Goal: Feedback & Contribution: Contribute content

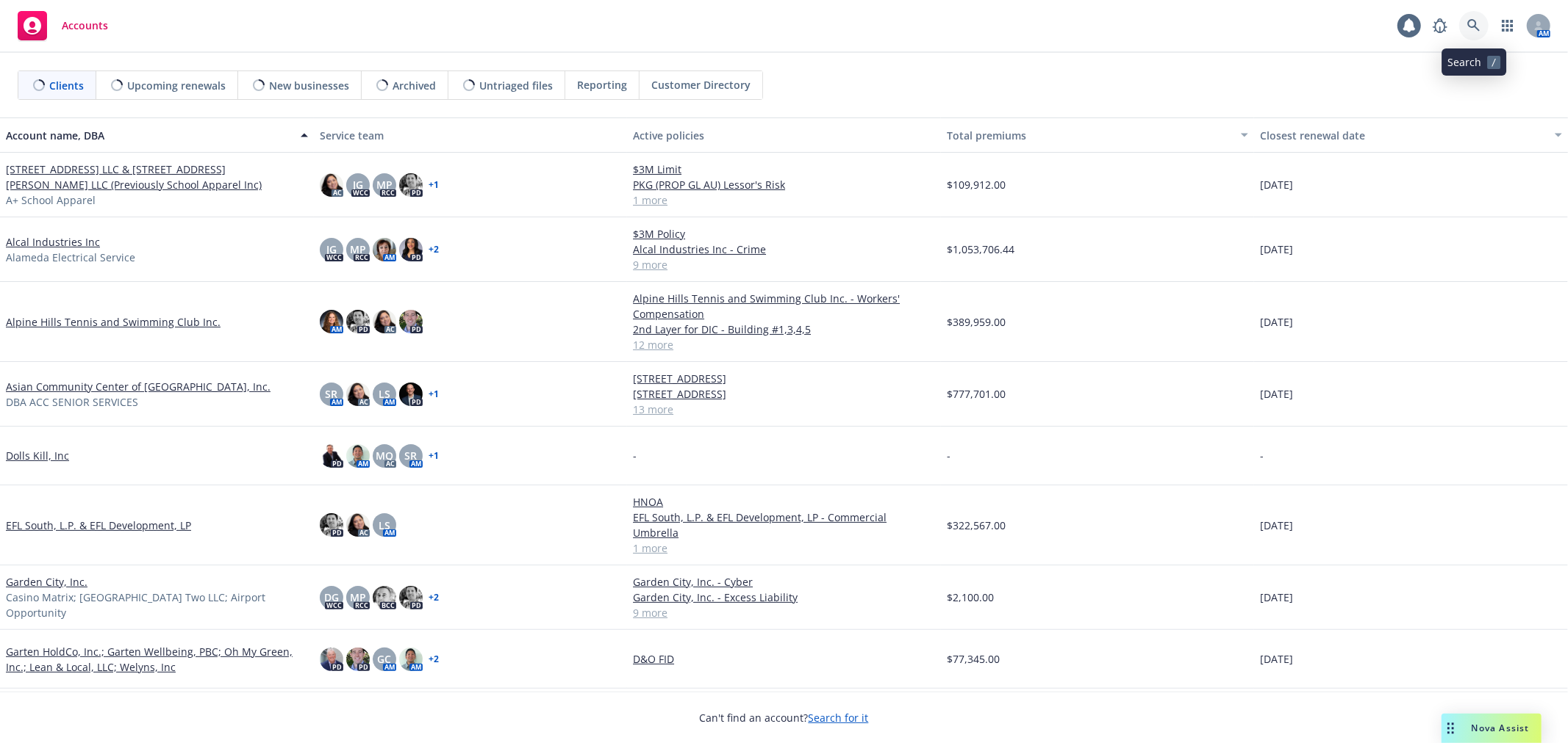
click at [1476, 22] on icon at bounding box center [1474, 26] width 13 height 13
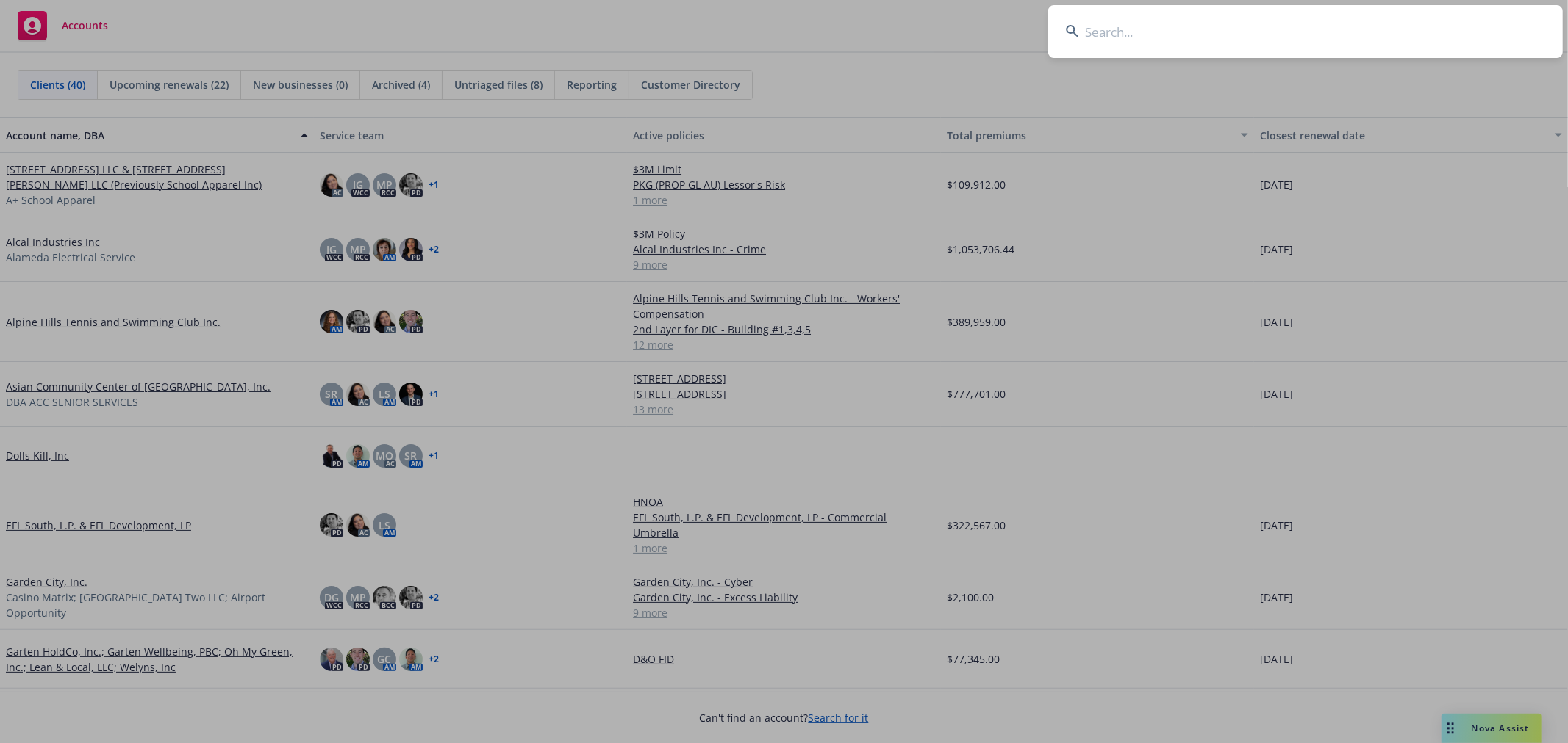
click at [1186, 26] on input at bounding box center [1305, 31] width 515 height 53
type input "peninsula family"
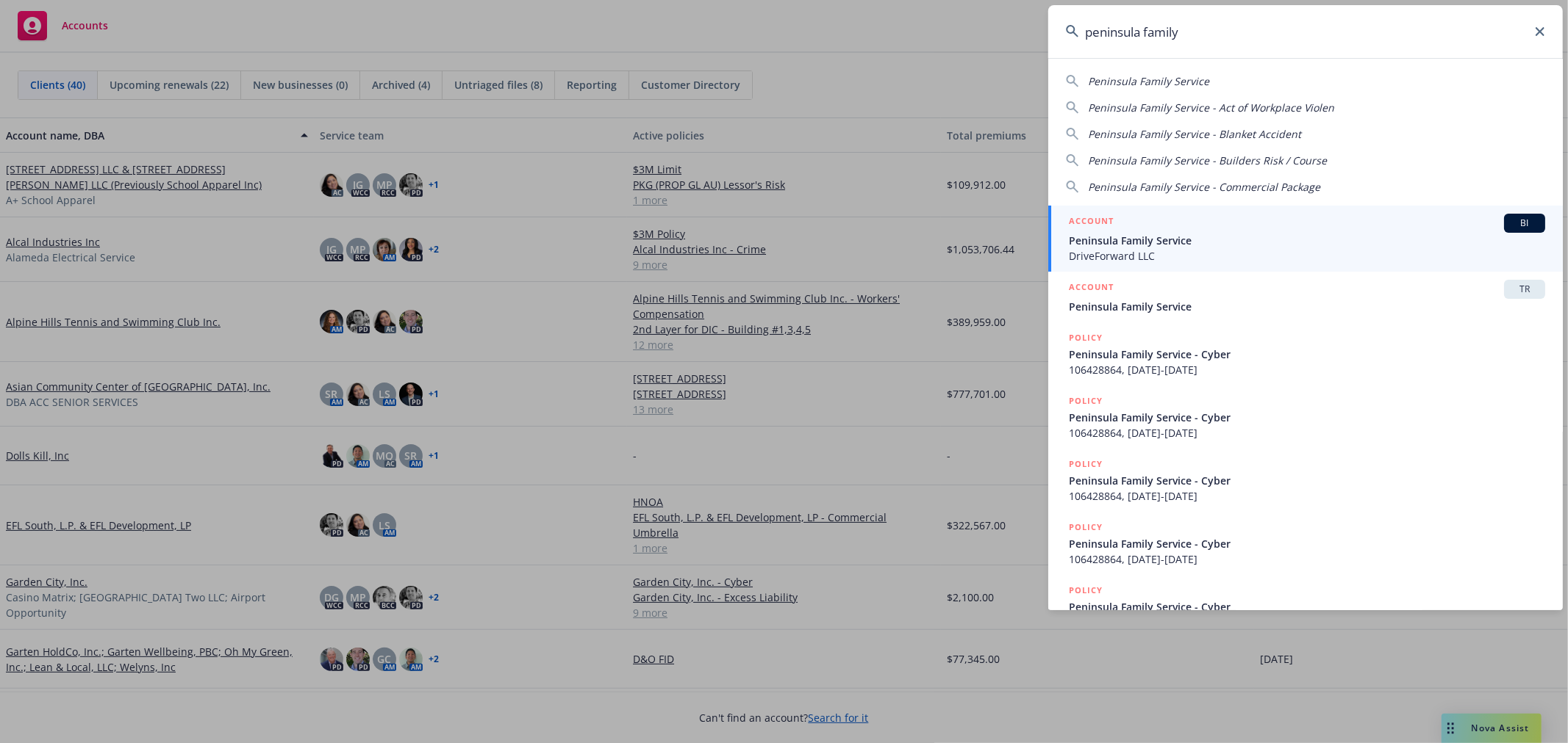
click at [1208, 230] on div "ACCOUNT BI" at bounding box center [1306, 223] width 477 height 19
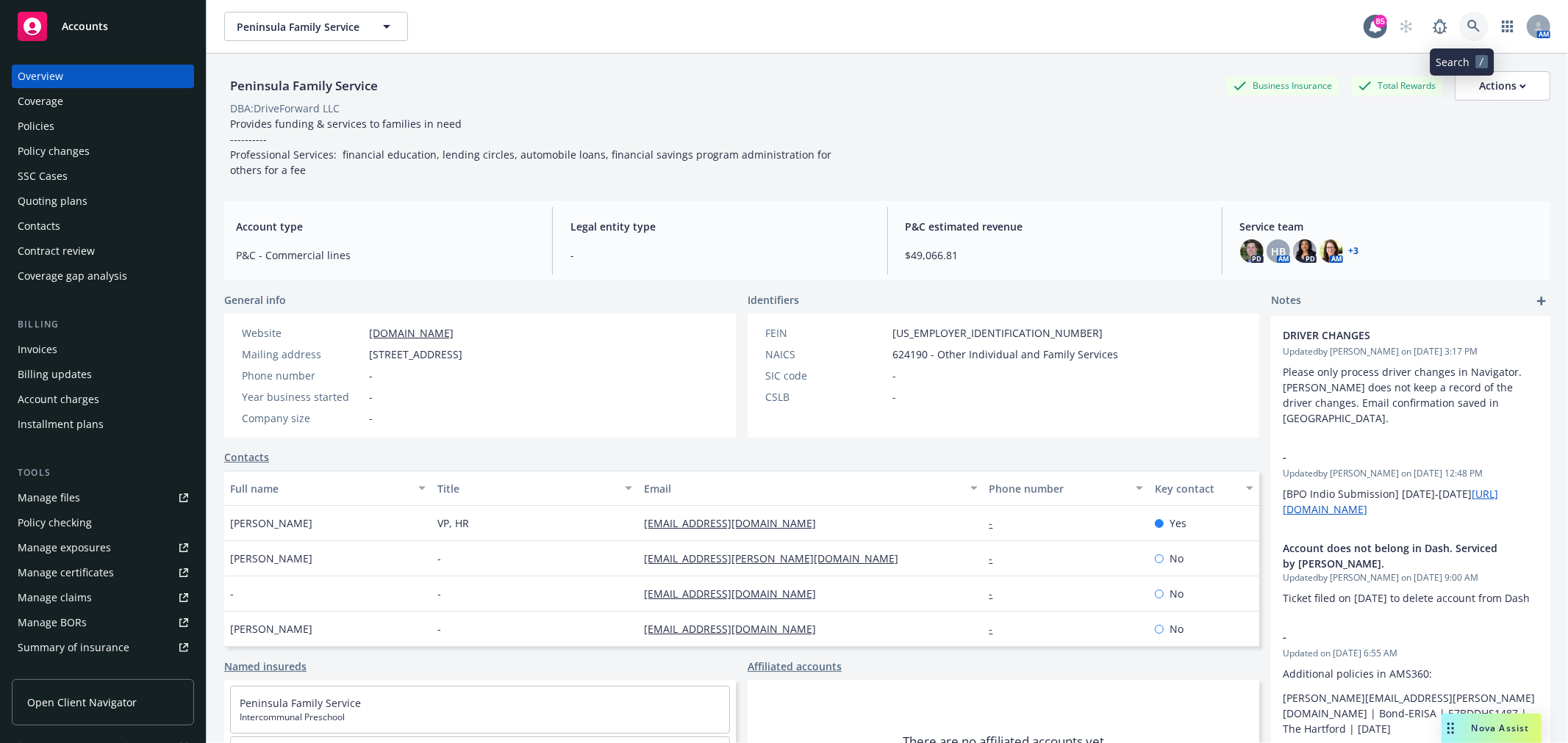
click at [1466, 17] on link at bounding box center [1473, 26] width 29 height 29
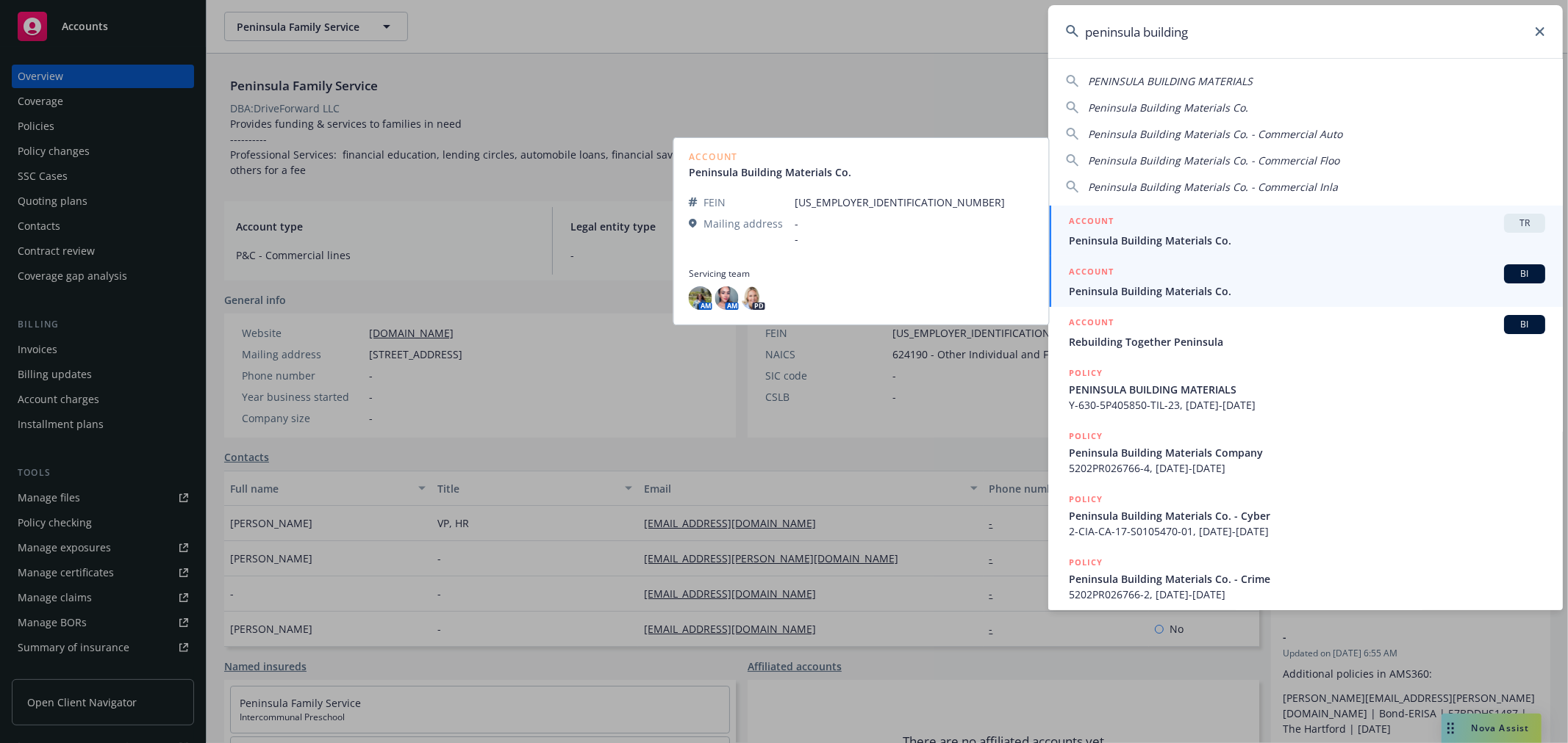
type input "peninsula building"
click at [1226, 295] on span "Peninsula Building Materials Co." at bounding box center [1306, 291] width 477 height 16
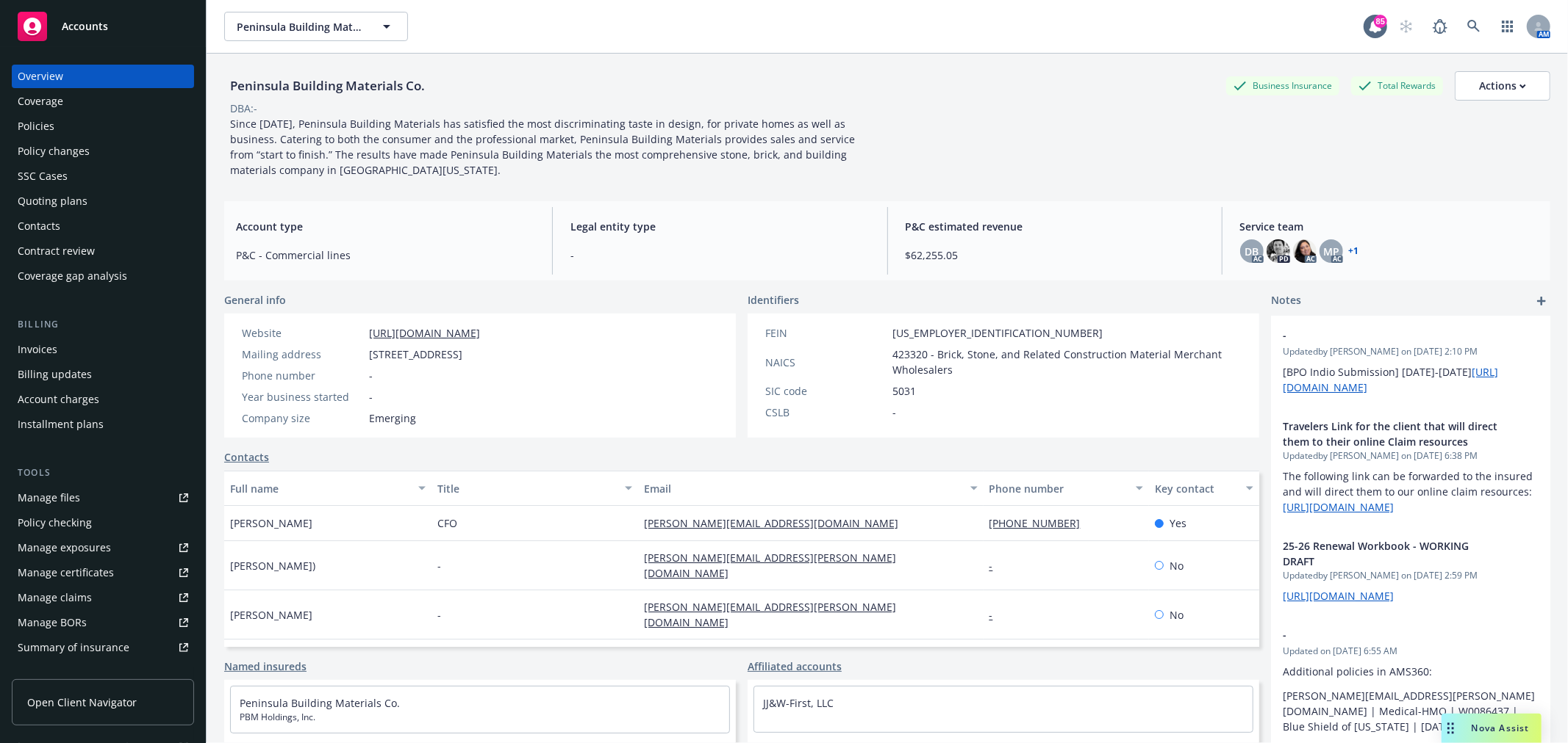
click at [99, 113] on div "Overview Coverage Policies Policy changes SSC Cases Quoting plans Contacts Cont…" at bounding box center [103, 176] width 182 height 224
click at [92, 120] on div "Policies" at bounding box center [103, 126] width 171 height 23
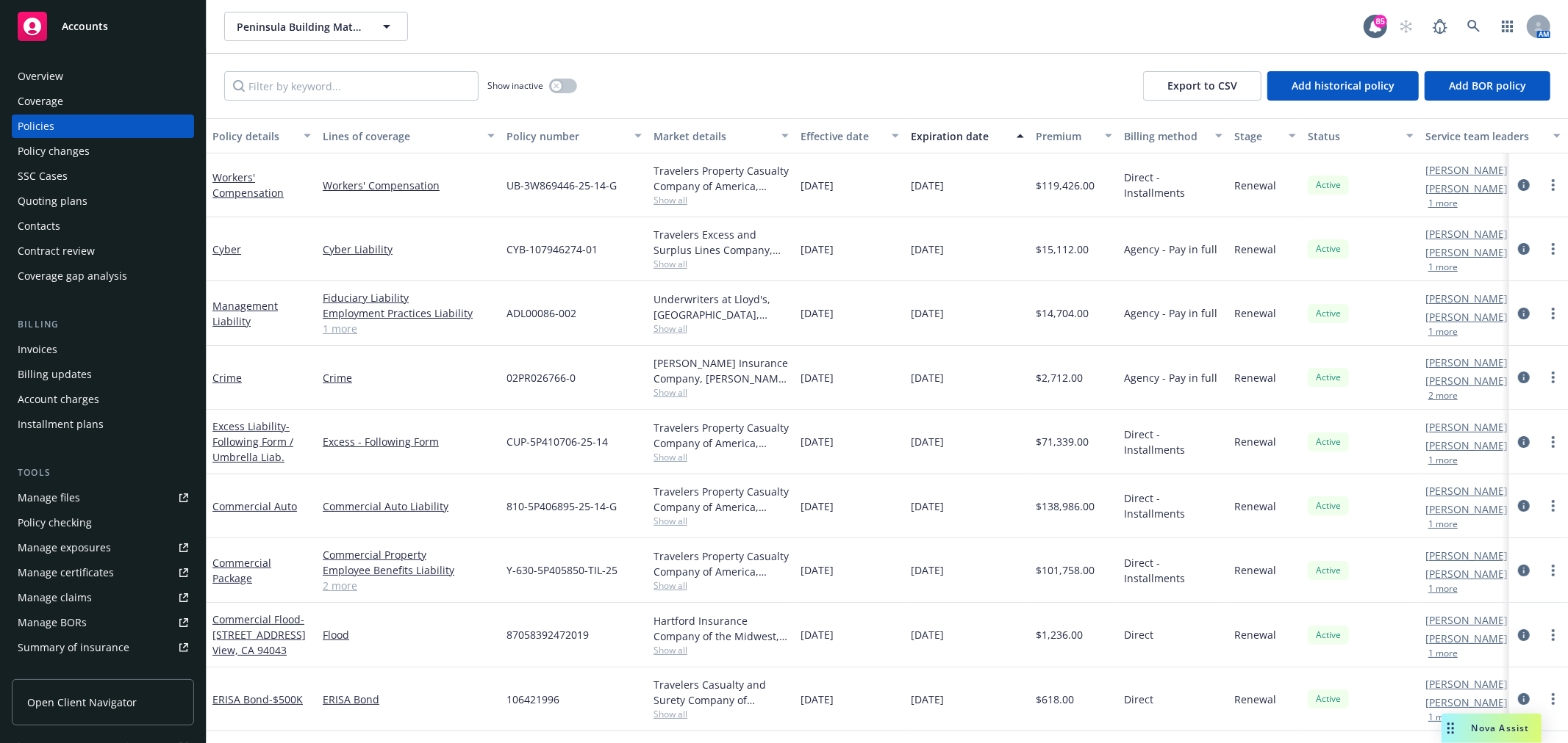
click at [75, 203] on div "Quoting plans" at bounding box center [52, 201] width 70 height 23
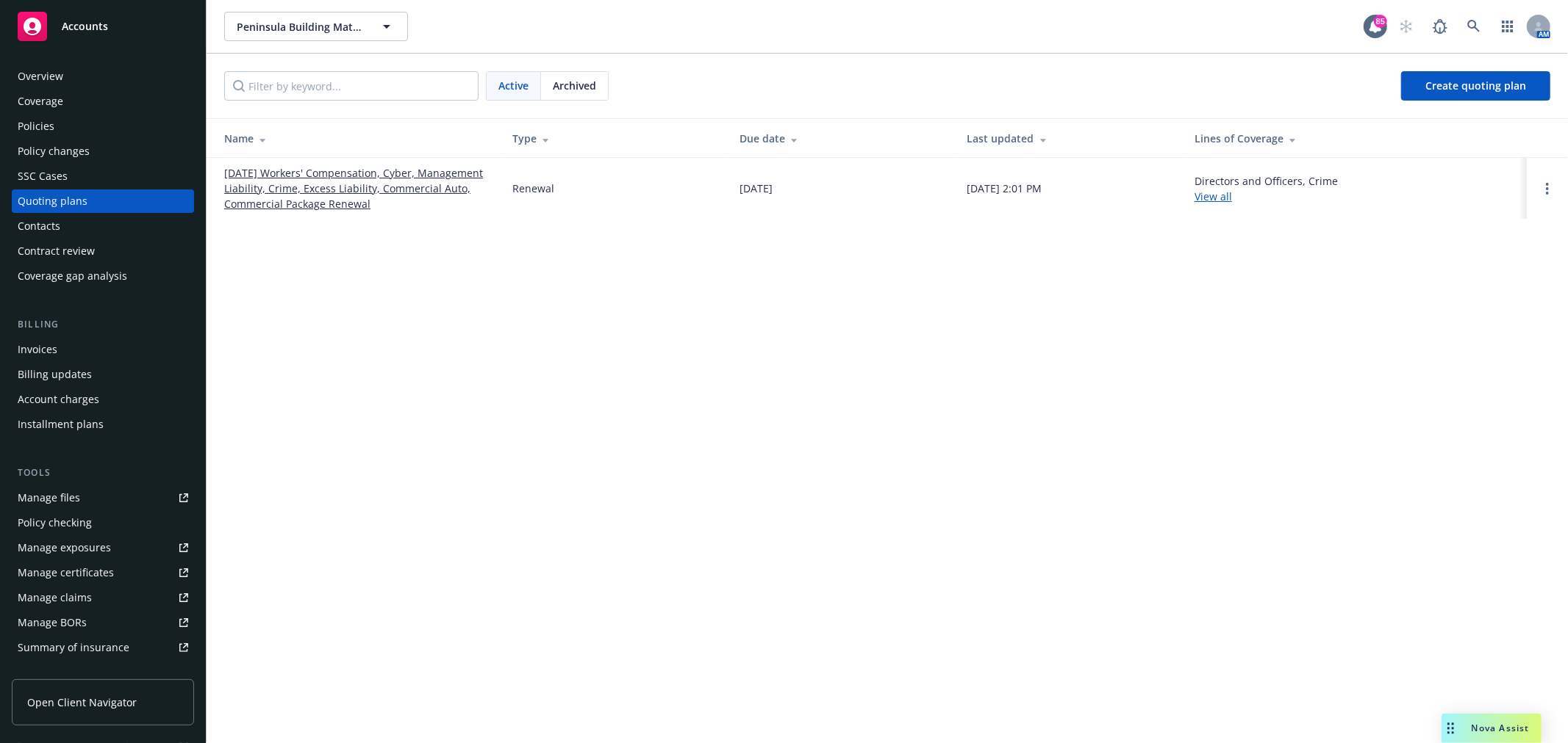
click at [64, 120] on div "Policies" at bounding box center [103, 126] width 171 height 23
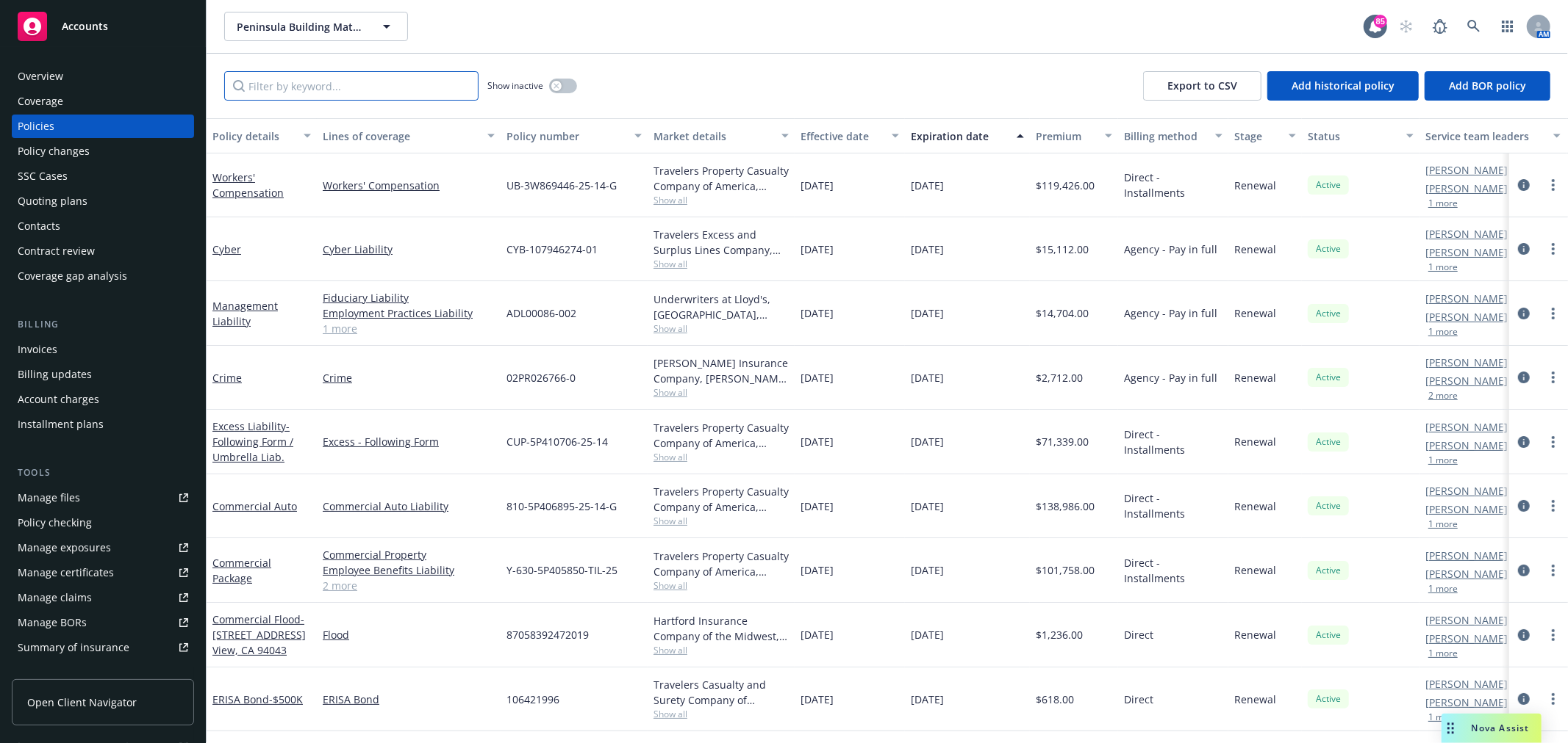
click at [290, 84] on input "Filter by keyword..." at bounding box center [351, 85] width 254 height 29
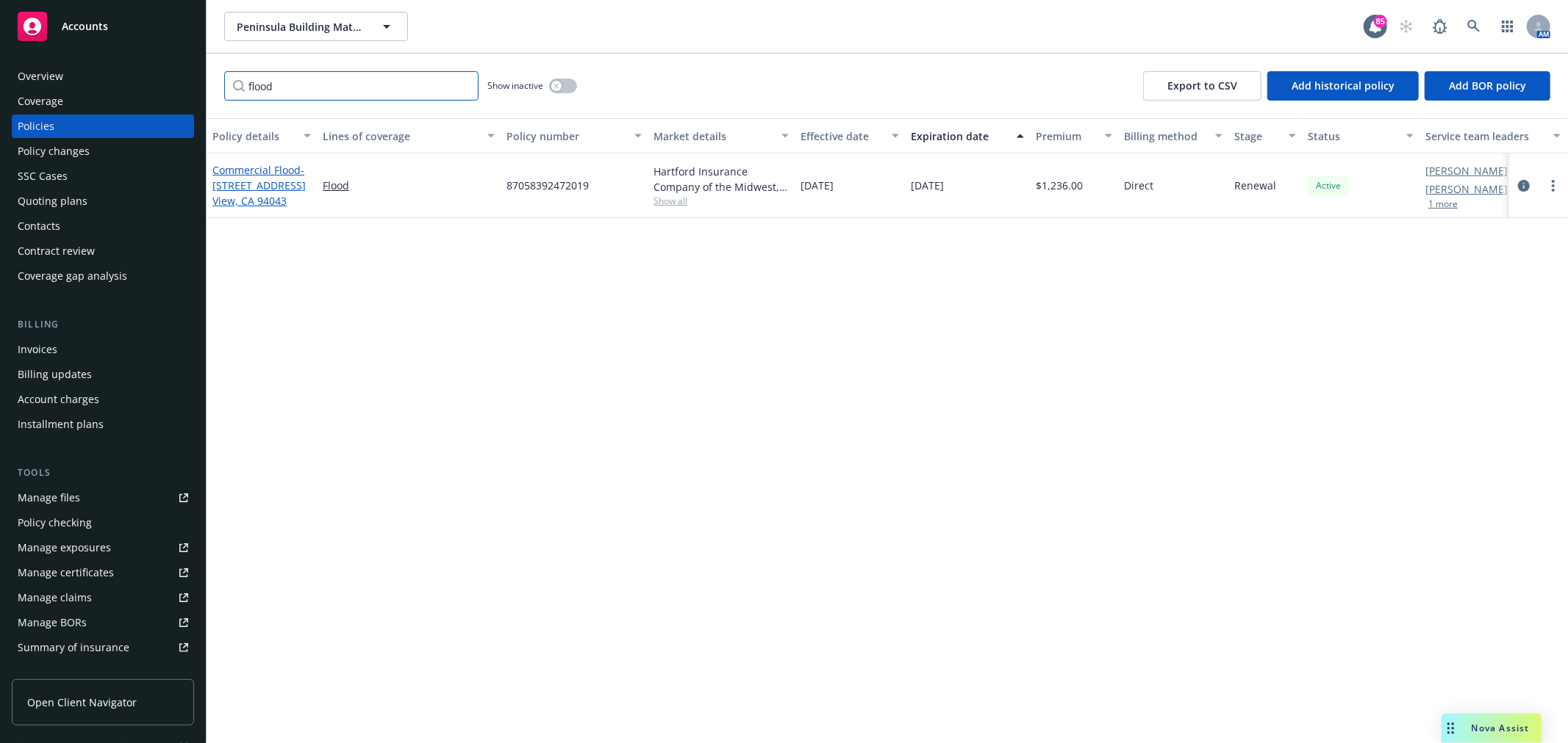
type input "flood"
click at [235, 195] on span "- 2490 Charleston Rd., Mt. View, CA 94043" at bounding box center [259, 186] width 94 height 45
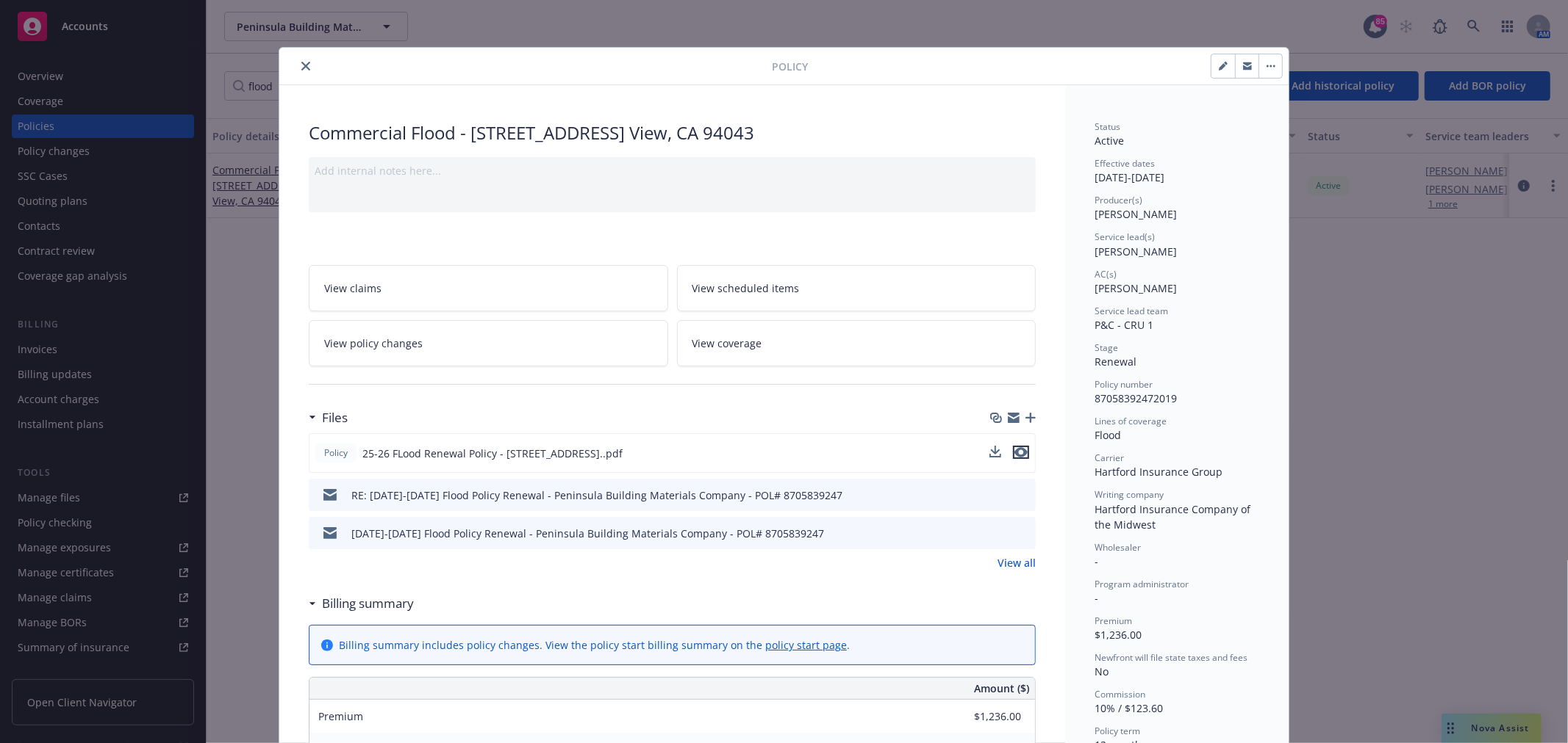
click at [1015, 450] on icon "preview file" at bounding box center [1021, 452] width 13 height 10
click at [309, 66] on div at bounding box center [528, 65] width 486 height 17
click at [302, 68] on icon "close" at bounding box center [306, 65] width 9 height 9
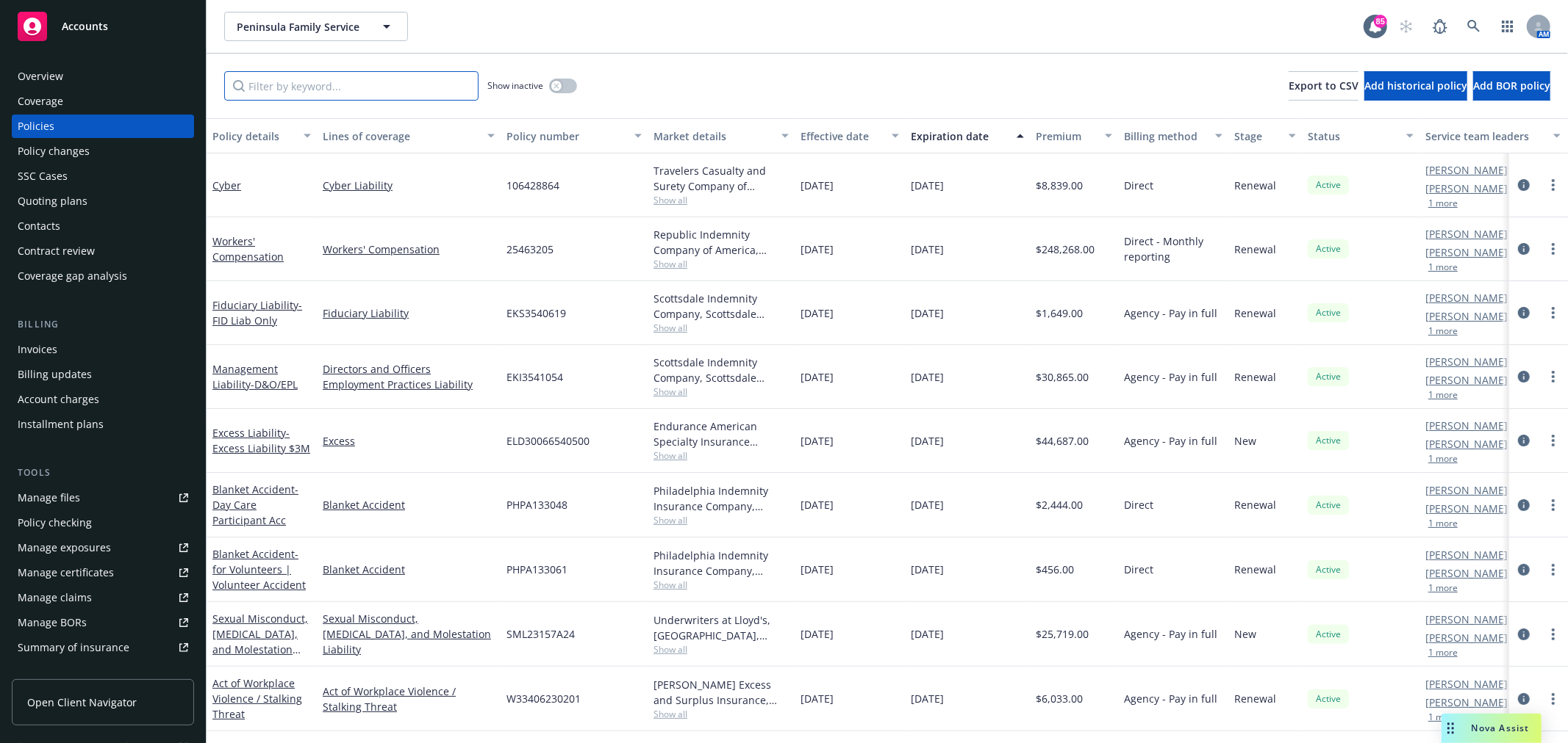
click at [322, 89] on input "Filter by keyword..." at bounding box center [351, 85] width 254 height 29
click at [85, 355] on div "Invoices" at bounding box center [103, 350] width 171 height 23
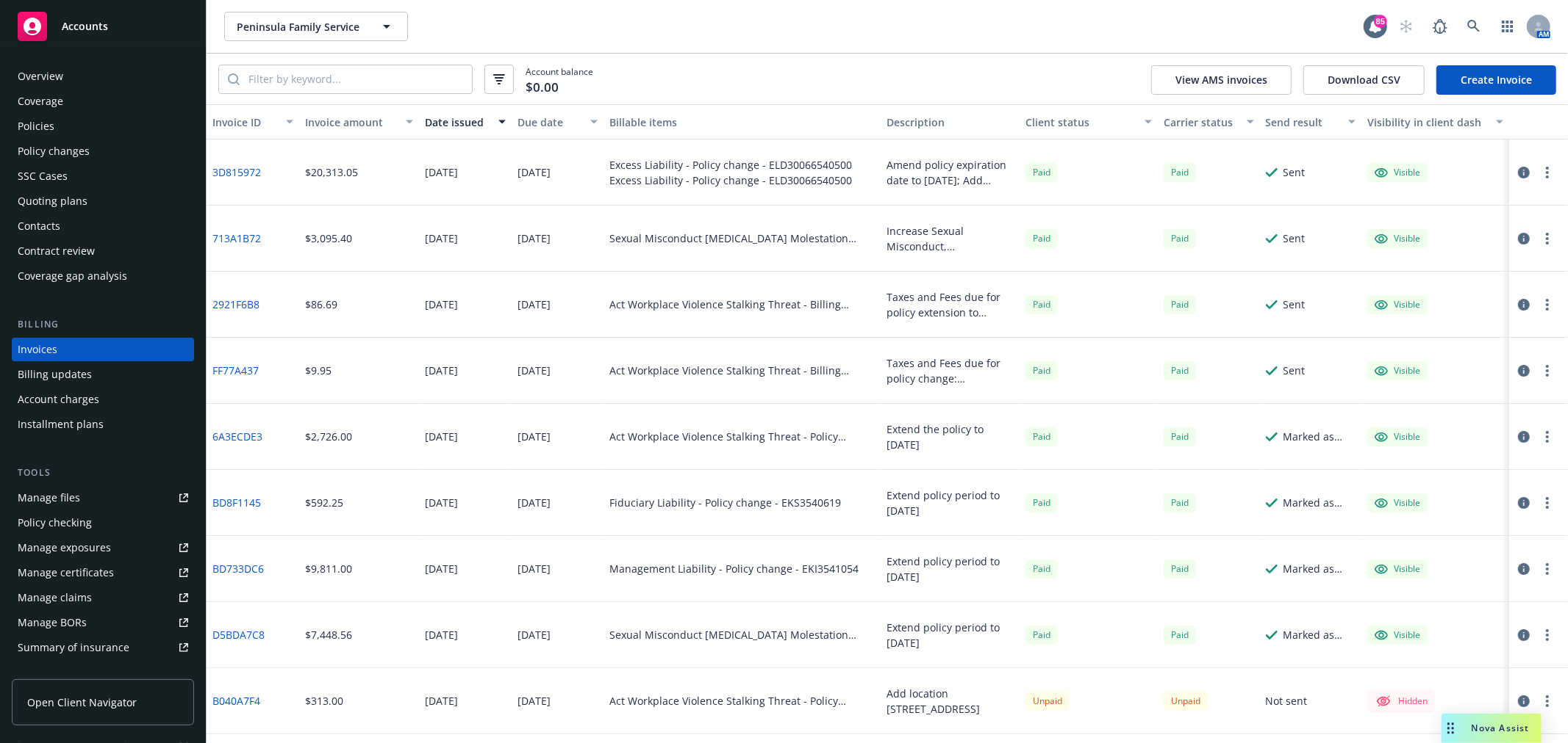
click at [244, 171] on link "3D815972" at bounding box center [236, 172] width 49 height 16
click at [1517, 176] on icon "button" at bounding box center [1523, 172] width 12 height 12
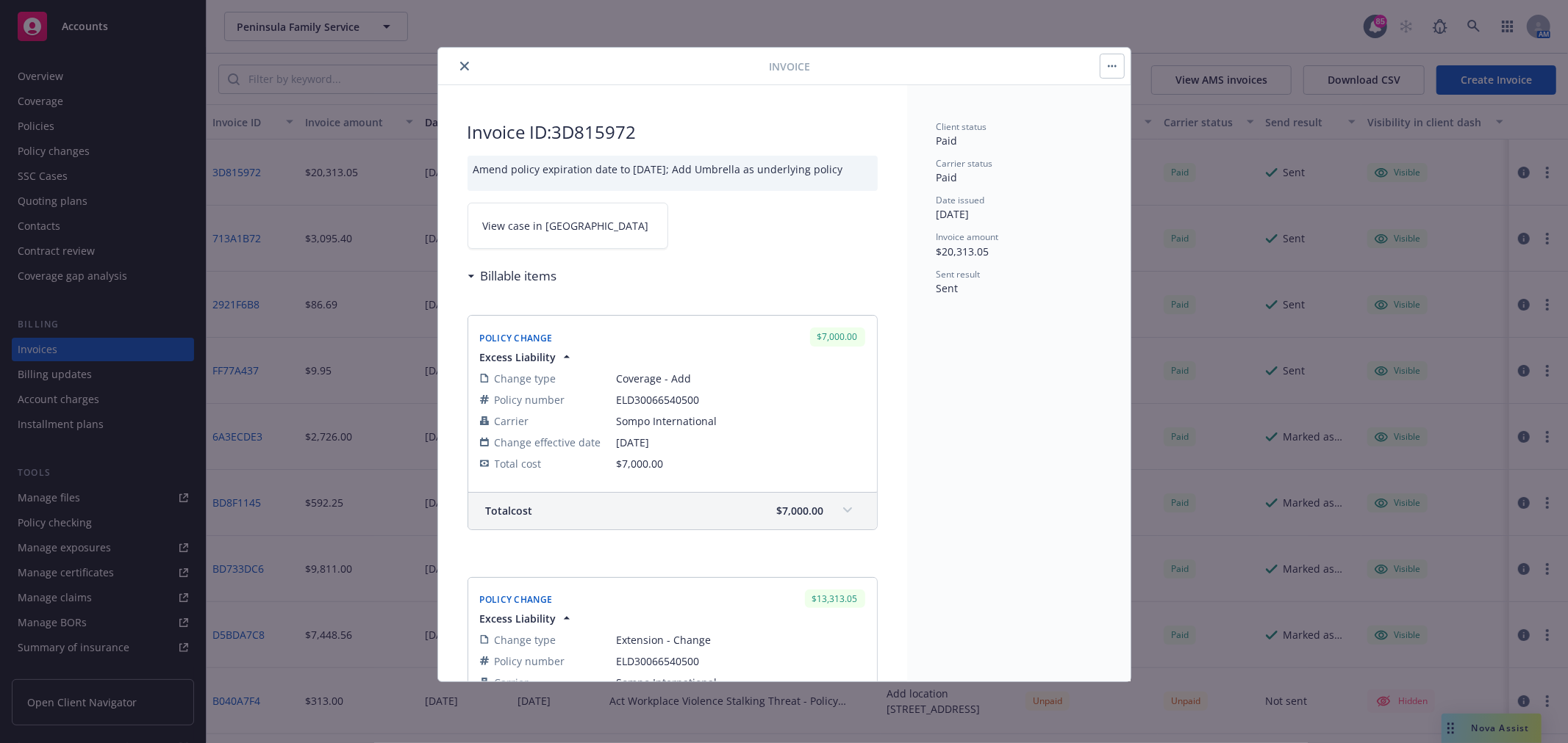
click at [562, 224] on link "View case in SSC" at bounding box center [568, 226] width 201 height 46
click at [464, 69] on icon "close" at bounding box center [464, 65] width 9 height 9
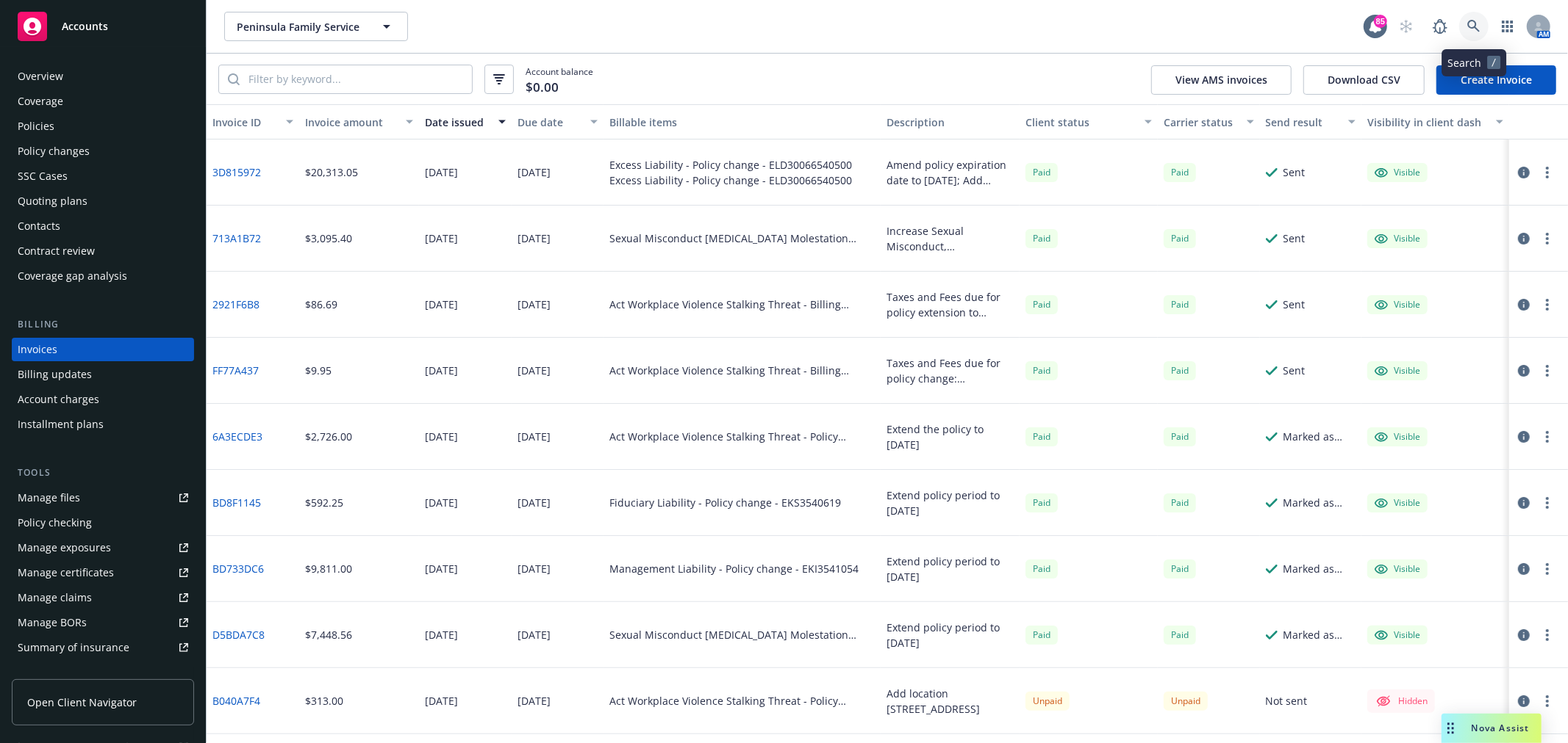
click at [1478, 27] on icon at bounding box center [1474, 27] width 13 height 13
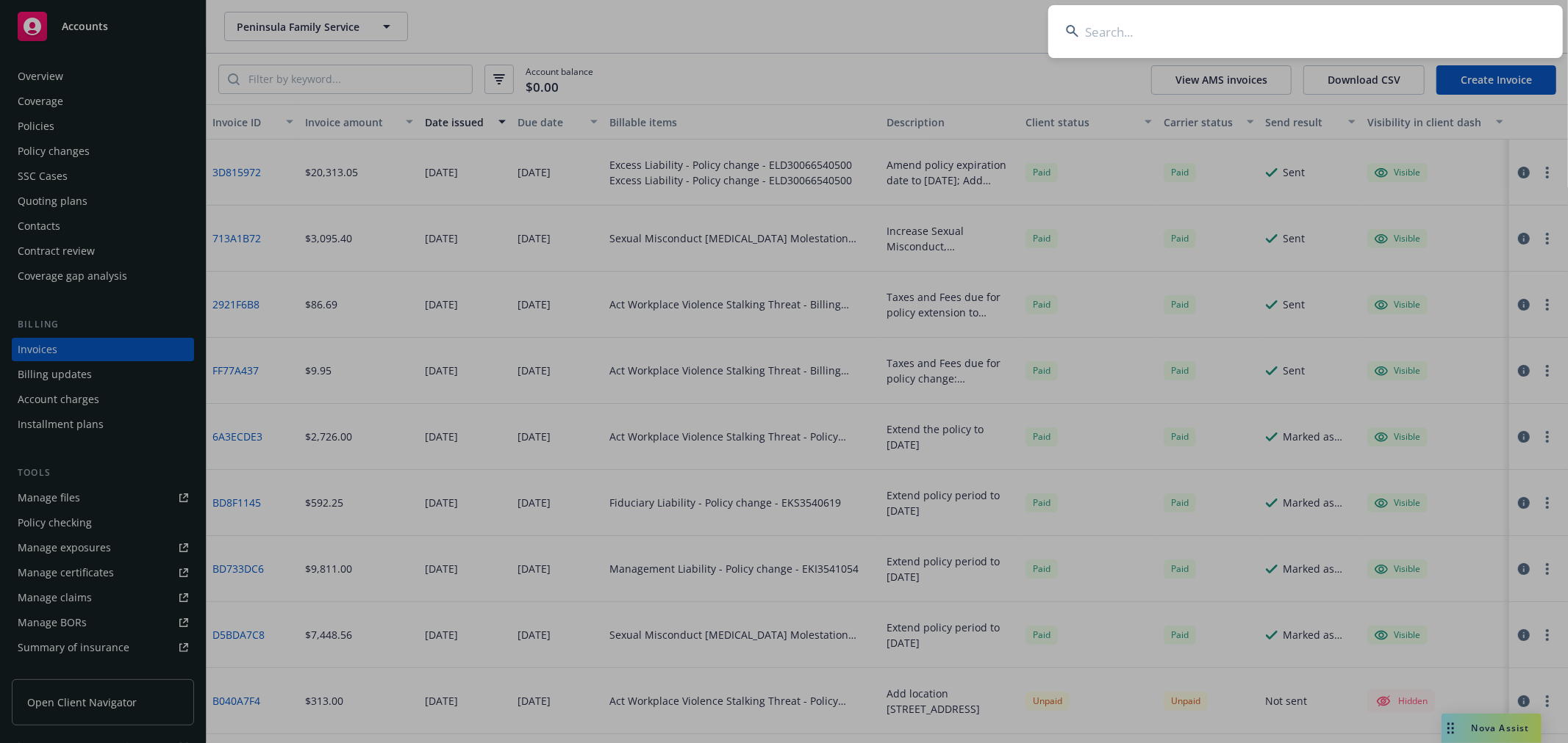
click at [1144, 34] on input at bounding box center [1305, 31] width 515 height 53
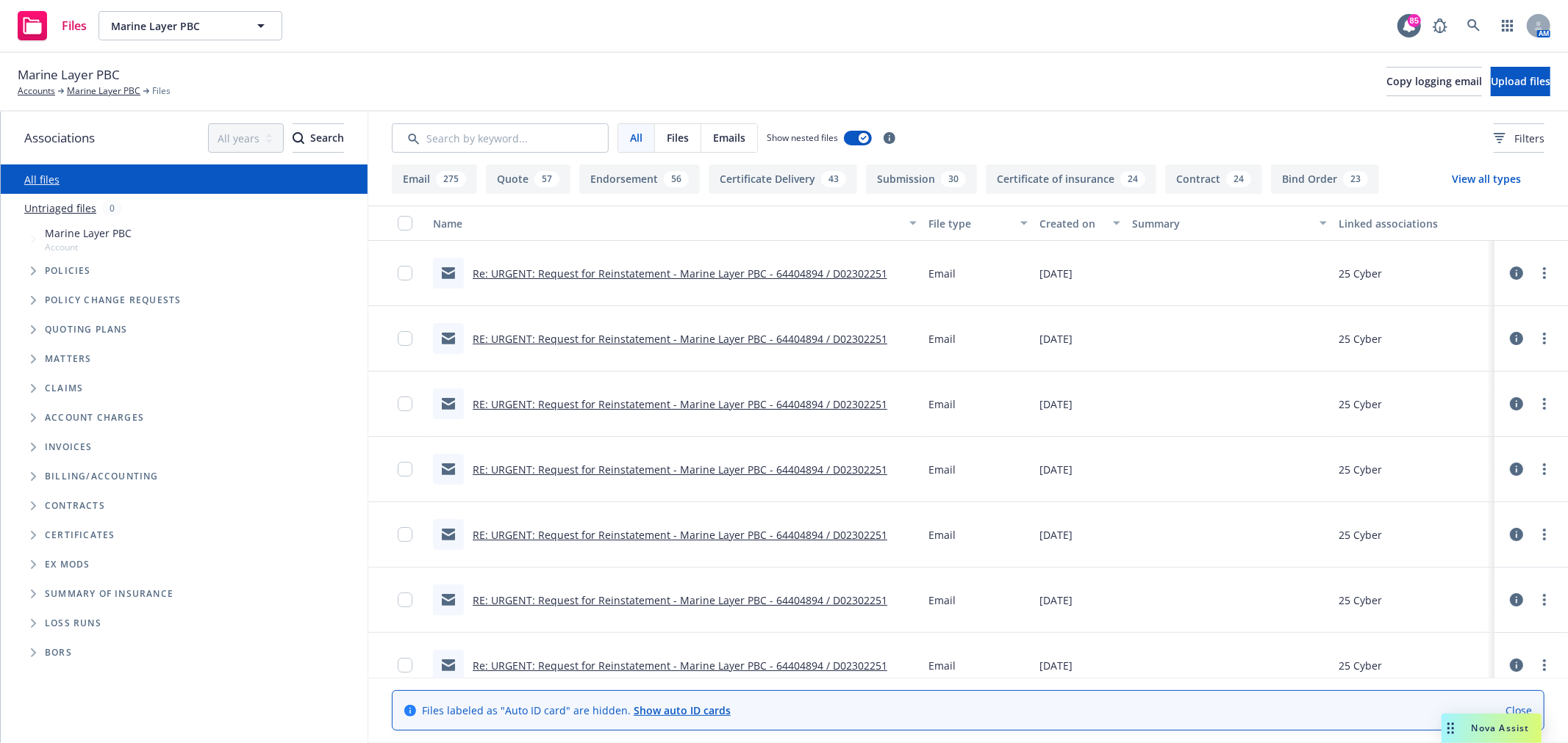
click at [34, 529] on span "Folder Tree Example" at bounding box center [33, 535] width 23 height 23
click at [41, 562] on span "Folder Tree Example" at bounding box center [45, 562] width 23 height 23
click at [100, 614] on link "25-26 certificates" at bounding box center [98, 617] width 84 height 16
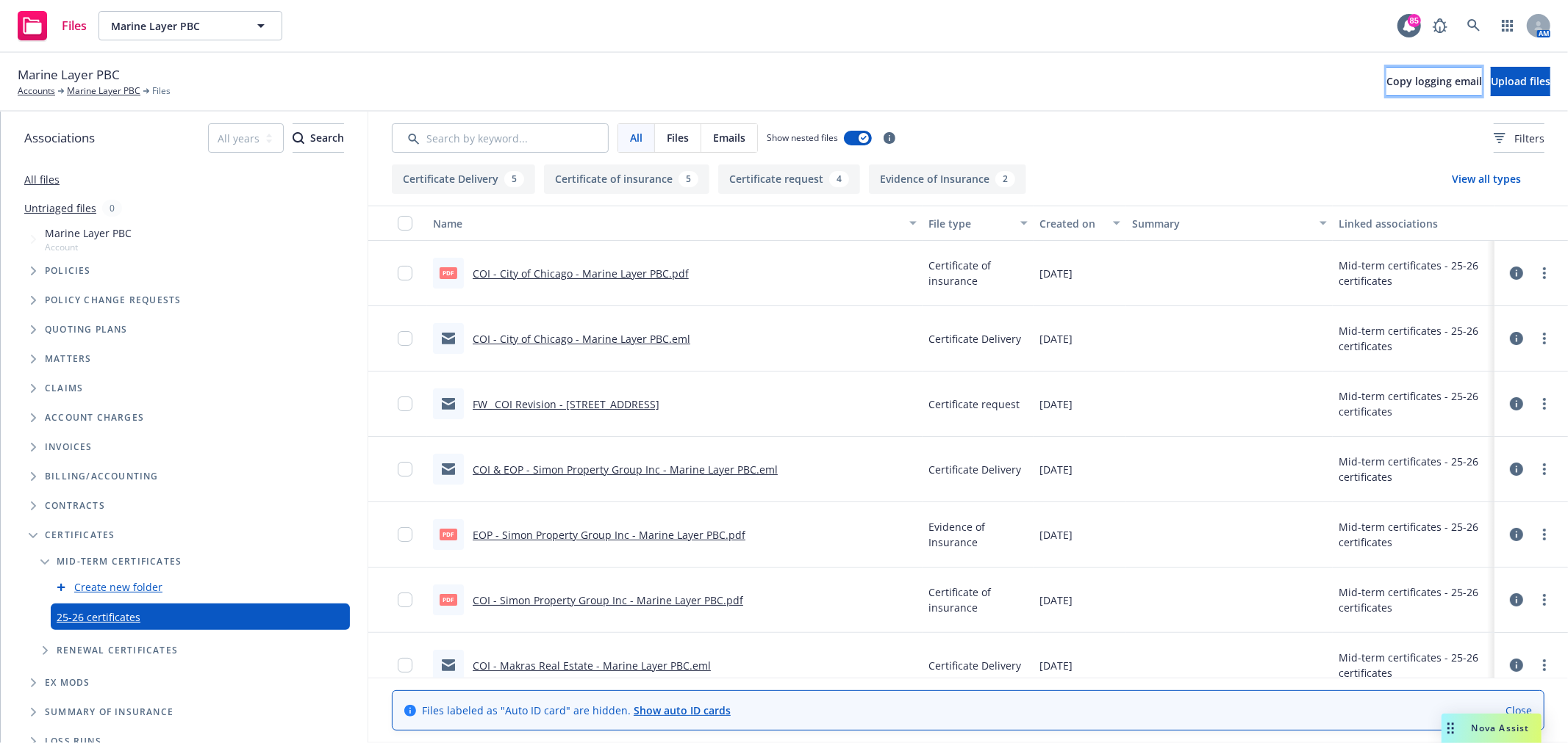
click at [1387, 77] on span "Copy logging email" at bounding box center [1434, 81] width 95 height 14
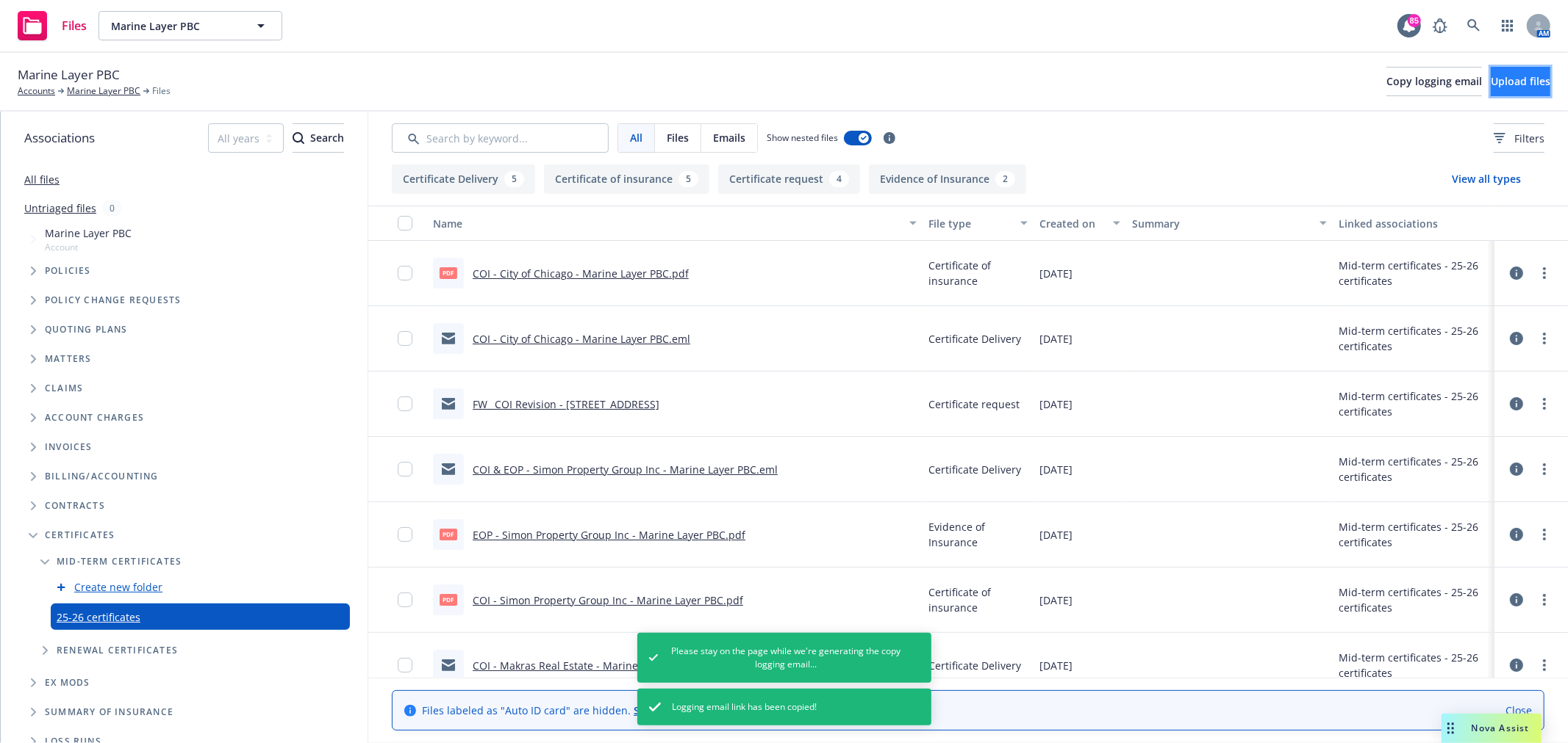
click at [1503, 81] on span "Upload files" at bounding box center [1521, 81] width 60 height 14
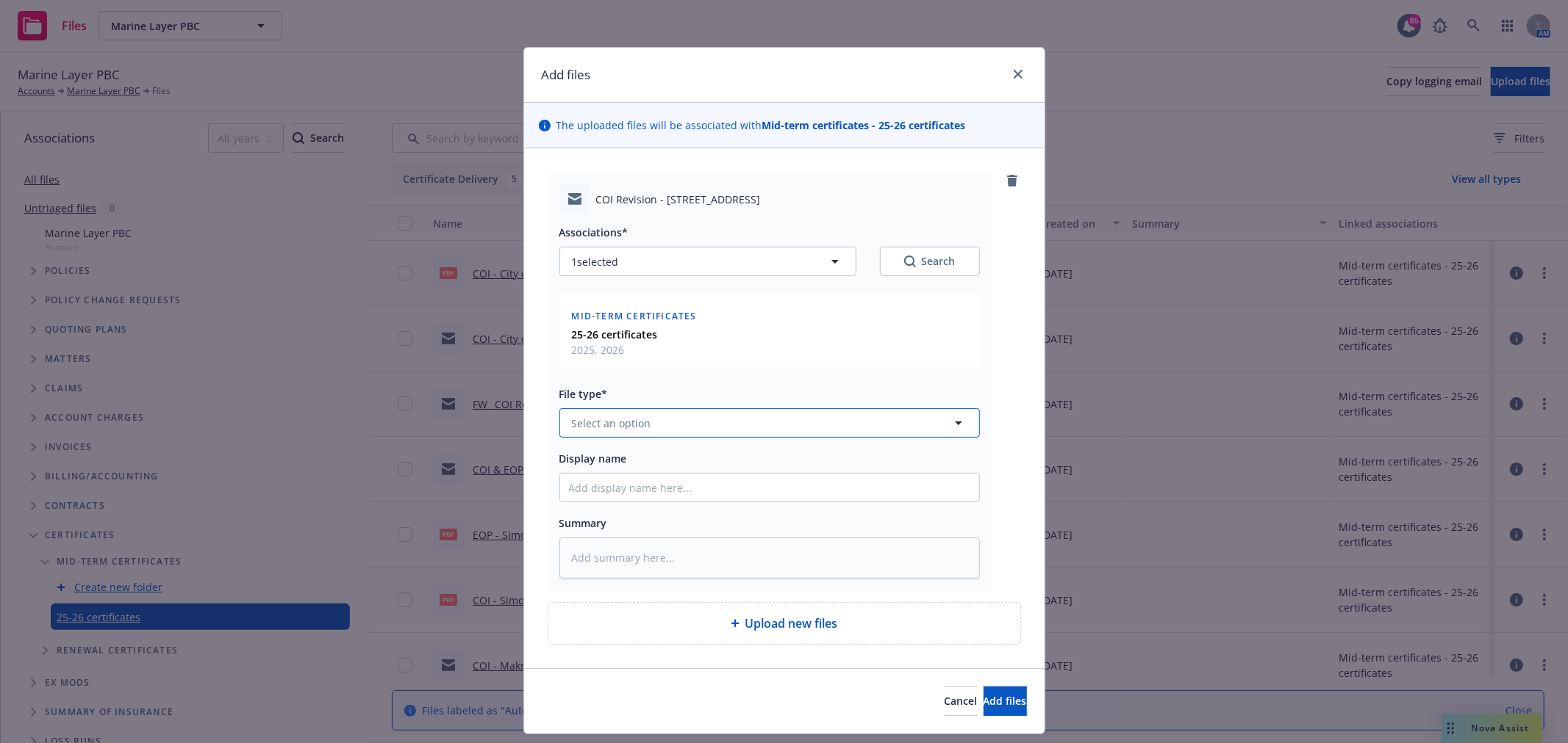
click at [638, 422] on span "Select an option" at bounding box center [612, 423] width 80 height 16
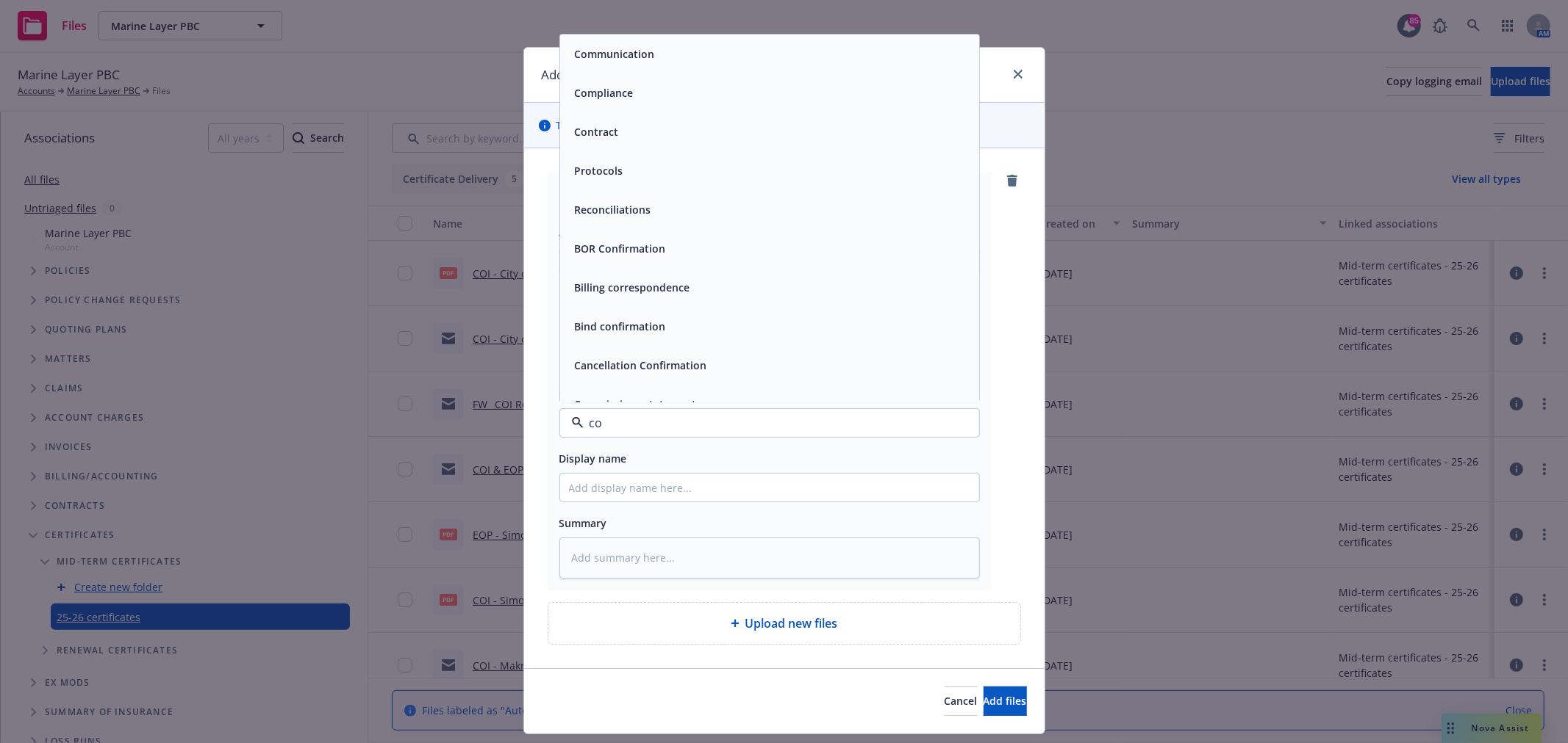
type input "coi"
type textarea "x"
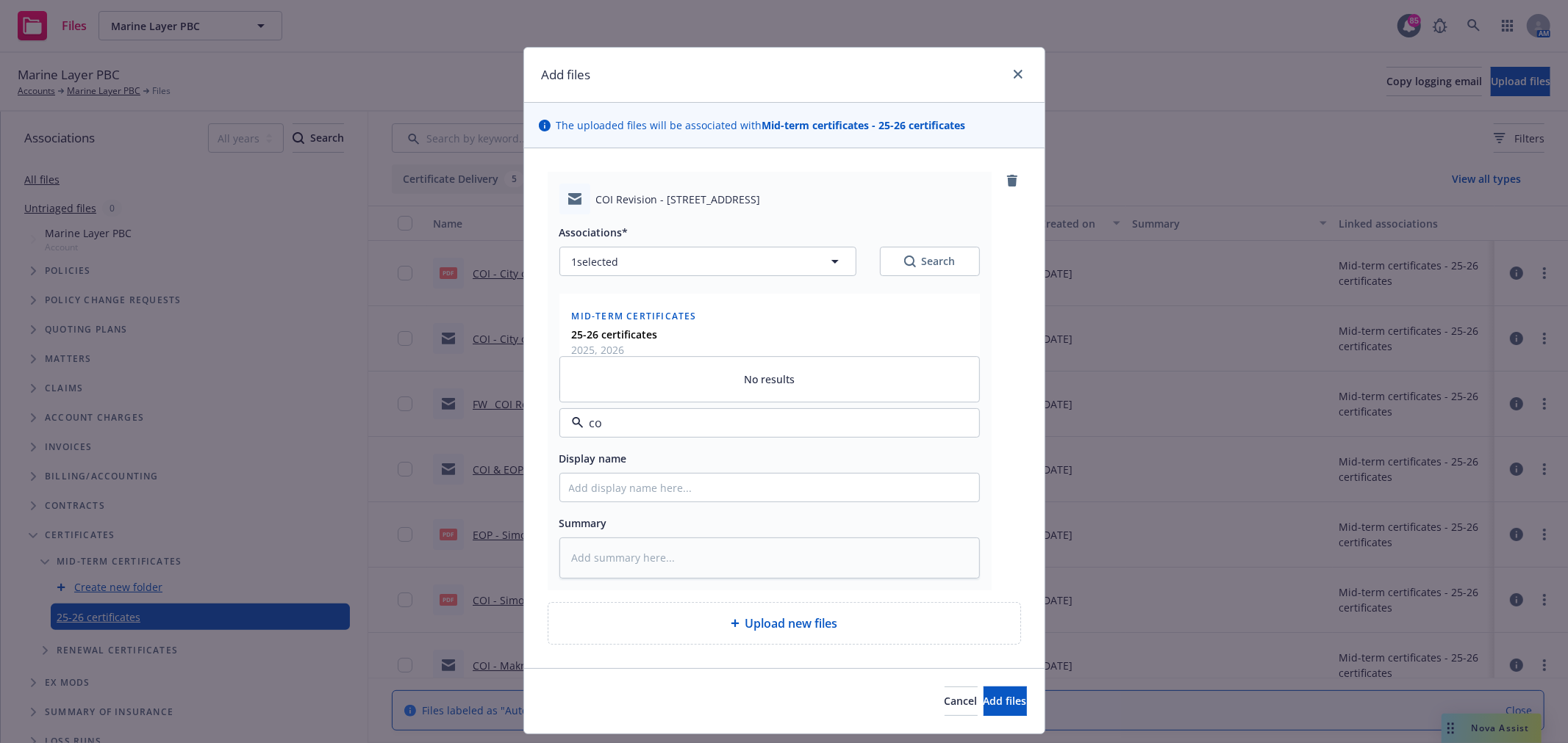
type input "c"
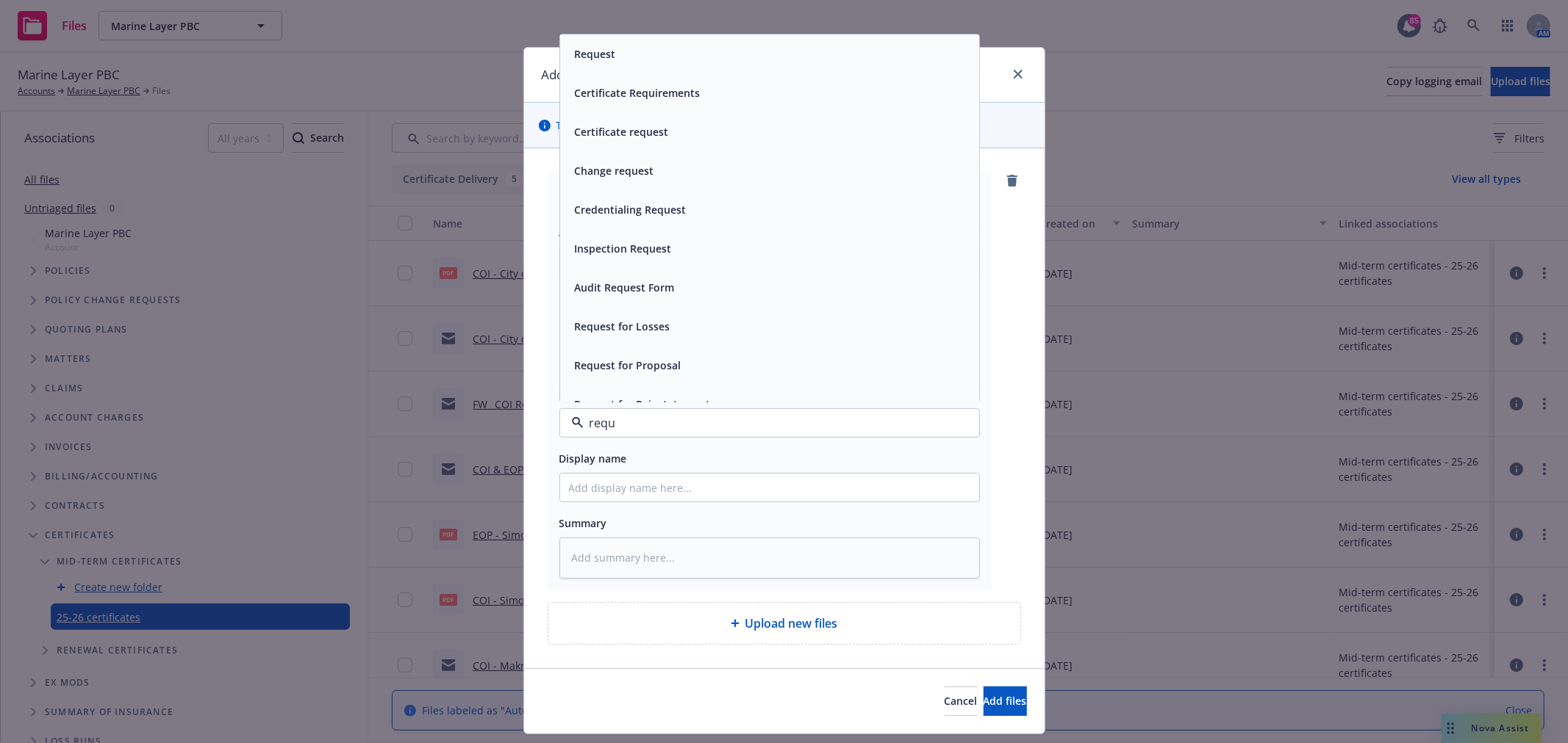
type input "reque"
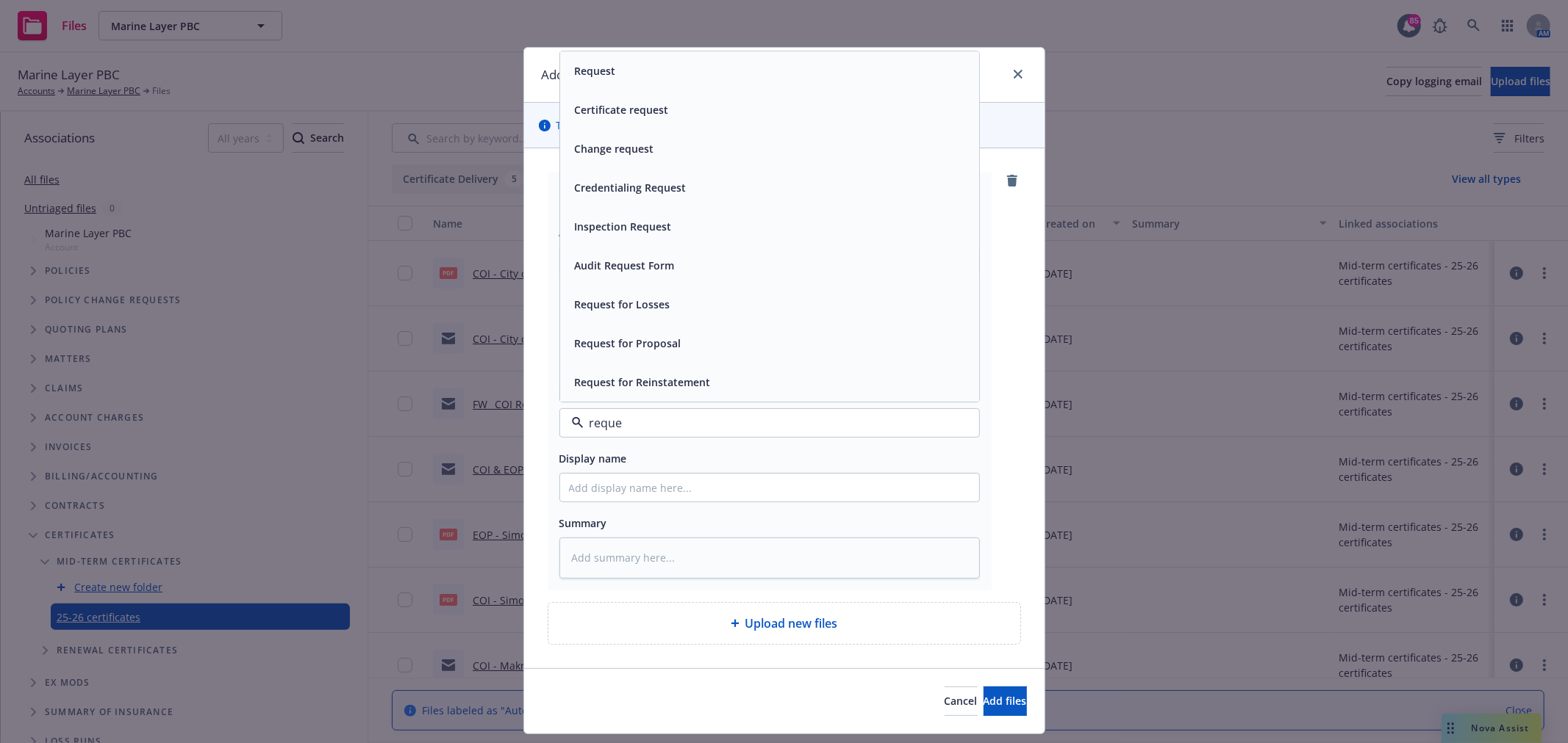
click at [724, 114] on div "Certificate request" at bounding box center [769, 111] width 401 height 22
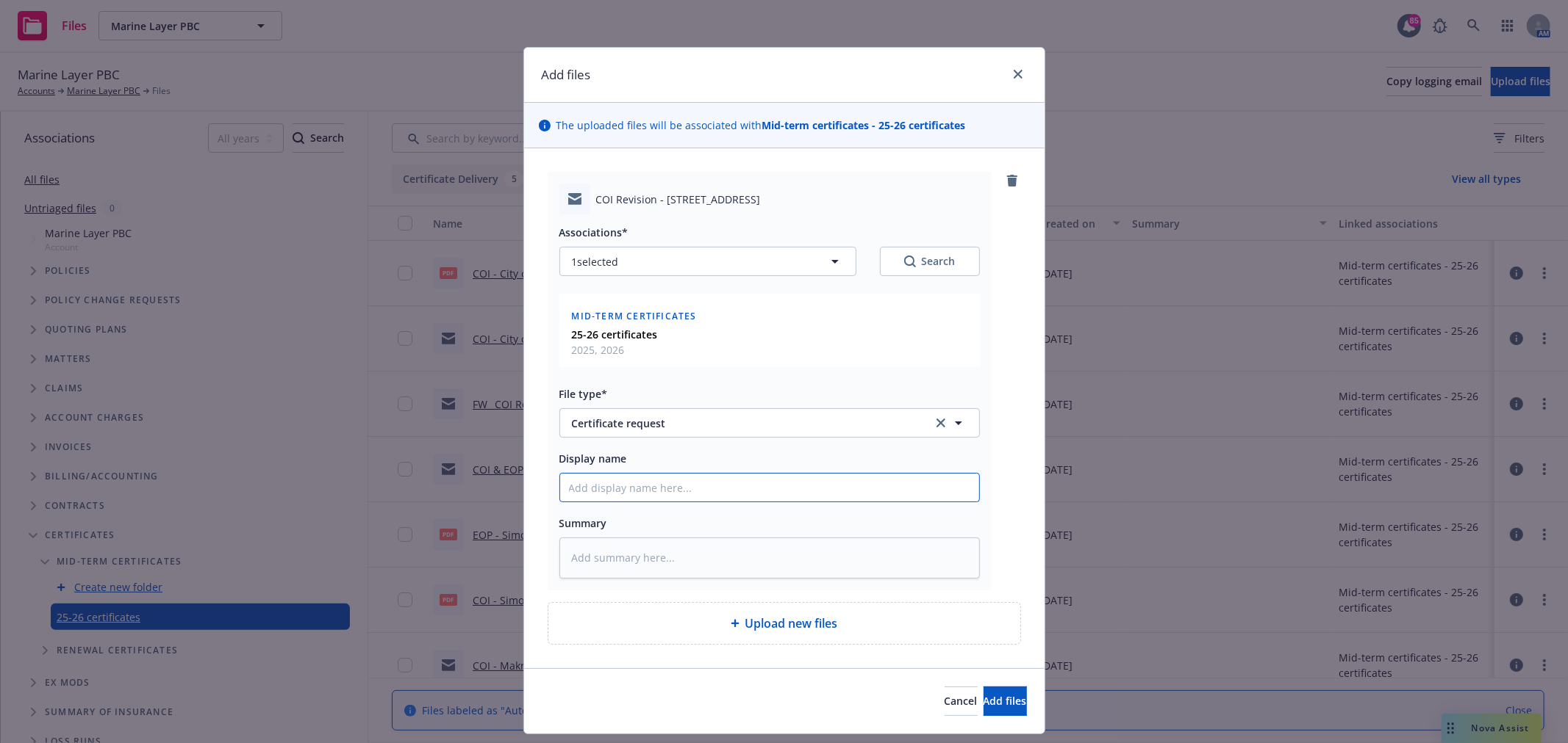
click at [605, 492] on input "Display name" at bounding box center [770, 488] width 419 height 28
type textarea "x"
type input "F"
type textarea "x"
type input "Fr"
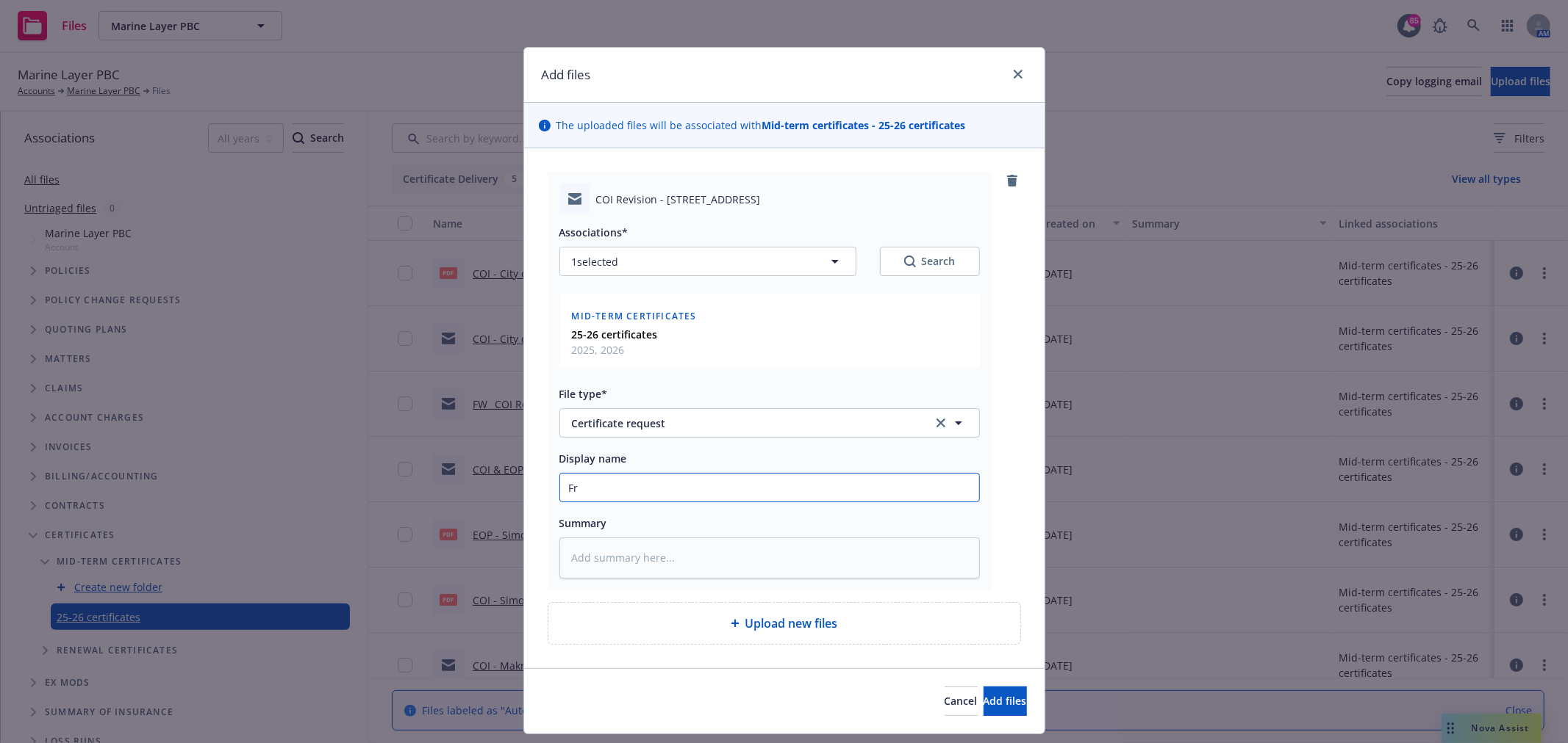
type textarea "x"
type input "Fro"
type textarea "x"
type input "From"
type textarea "x"
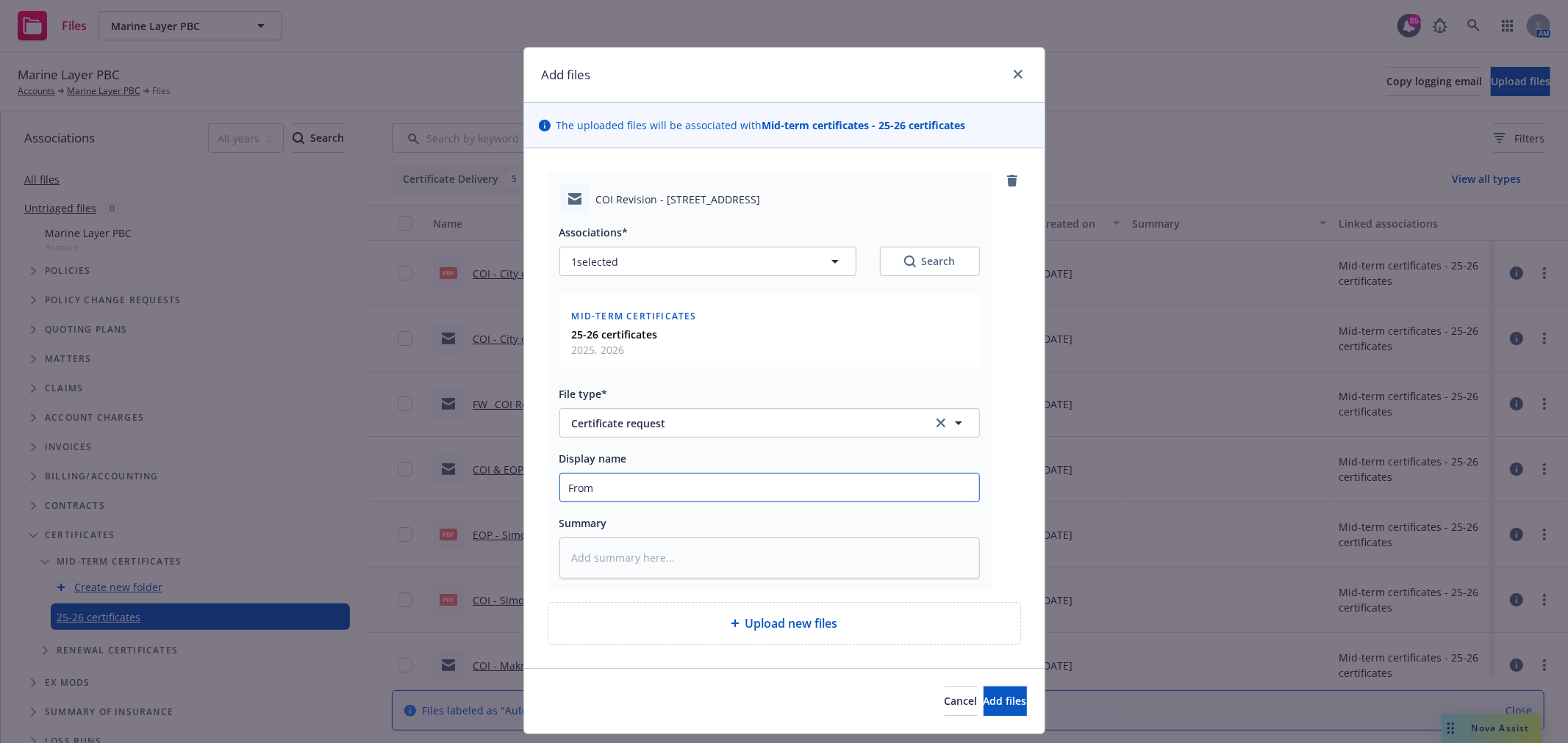
type input "From C"
type textarea "x"
type input "From Cl"
type textarea "x"
type input "From Clie"
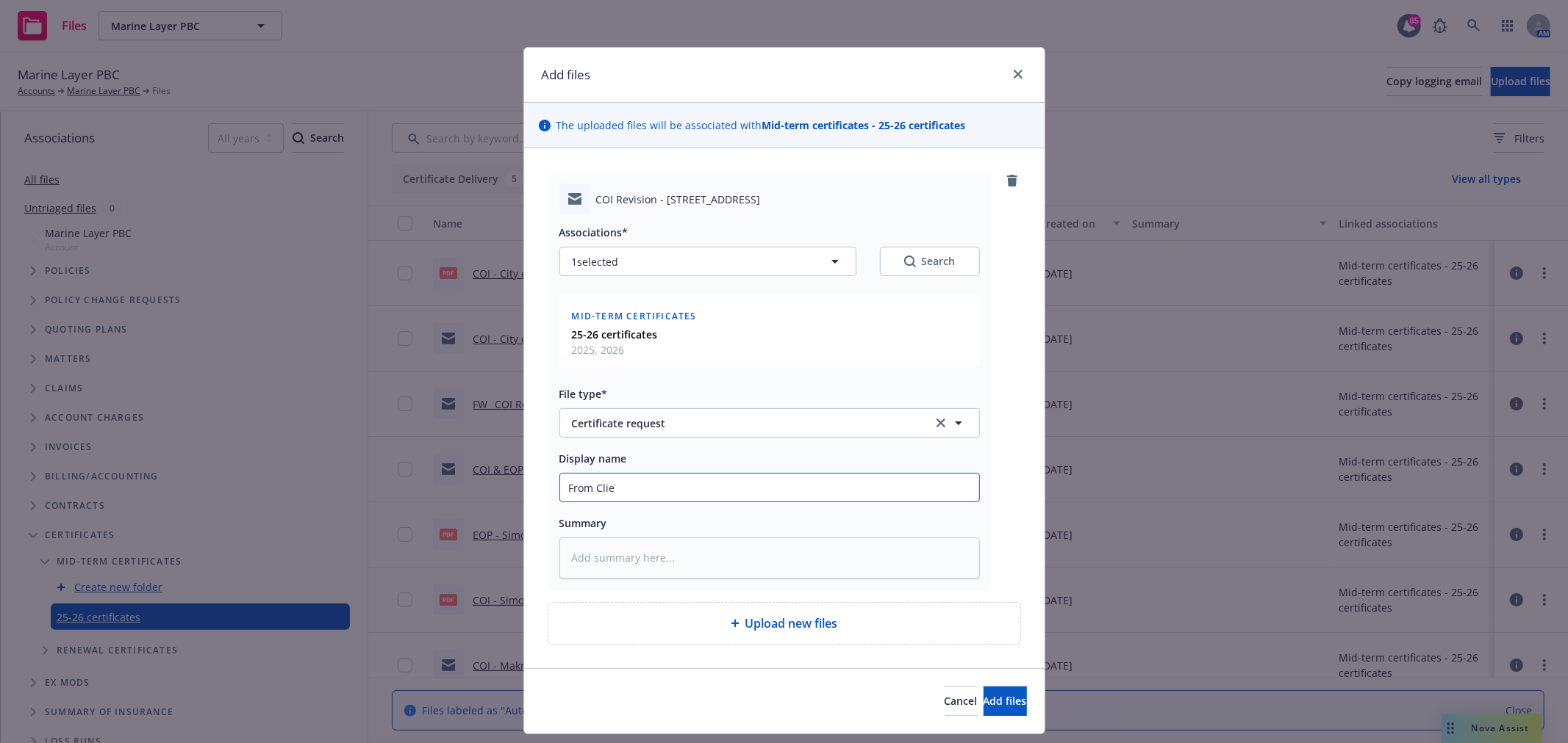
type textarea "x"
type input "From Clien"
type textarea "x"
type input "From Client"
type textarea "x"
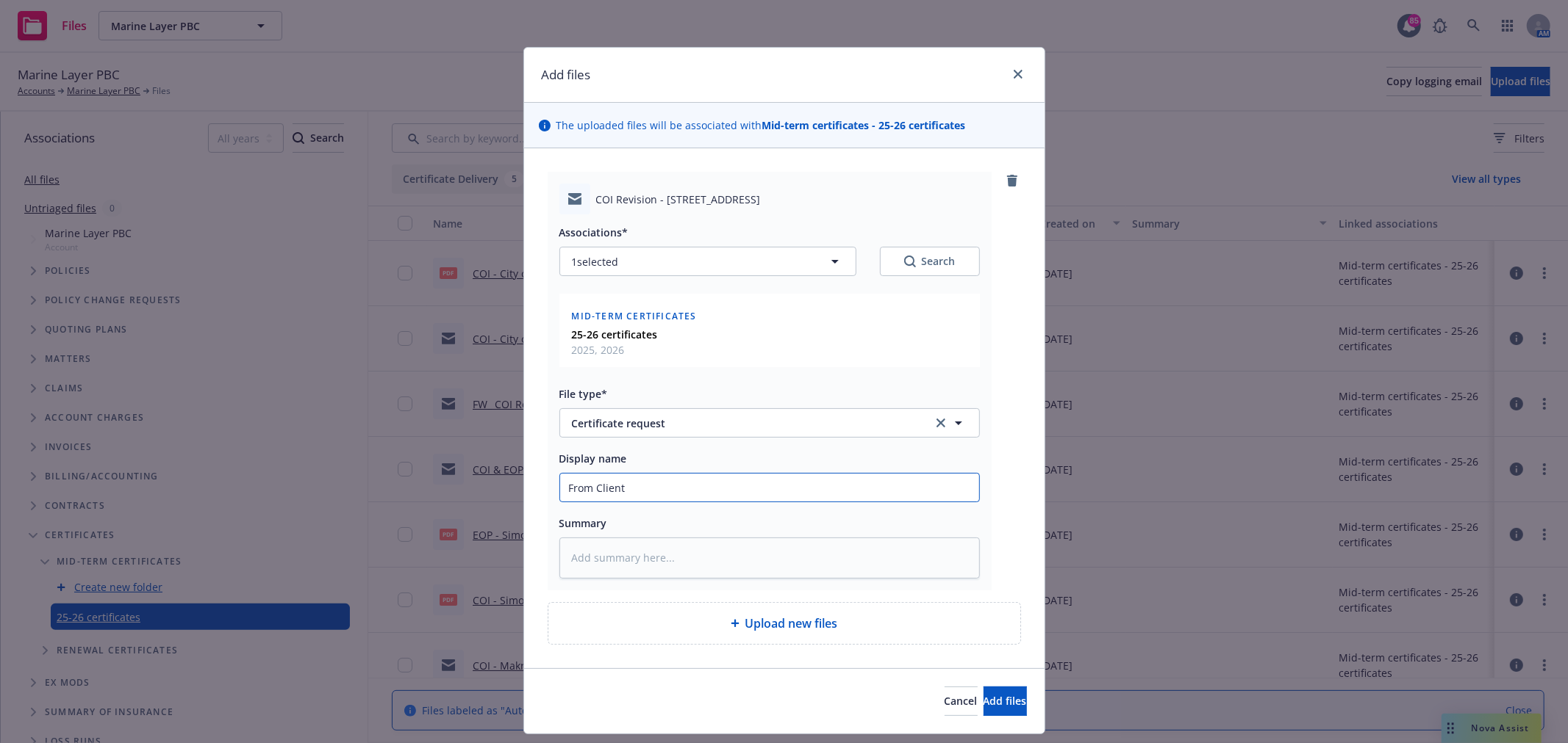
type input "From Client"
type textarea "x"
type input "CFrom Client"
type textarea "x"
type input "COIFrom Client"
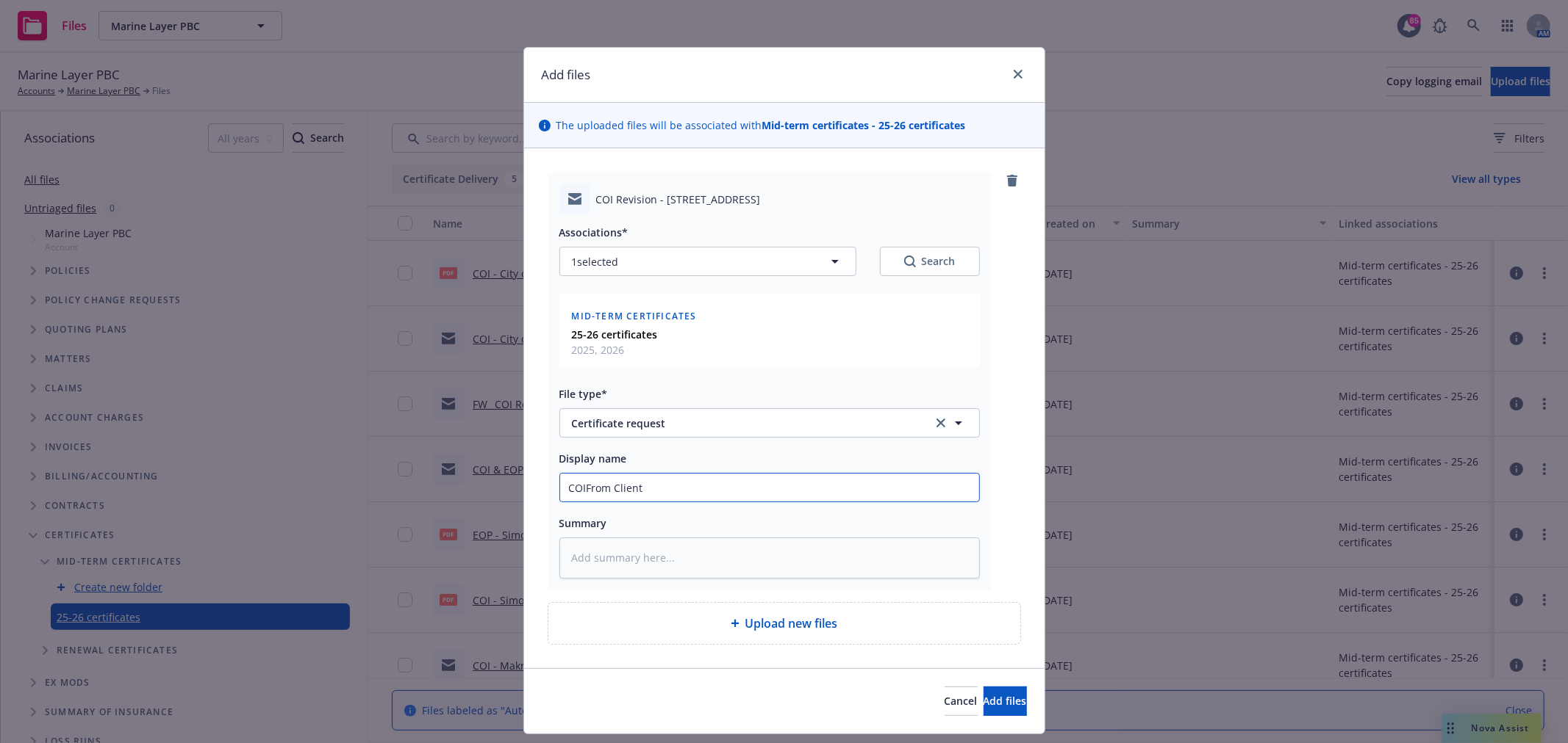
type textarea "x"
type input "COI From Client"
type textarea "x"
type input "COI RFrom Client"
type textarea "x"
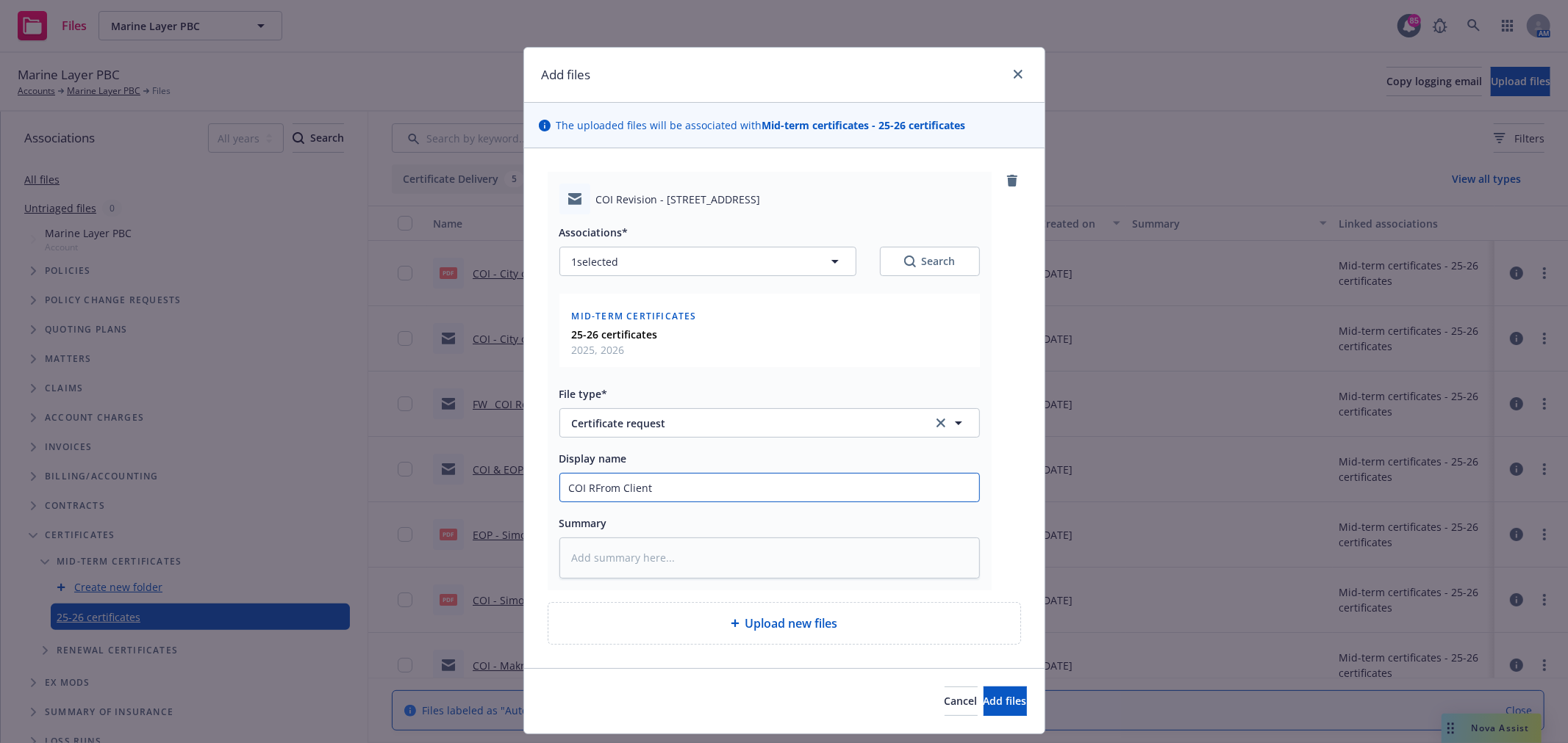
type input "COI REFrom Client"
type textarea "x"
type input "COI REqFrom Client"
type textarea "x"
type input "COI REquFrom Client"
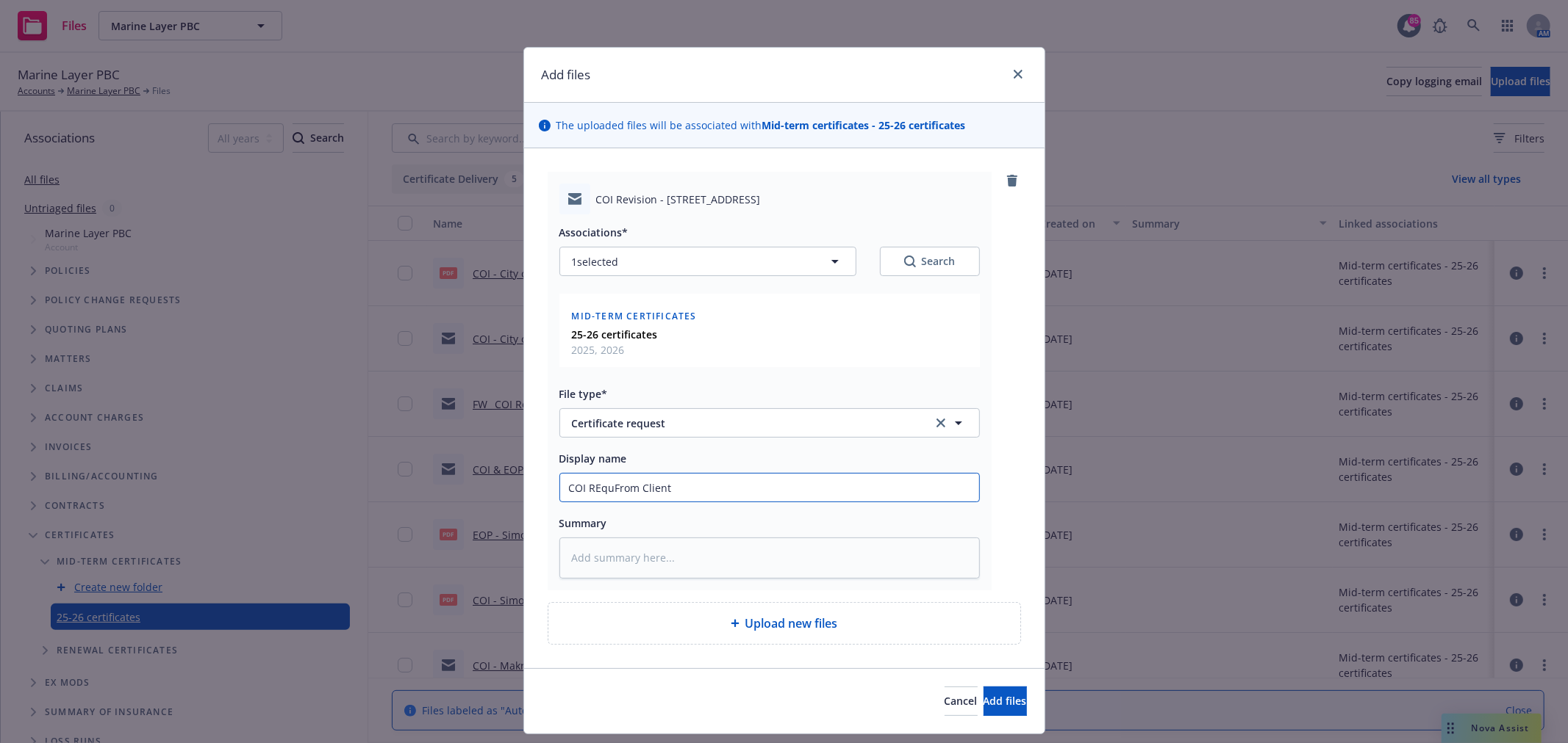
type textarea "x"
type input "COI REqueFrom Client"
type textarea "x"
type input "COI REquesFrom Client"
type textarea "x"
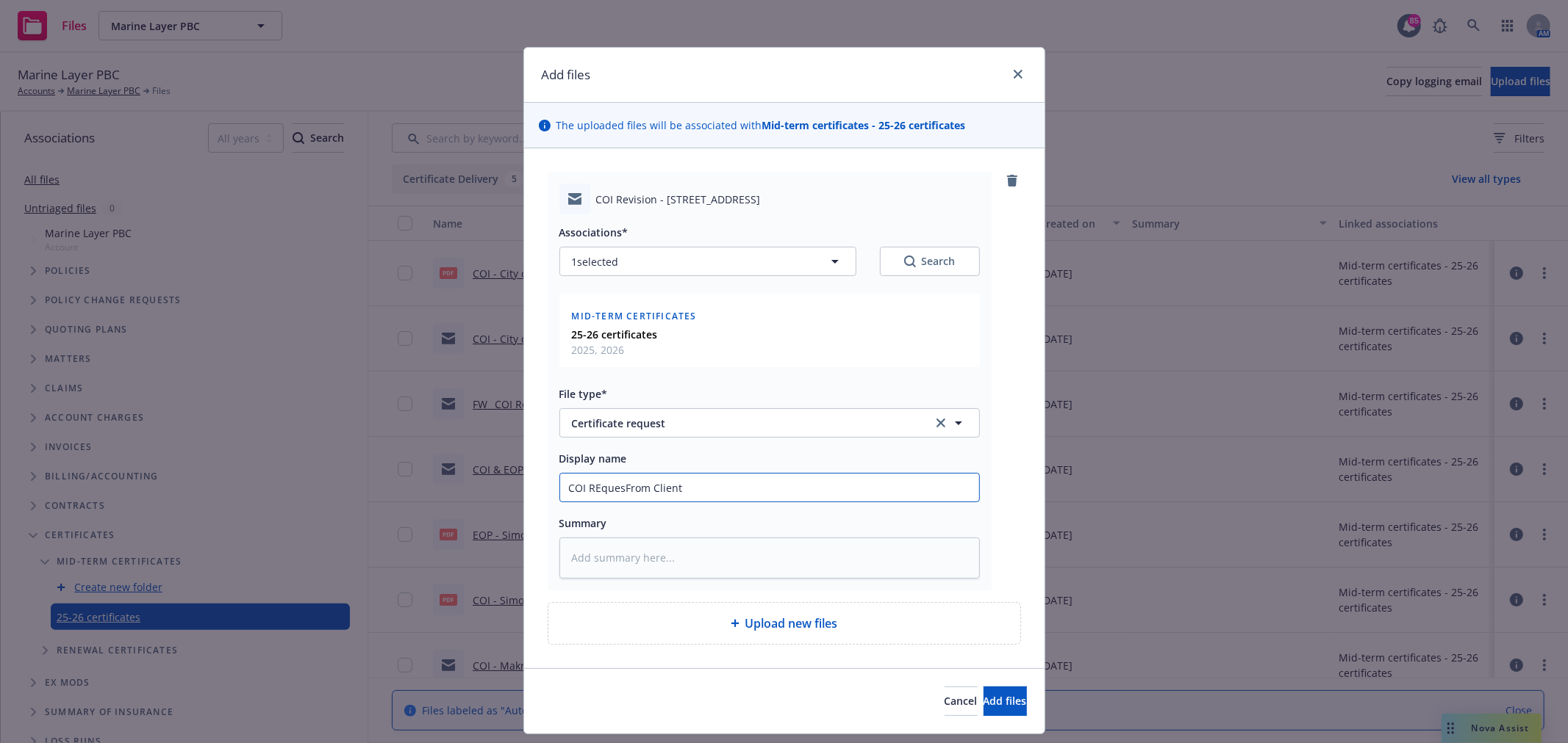
type input "COI REquestFrom Client"
type textarea "x"
type input "COI REquest From Client"
type textarea "x"
type input "COI REquest From Client -"
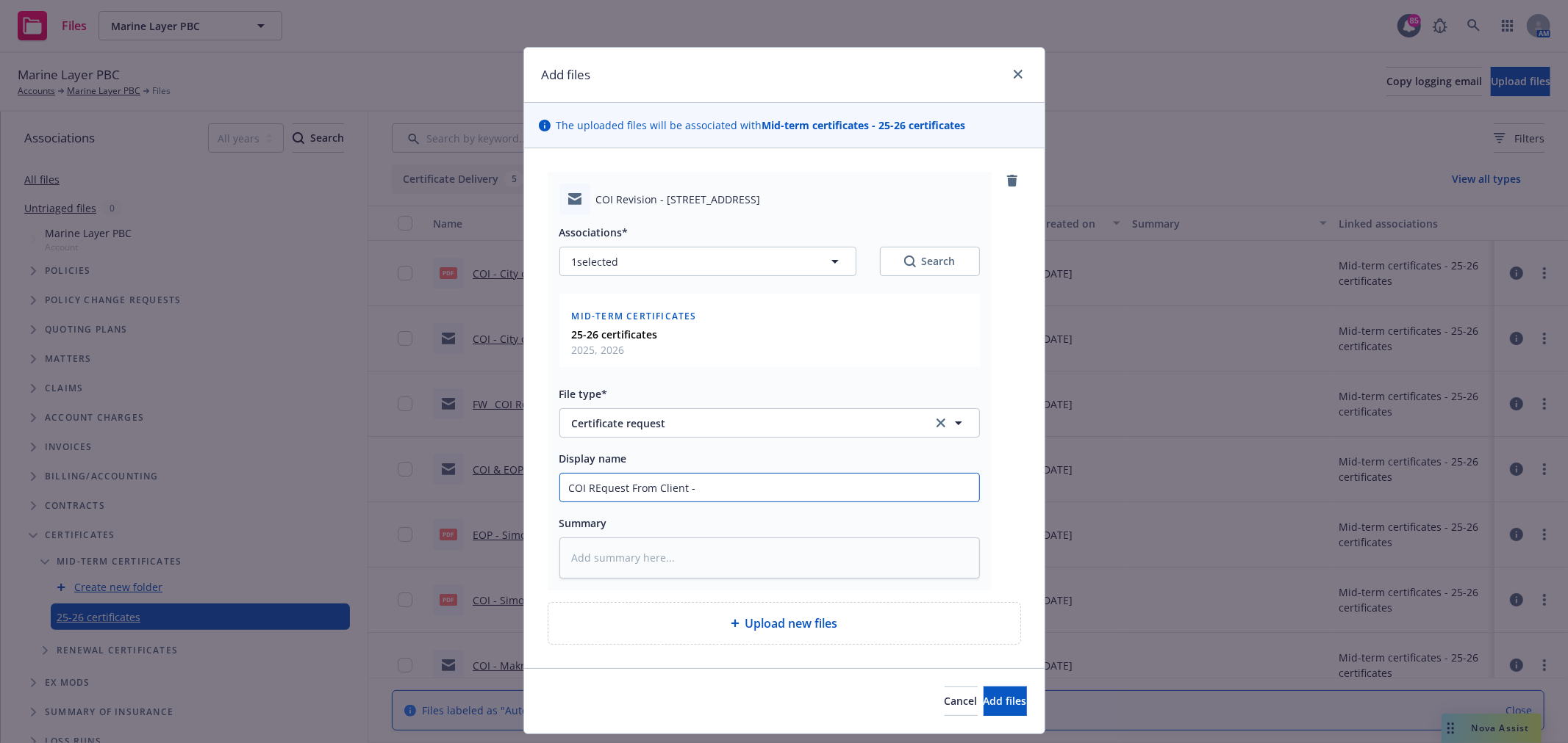
type textarea "x"
type input "COI REquest From Client -"
type textarea "x"
type input "COI Request From Client -"
click at [757, 473] on div "Display name COI Request From Client -" at bounding box center [769, 476] width 420 height 53
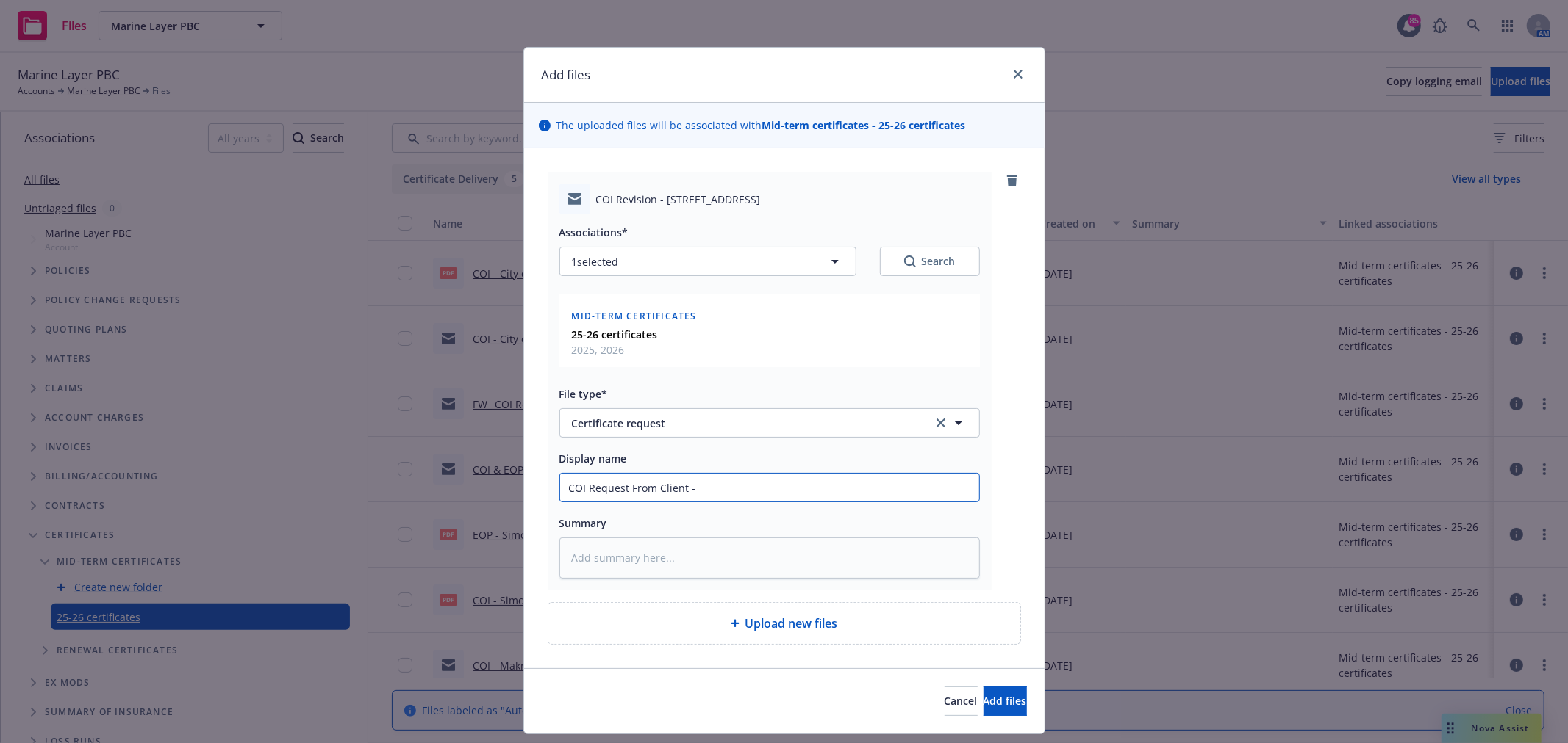
click at [741, 487] on input "COI Request From Client -" at bounding box center [770, 488] width 419 height 28
click at [731, 479] on input "COI Request From Client -" at bounding box center [770, 488] width 419 height 28
type textarea "x"
type input "COI Request From Client - C"
type textarea "x"
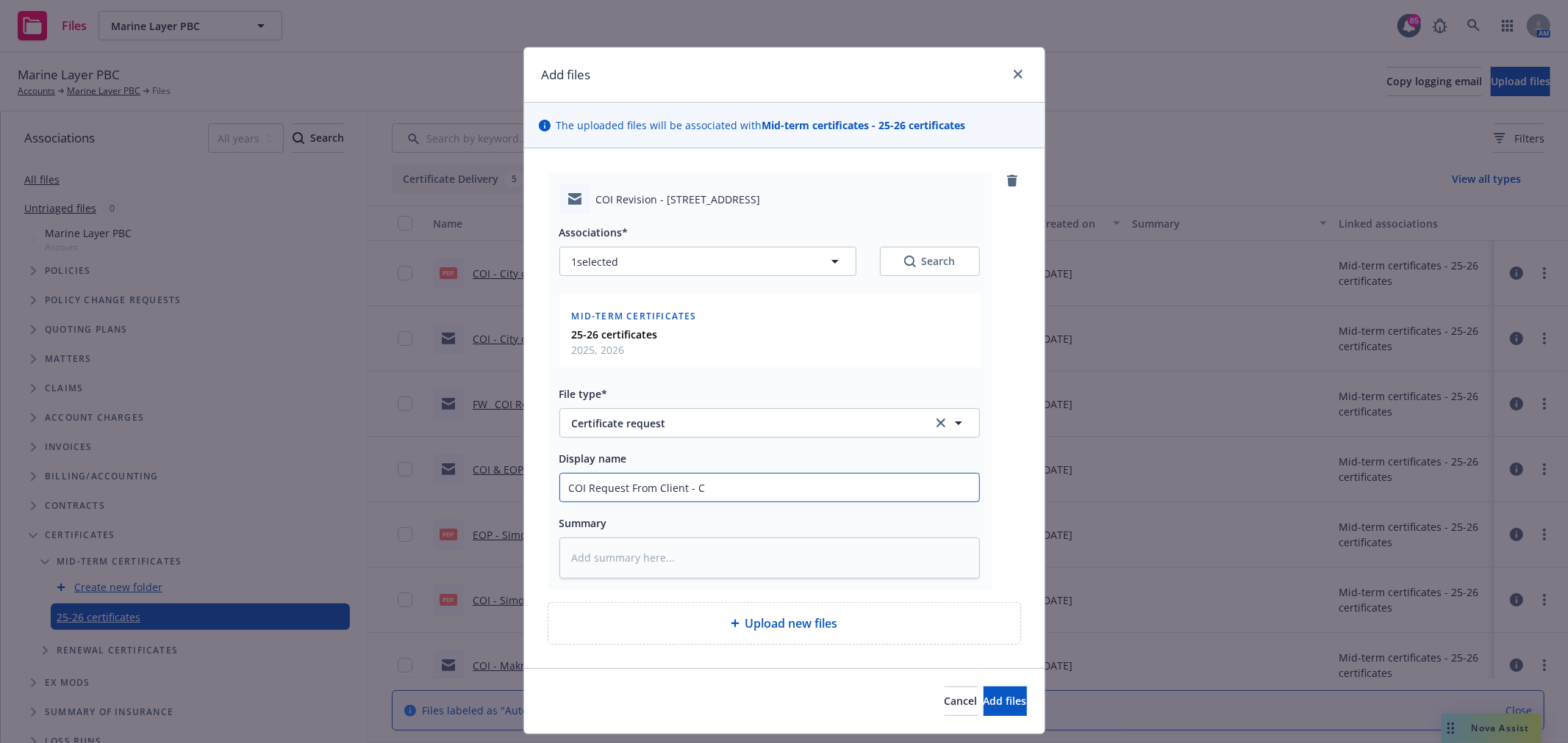
type input "COI Request From Client - Ci"
type textarea "x"
type input "COI Request From Client - Cit"
type textarea "x"
type input "COI Request From Client - City"
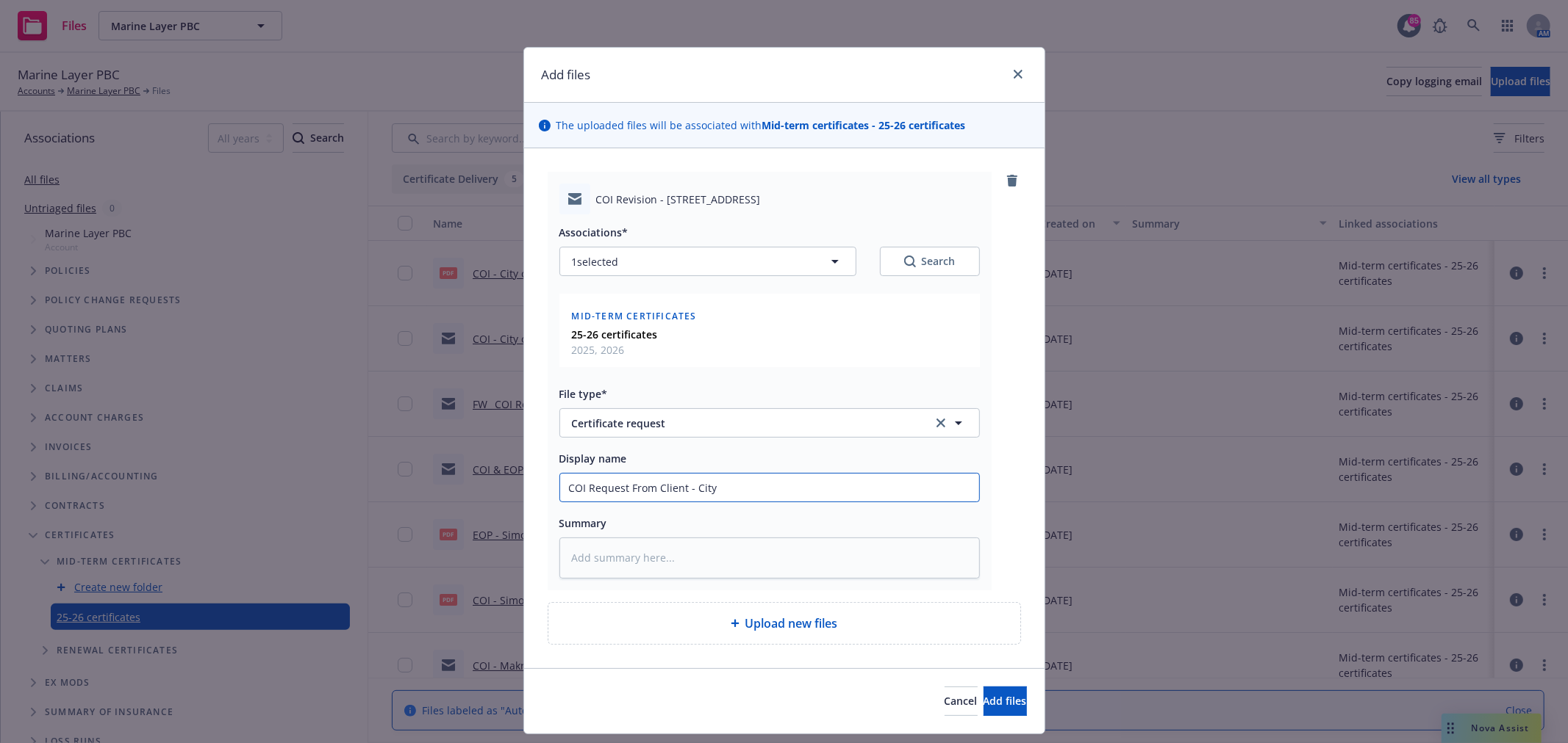
type textarea "x"
type input "COI Request From Client - City o"
type textarea "x"
type input "COI Request From Client - City of"
type textarea "x"
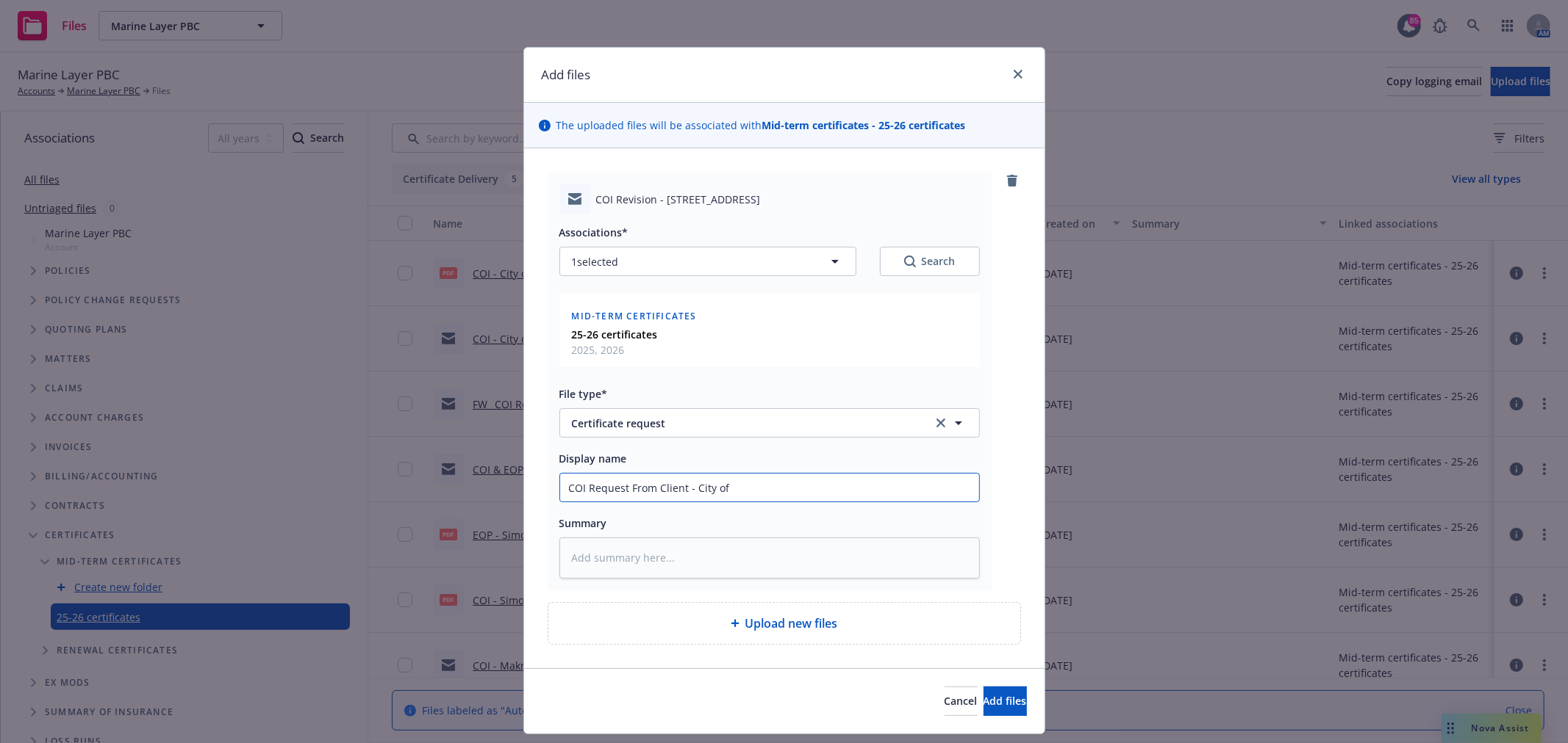
type input "COI Request From Client - City of C"
type textarea "x"
type input "COI Request From Client - City of Ch"
type textarea "x"
type input "COI Request From Client - City of [GEOGRAPHIC_DATA]"
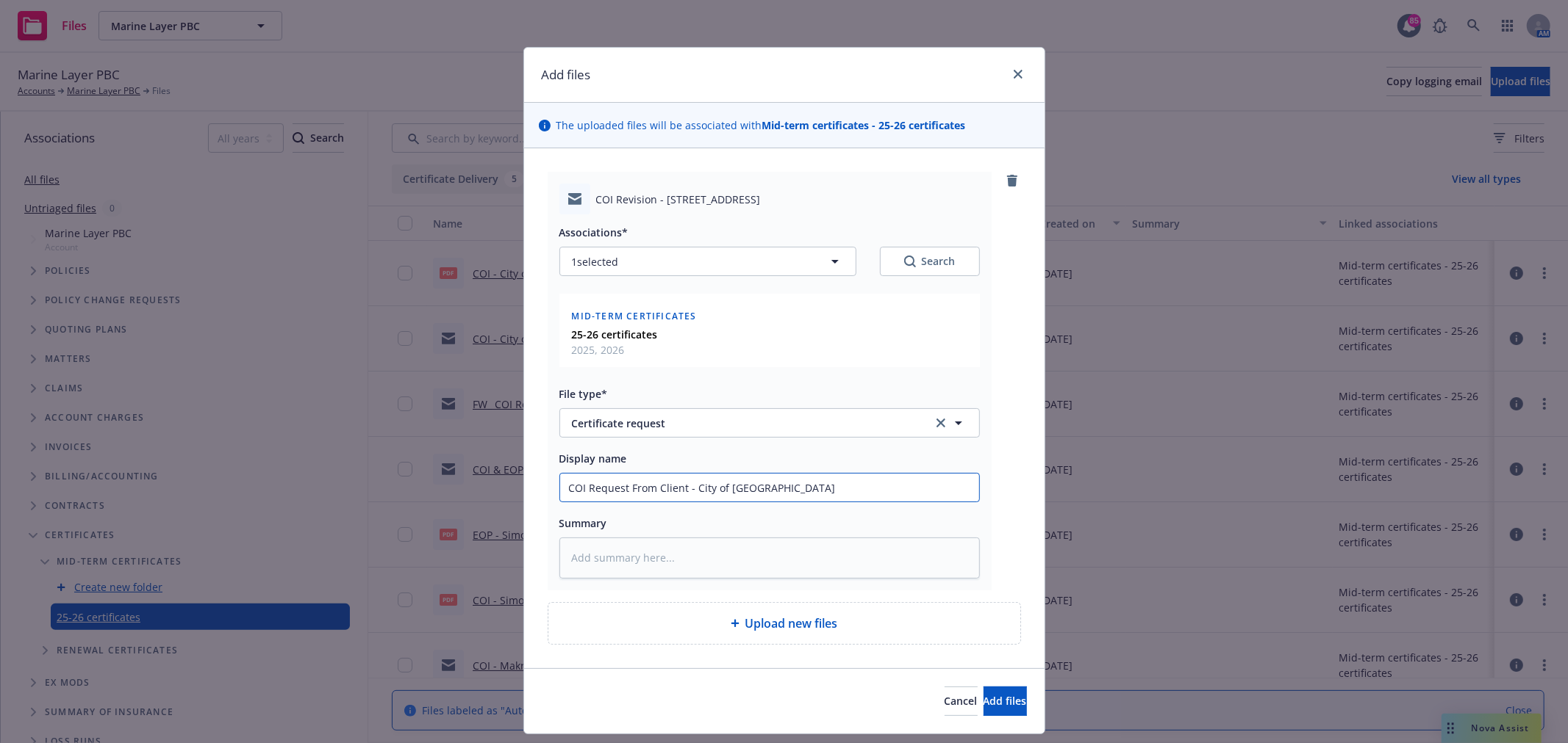
type textarea "x"
type input "COI Request From Client - City of [GEOGRAPHIC_DATA]"
type textarea "x"
type input "COI Request From Client - City of [GEOGRAPHIC_DATA]"
type textarea "x"
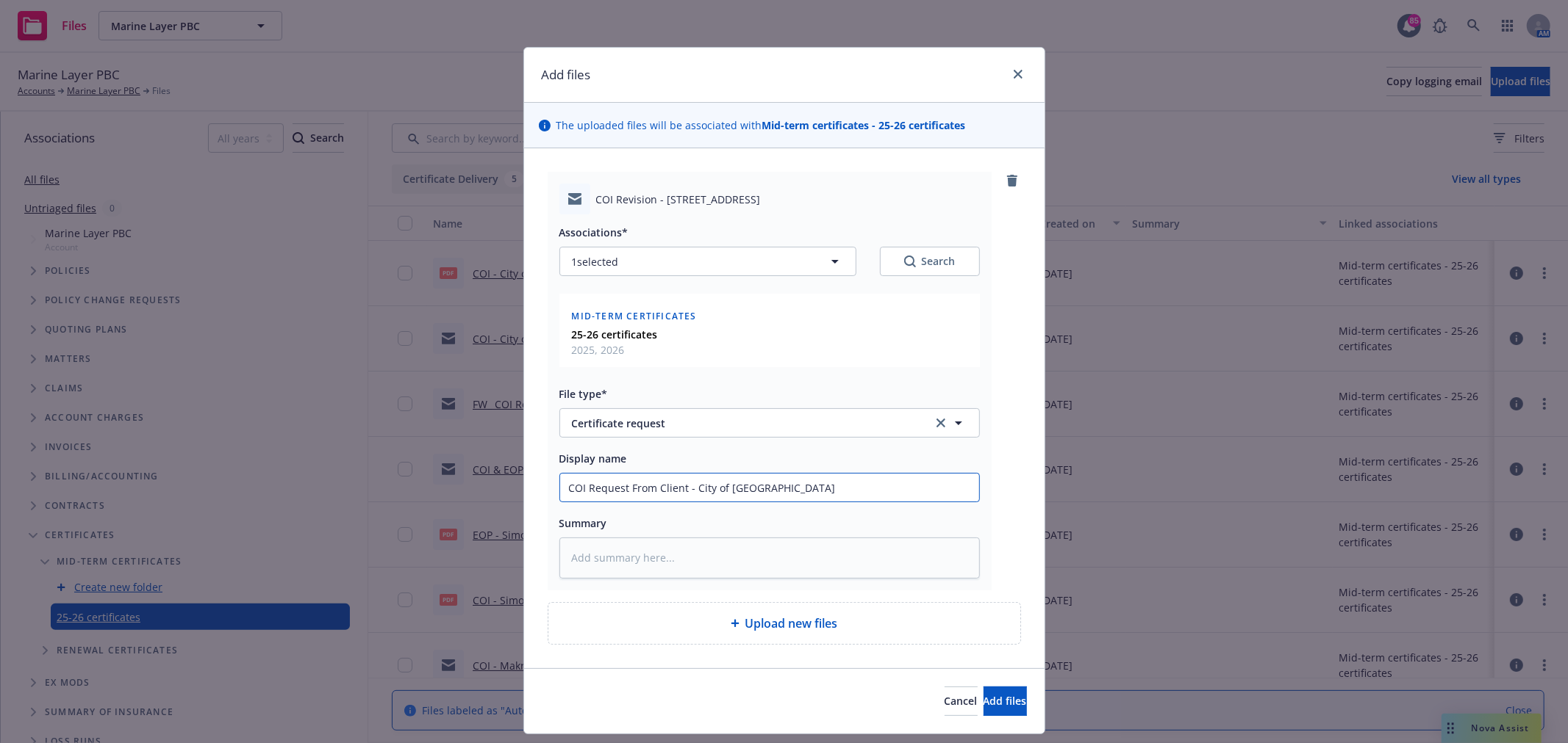
type input "COI Request From Client - City of [GEOGRAPHIC_DATA]"
type textarea "x"
type input "COI Request From Client - City of [GEOGRAPHIC_DATA]"
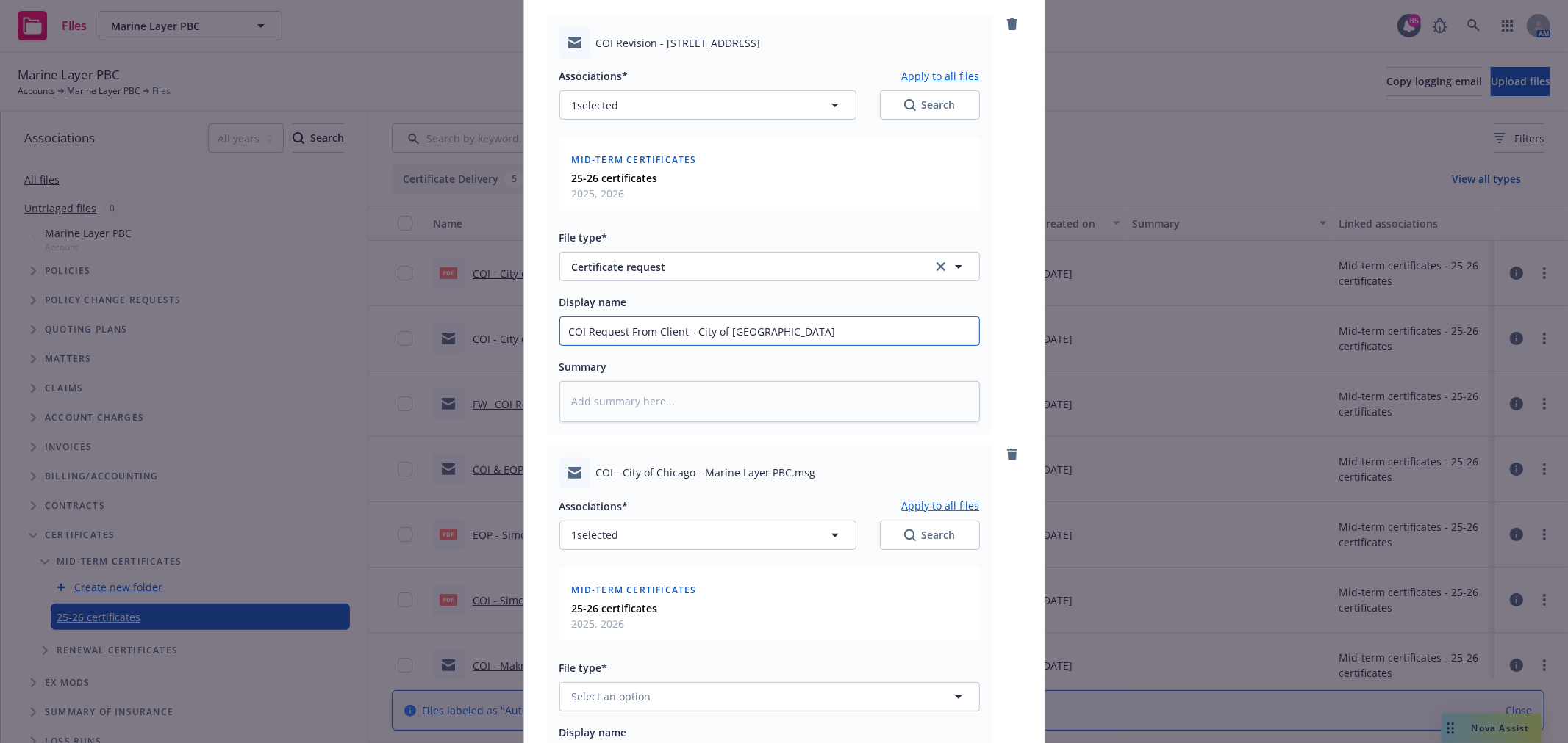
scroll to position [163, 0]
drag, startPoint x: 802, startPoint y: 331, endPoint x: 549, endPoint y: 320, distance: 253.2
click at [532, 326] on div "COI Revision - [STREET_ADDRESS] Associations* Apply to all files 1 selected Sea…" at bounding box center [784, 460] width 520 height 949
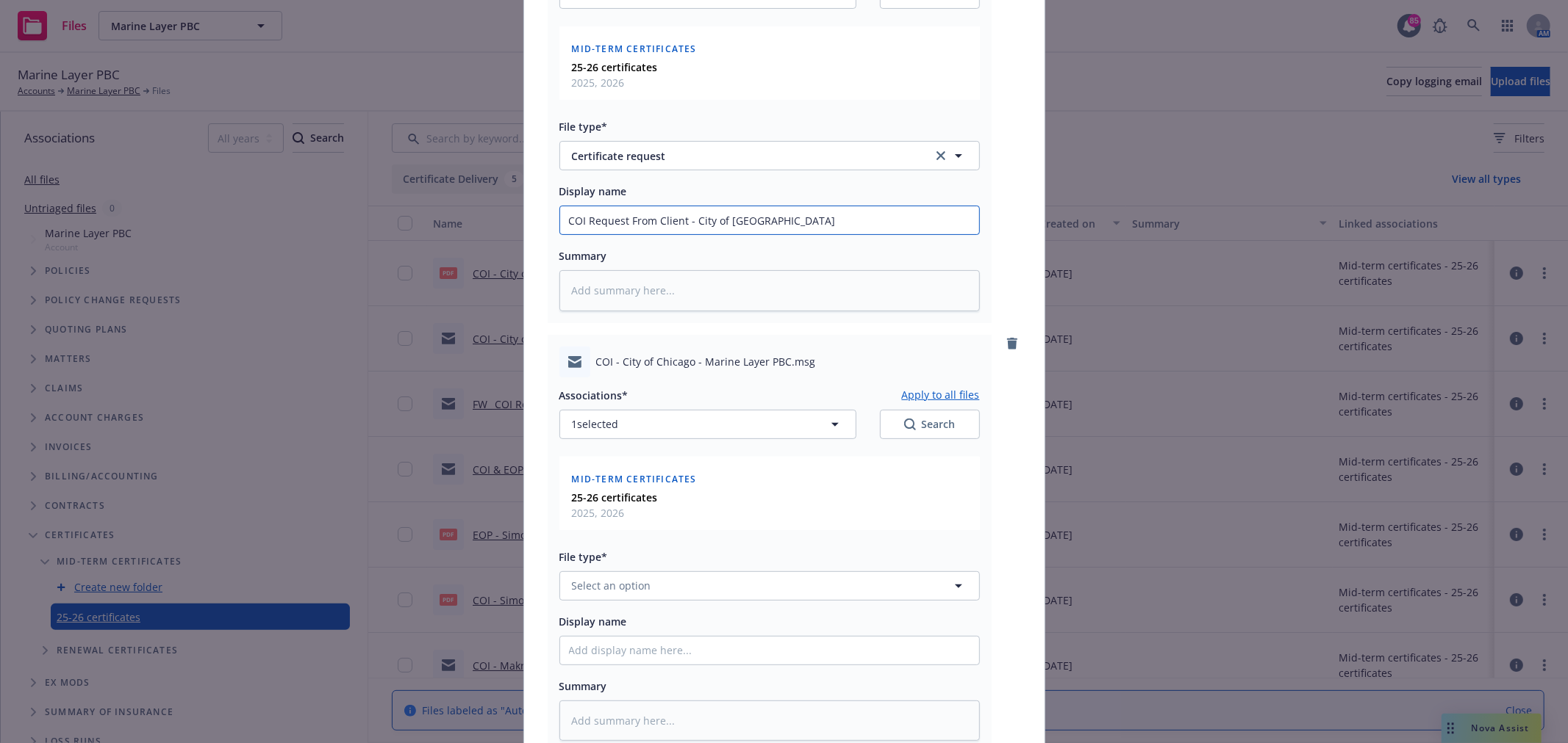
scroll to position [470, 0]
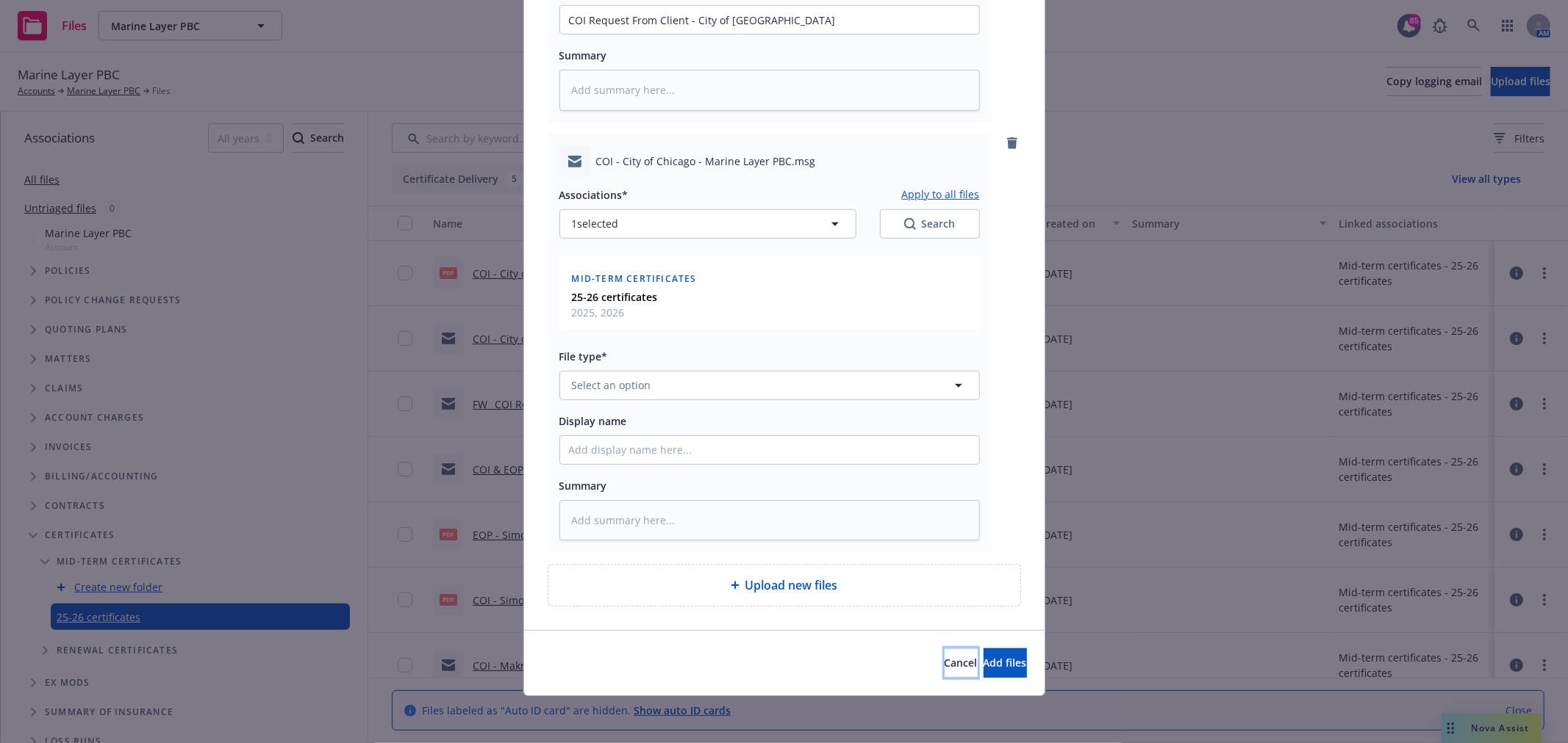
click at [945, 671] on button "Cancel" at bounding box center [961, 663] width 33 height 29
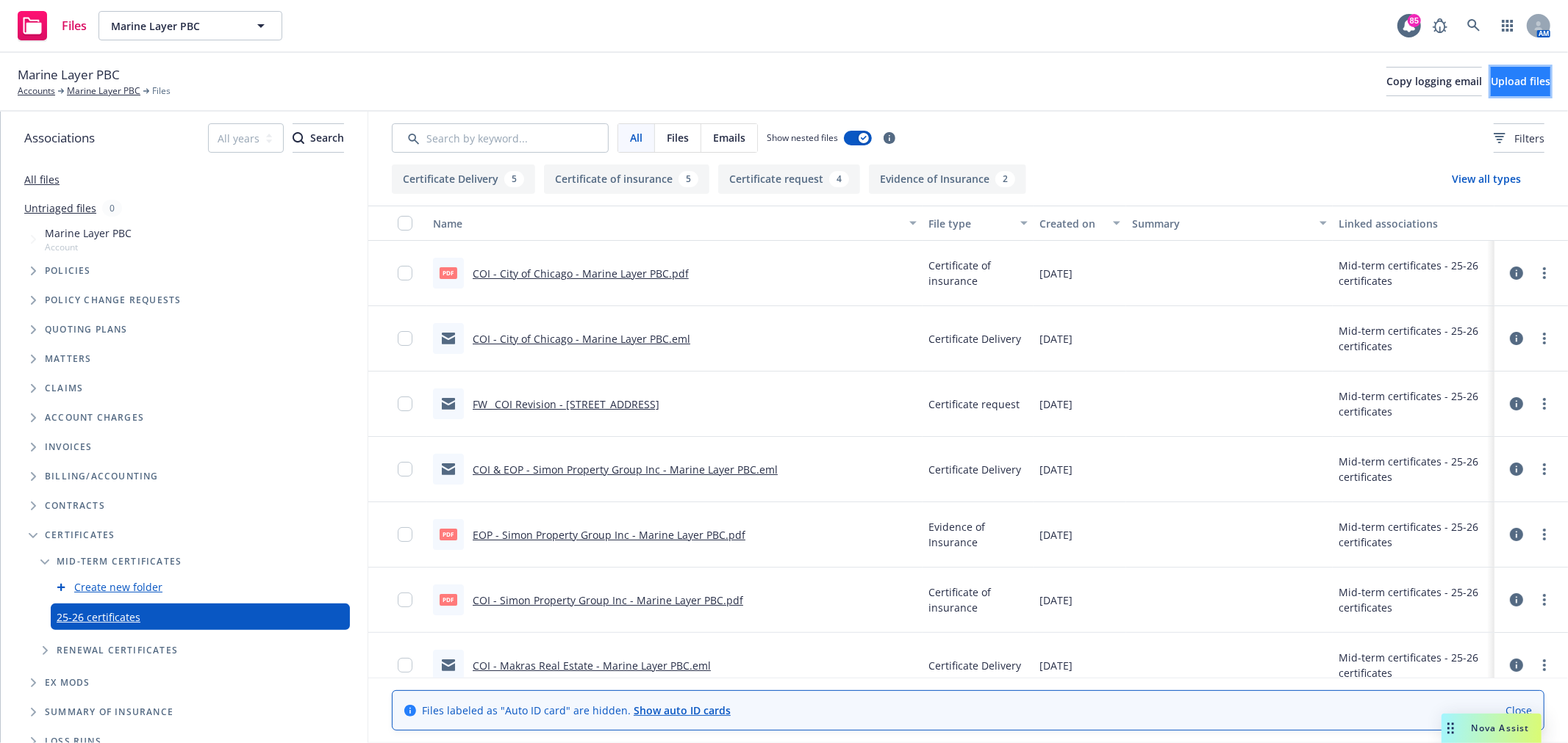
click at [1503, 86] on span "Upload files" at bounding box center [1521, 81] width 60 height 14
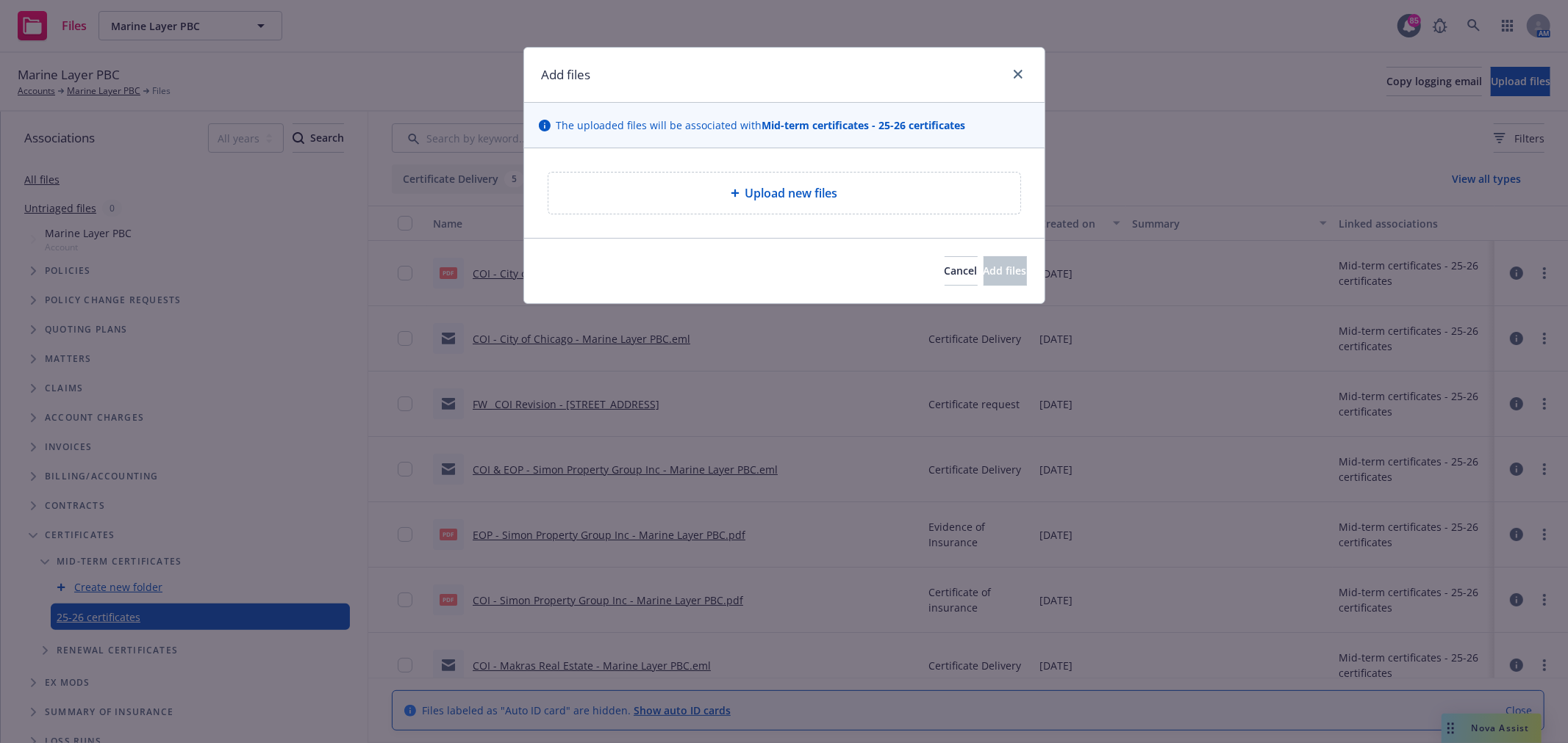
type textarea "x"
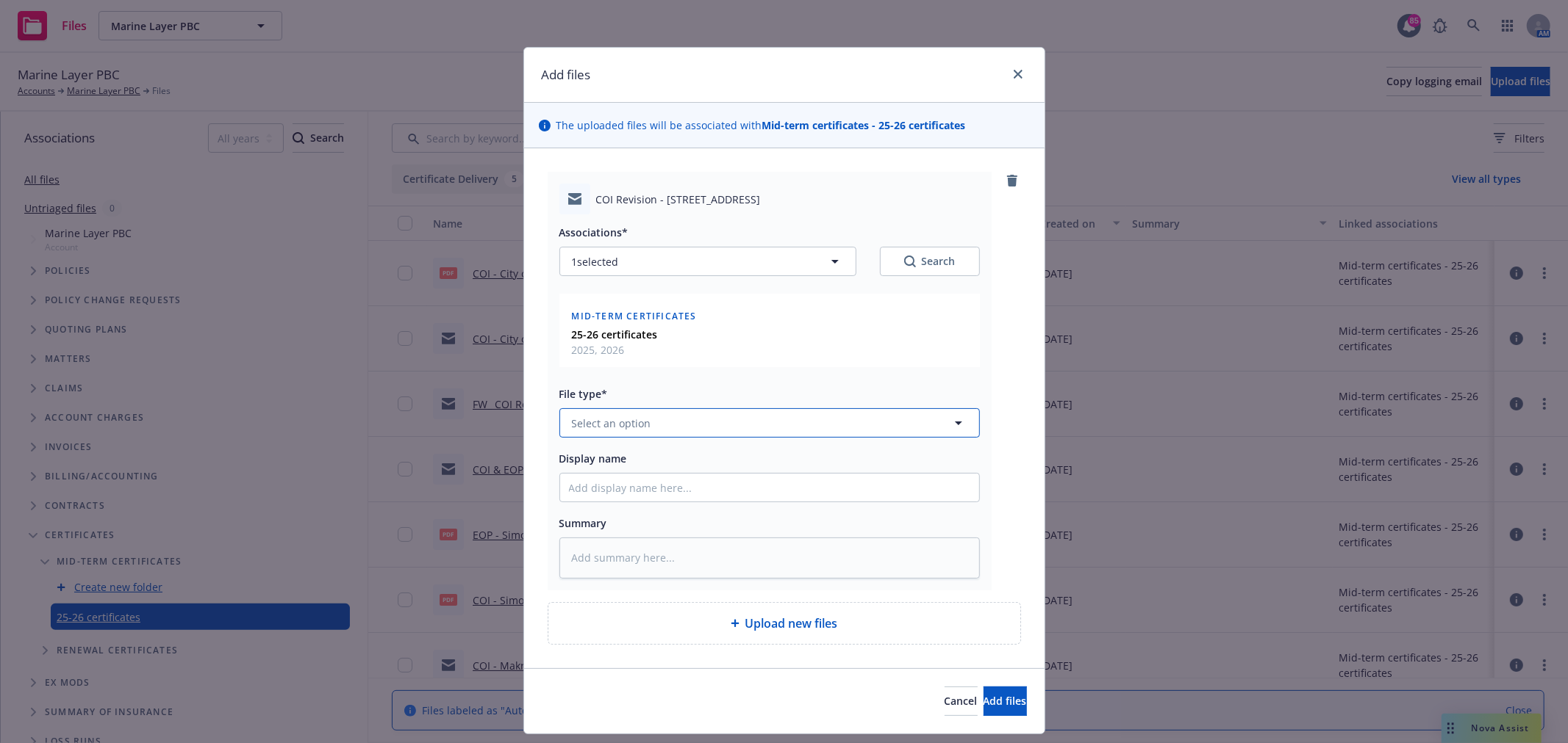
click at [614, 427] on span "Select an option" at bounding box center [612, 423] width 80 height 16
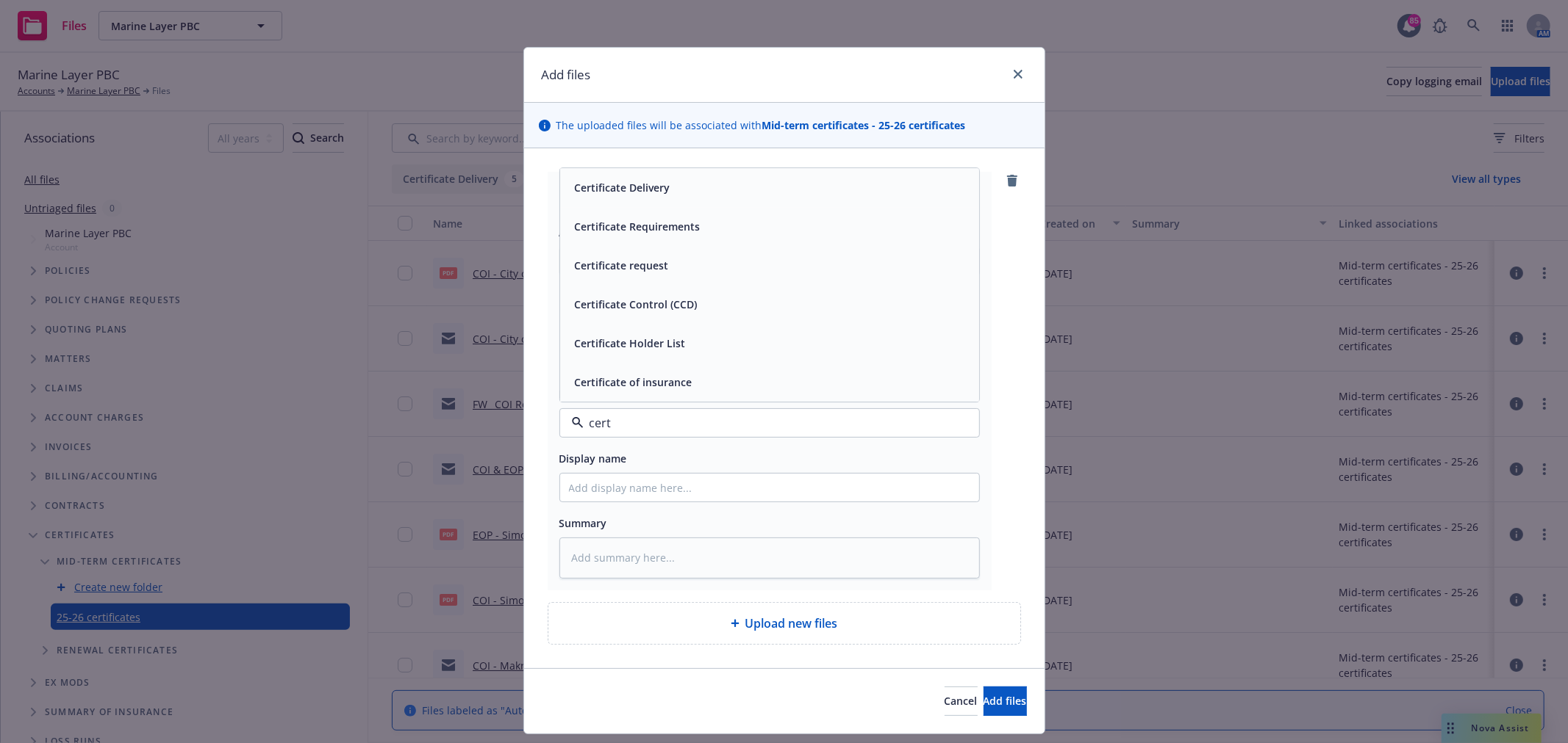
type input "certi"
click at [671, 267] on div "Certificate request" at bounding box center [769, 267] width 401 height 22
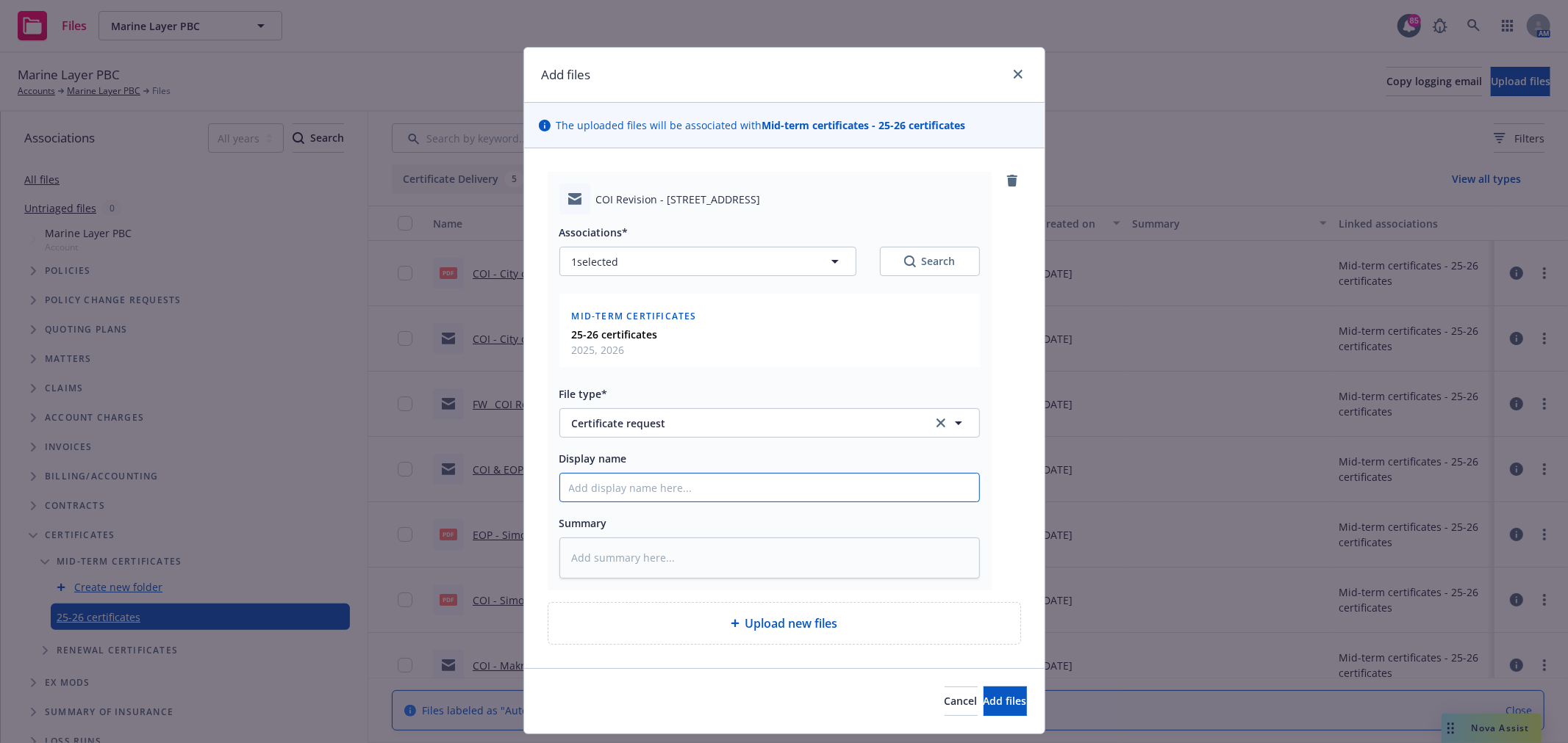
click at [619, 502] on input "Display name" at bounding box center [770, 488] width 419 height 28
type textarea "x"
type input "F"
type textarea "x"
type input "Fr"
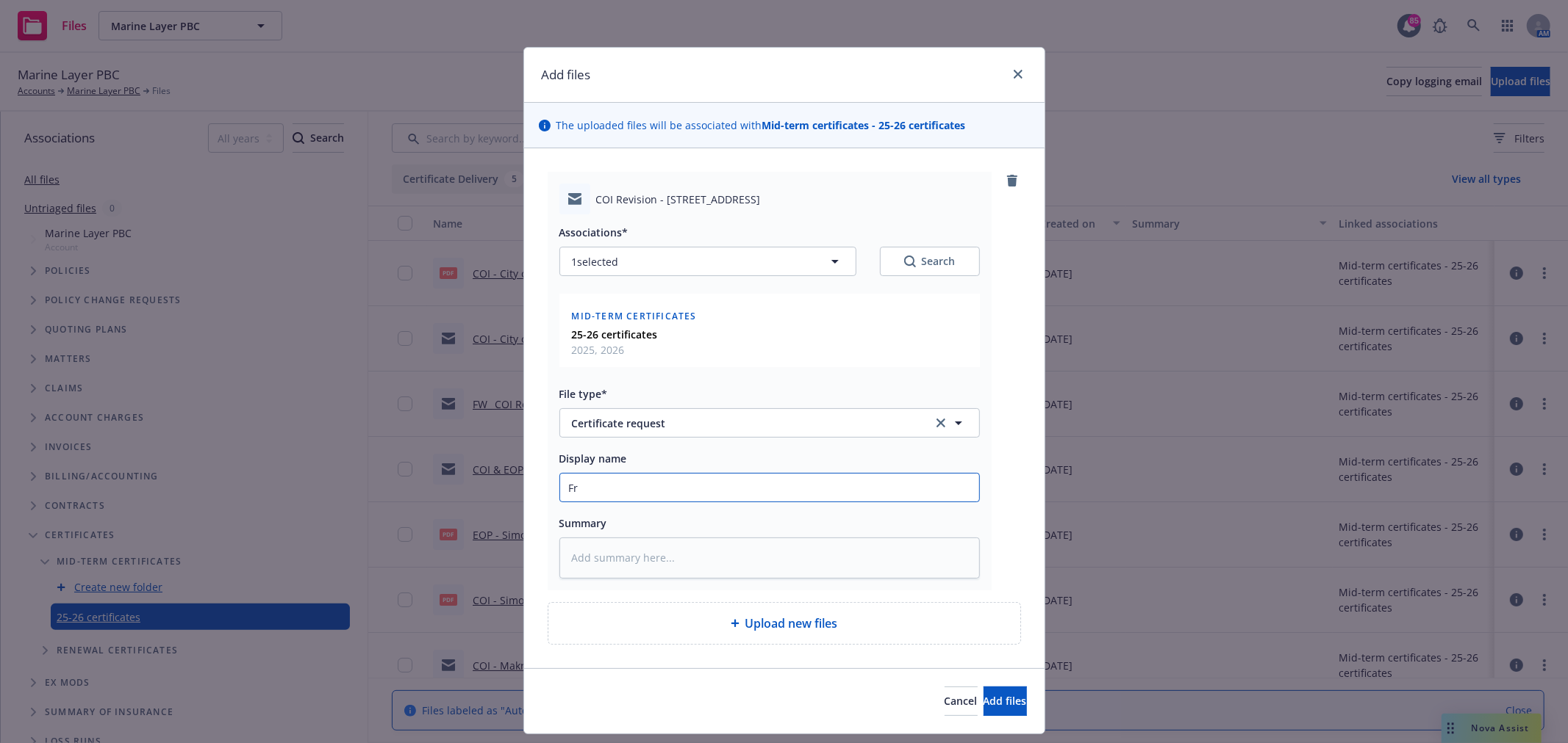
type textarea "x"
type input "Fro"
type textarea "x"
type input "From"
type textarea "x"
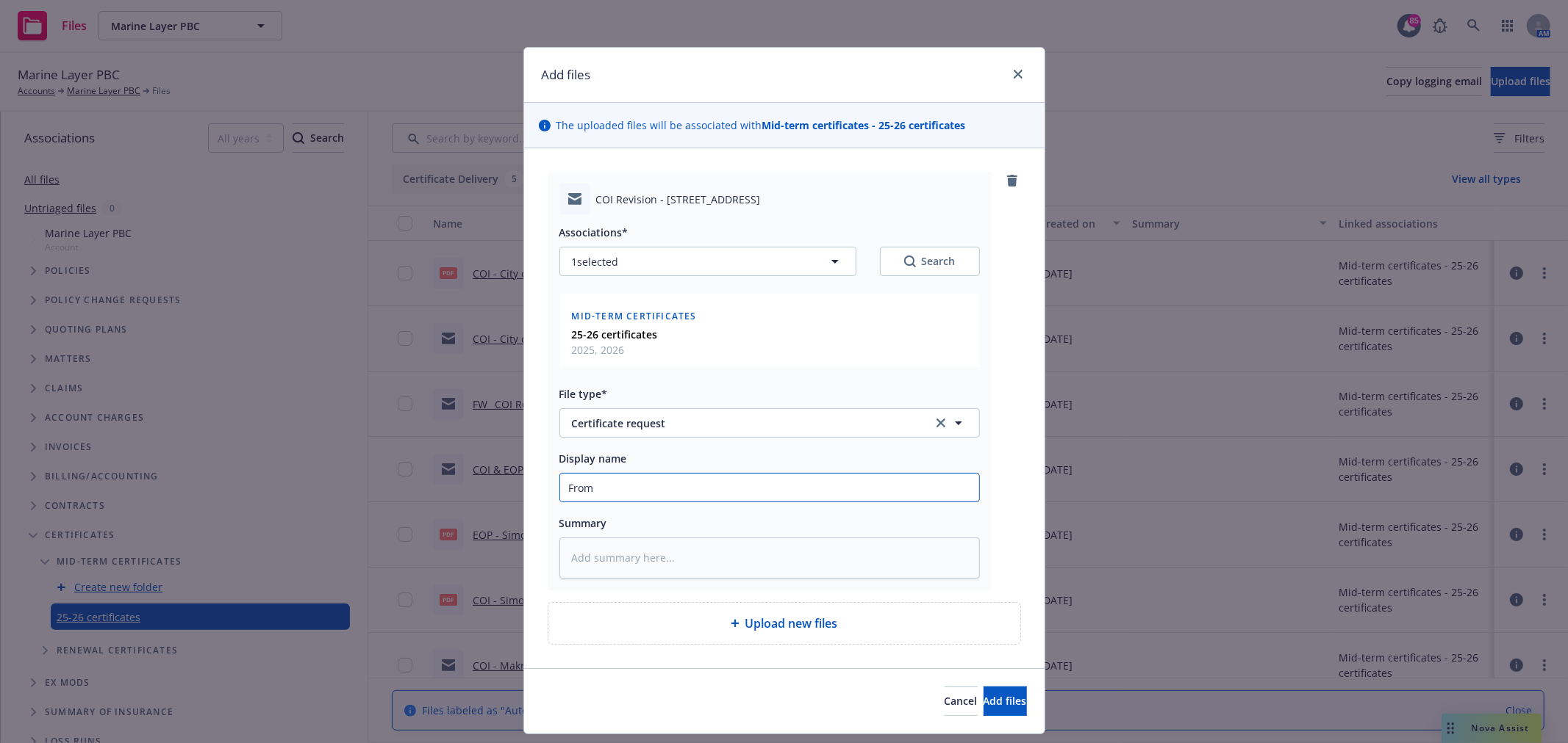
type input "From C"
type textarea "x"
type input "From Cl"
type textarea "x"
type input "From Cli"
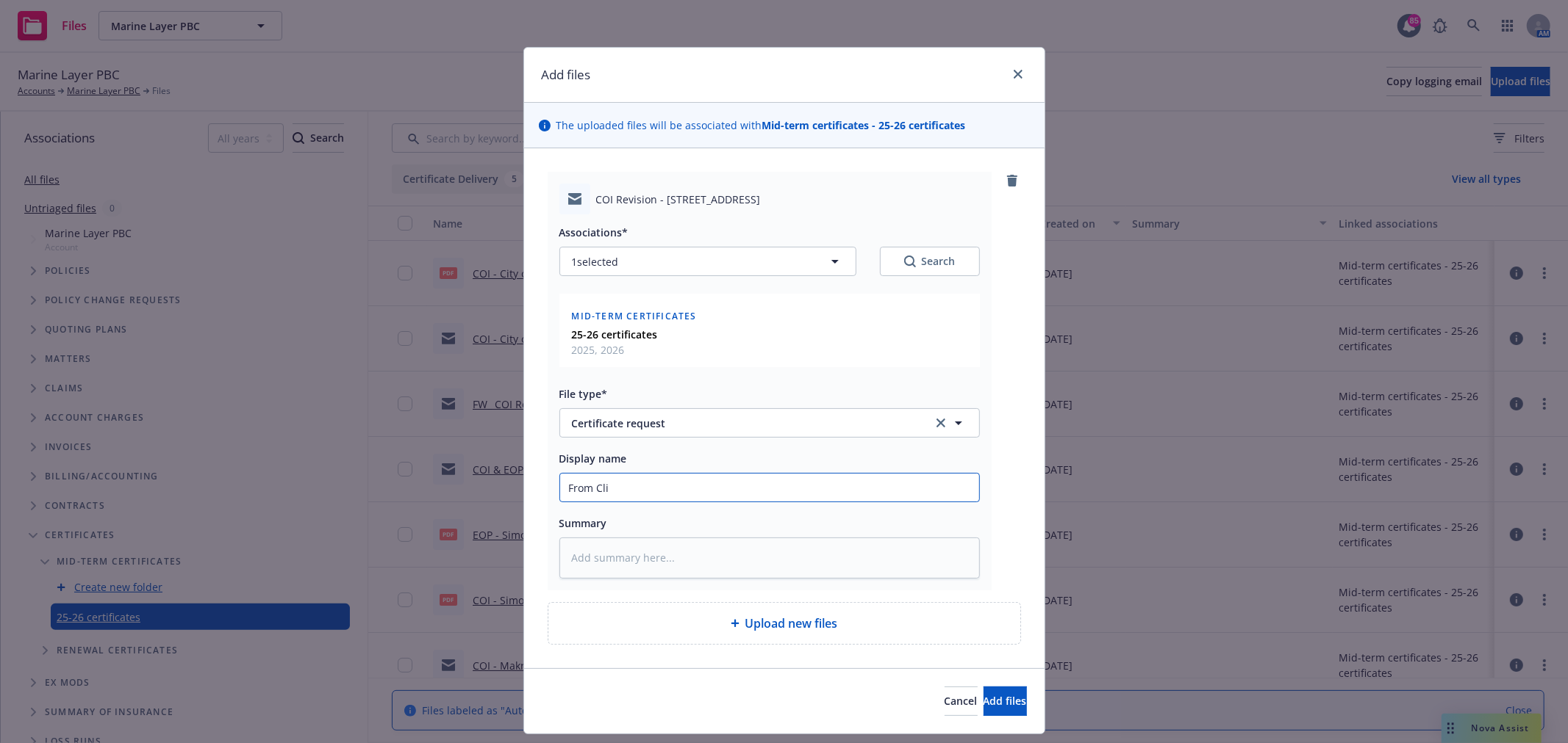
type textarea "x"
type input "From Clie"
type textarea "x"
type input "From Clien"
type textarea "x"
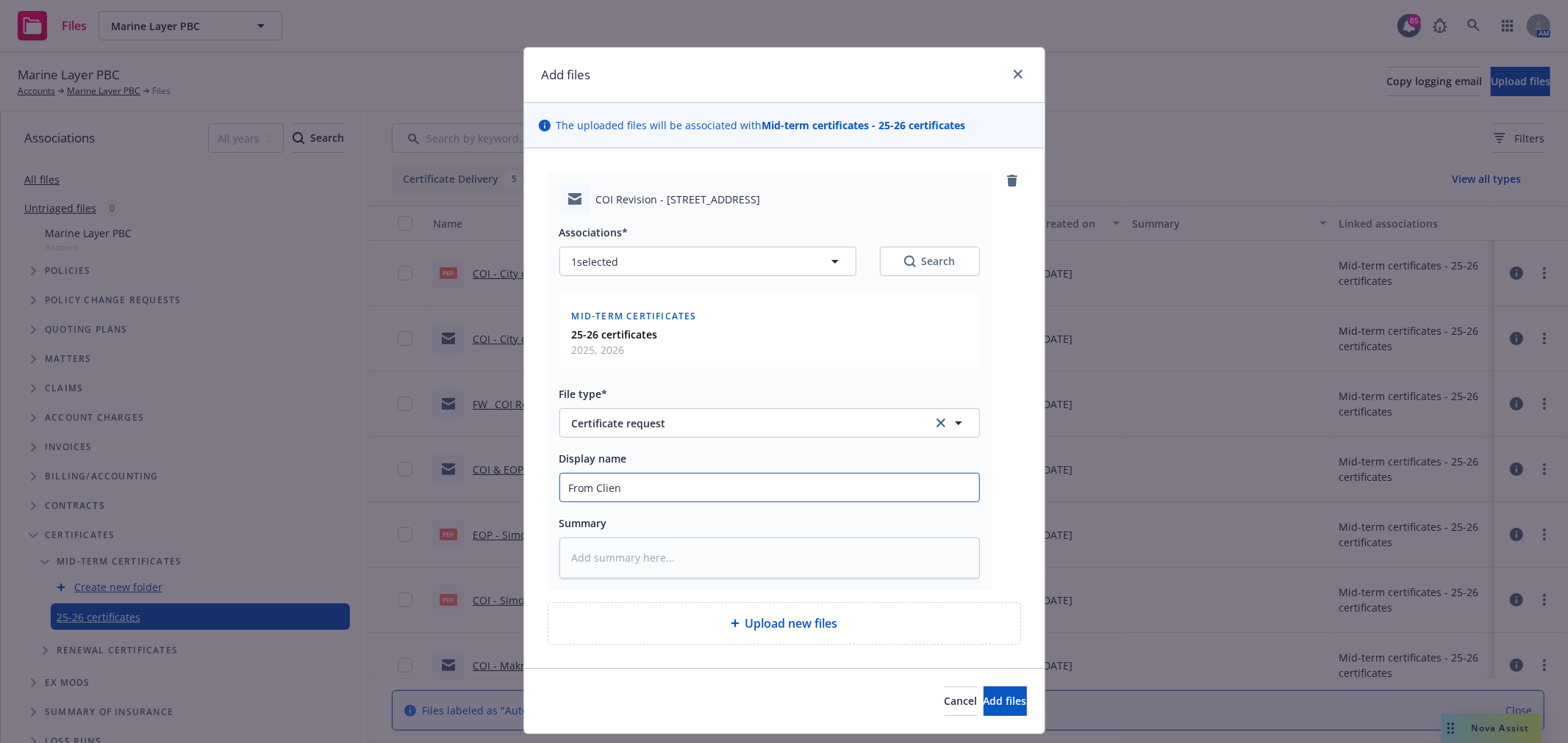
type input "From Client"
type textarea "x"
type input "CFrom Client"
type textarea "x"
type input "COFrom Client"
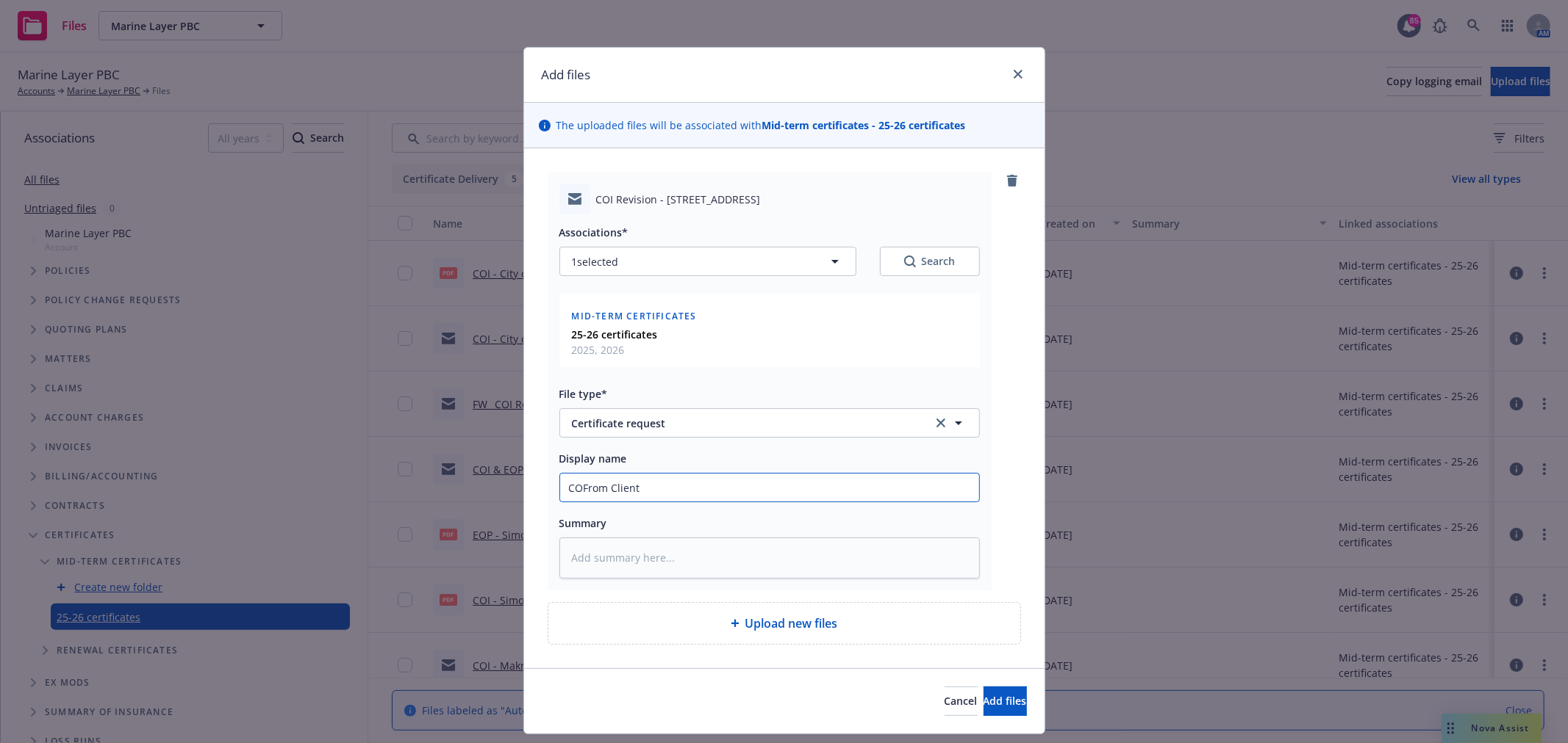
type textarea "x"
type input "COIFrom Client"
type textarea "x"
type input "COI RFrom Client"
type textarea "x"
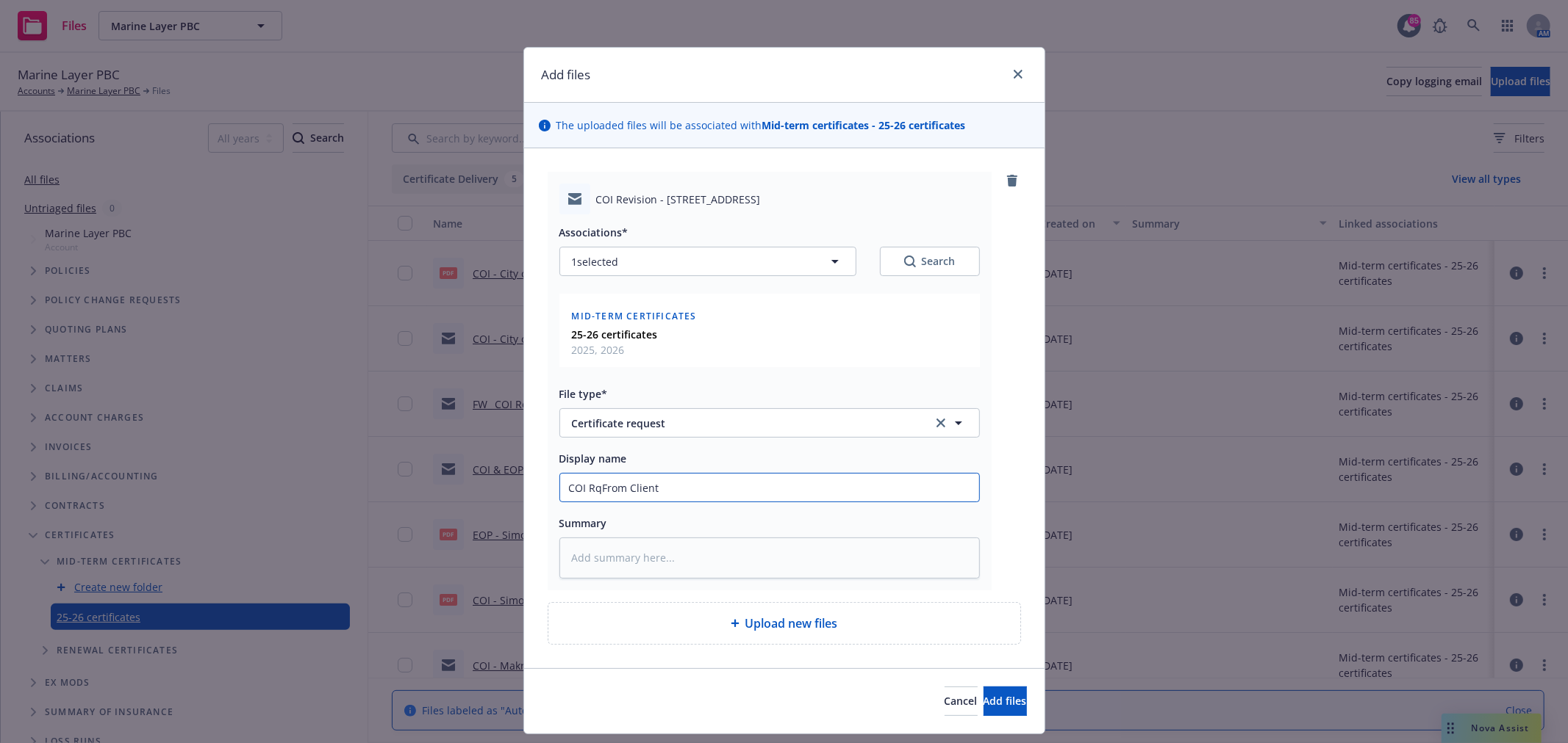
type input "COI RquFrom Client"
type textarea "x"
type input "COI RqueFrom Client"
type textarea "x"
type input "COI RquesFrom Client"
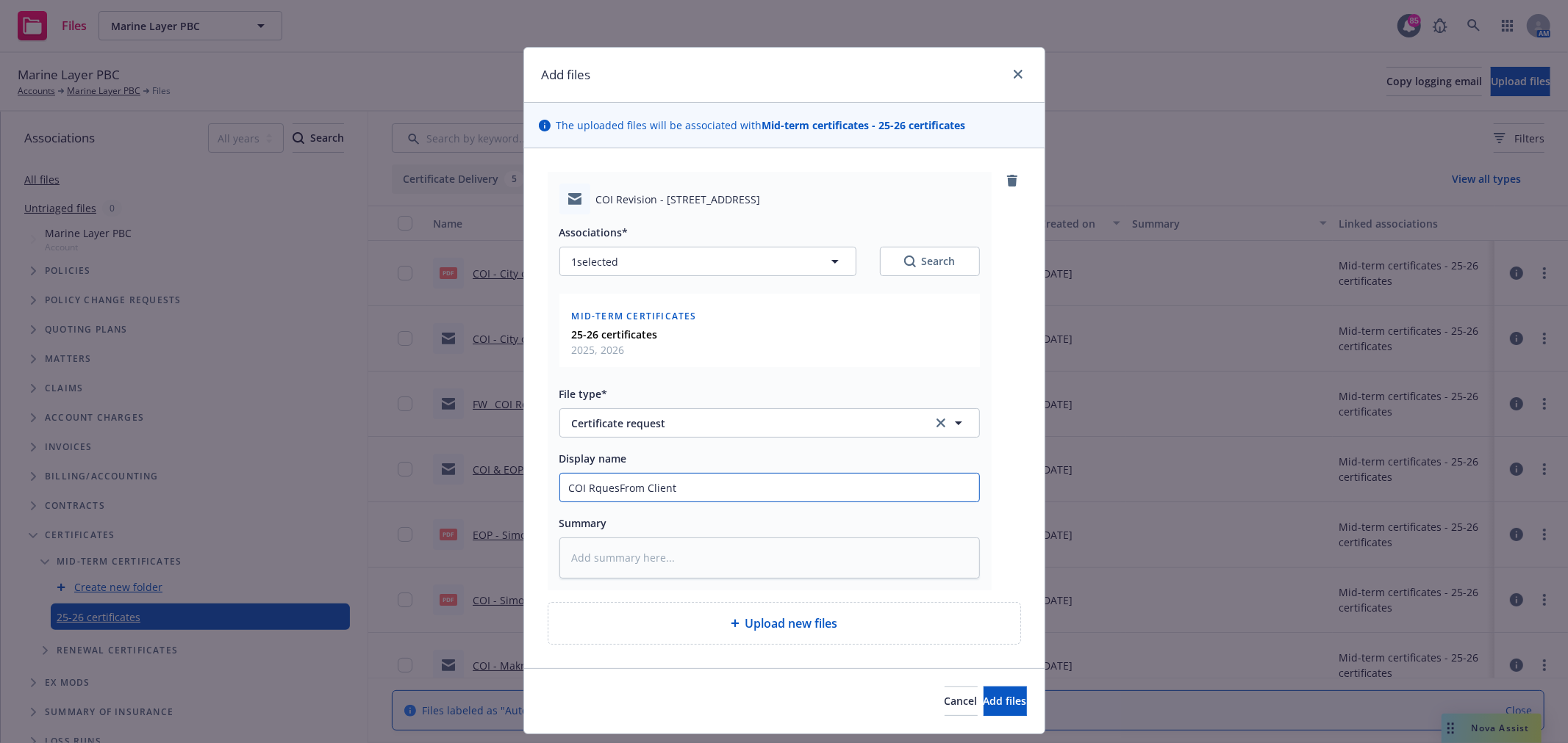
type textarea "x"
type input "COI RquestFrom Client"
type textarea "x"
type input "COI RquesFrom Client"
type textarea "x"
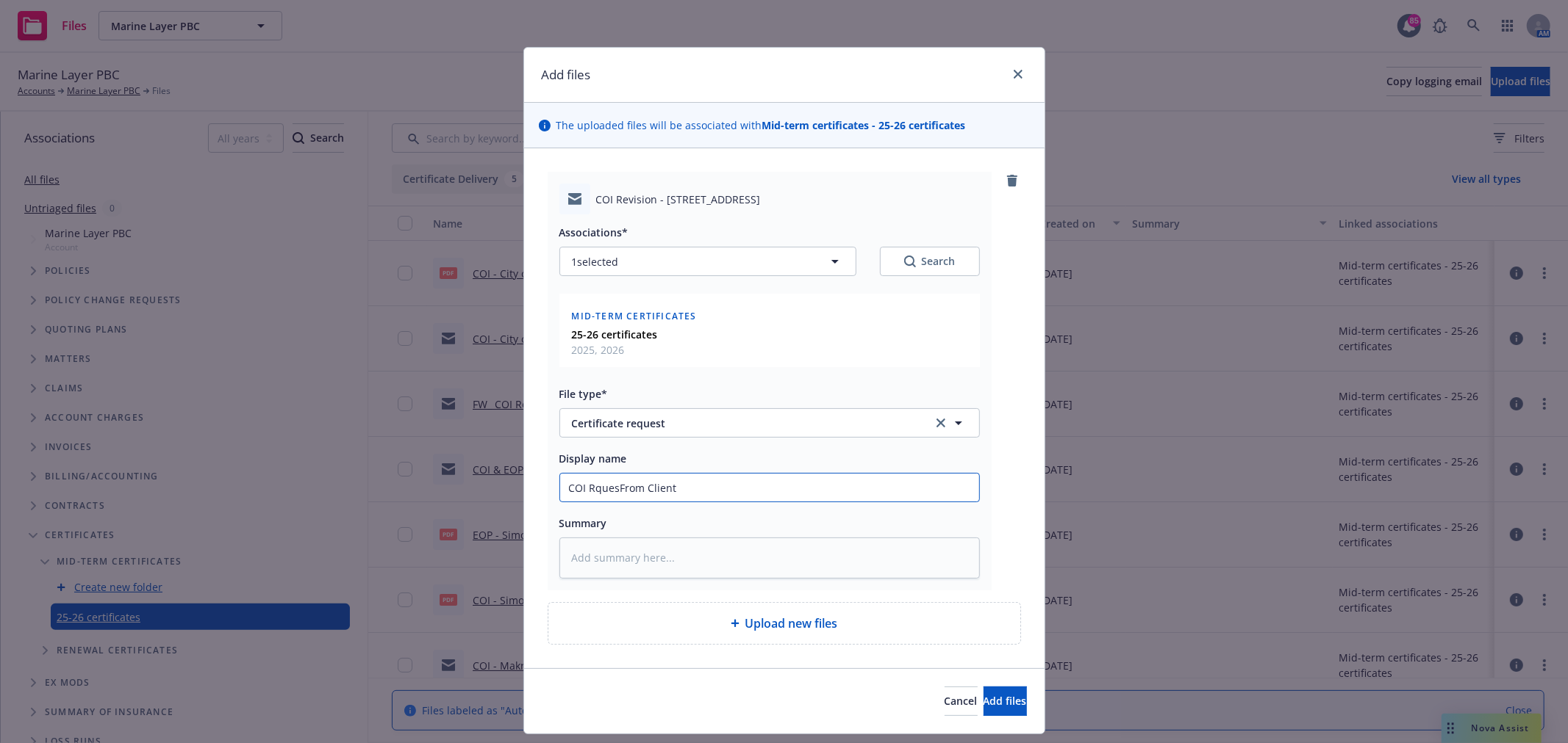
type input "COI RqueFrom Client"
type textarea "x"
type input "COI RquFrom Client"
type textarea "x"
type input "COI RqFrom Client"
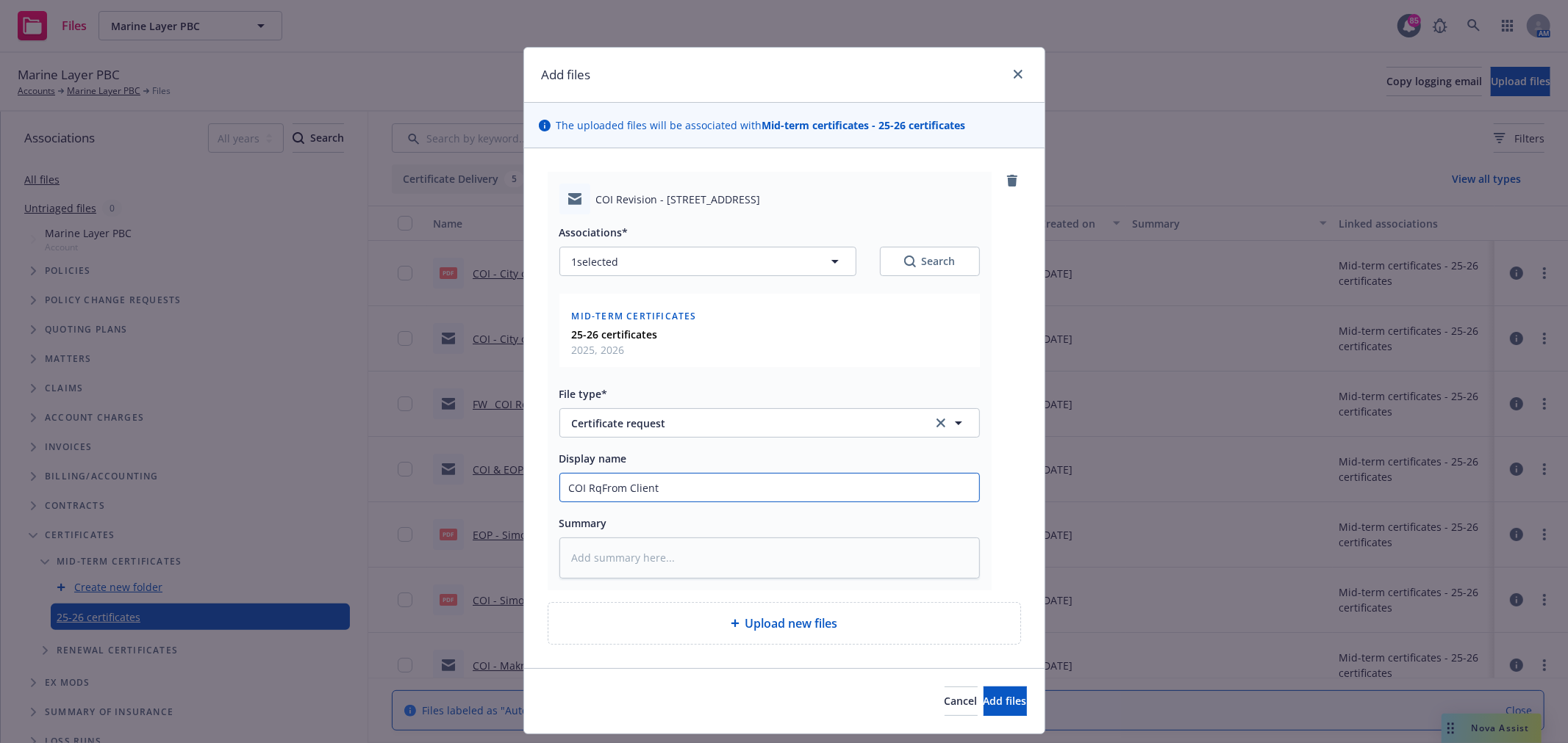
type textarea "x"
type input "COI RFrom Client"
type textarea "x"
type input "COI ReFrom Client"
type textarea "x"
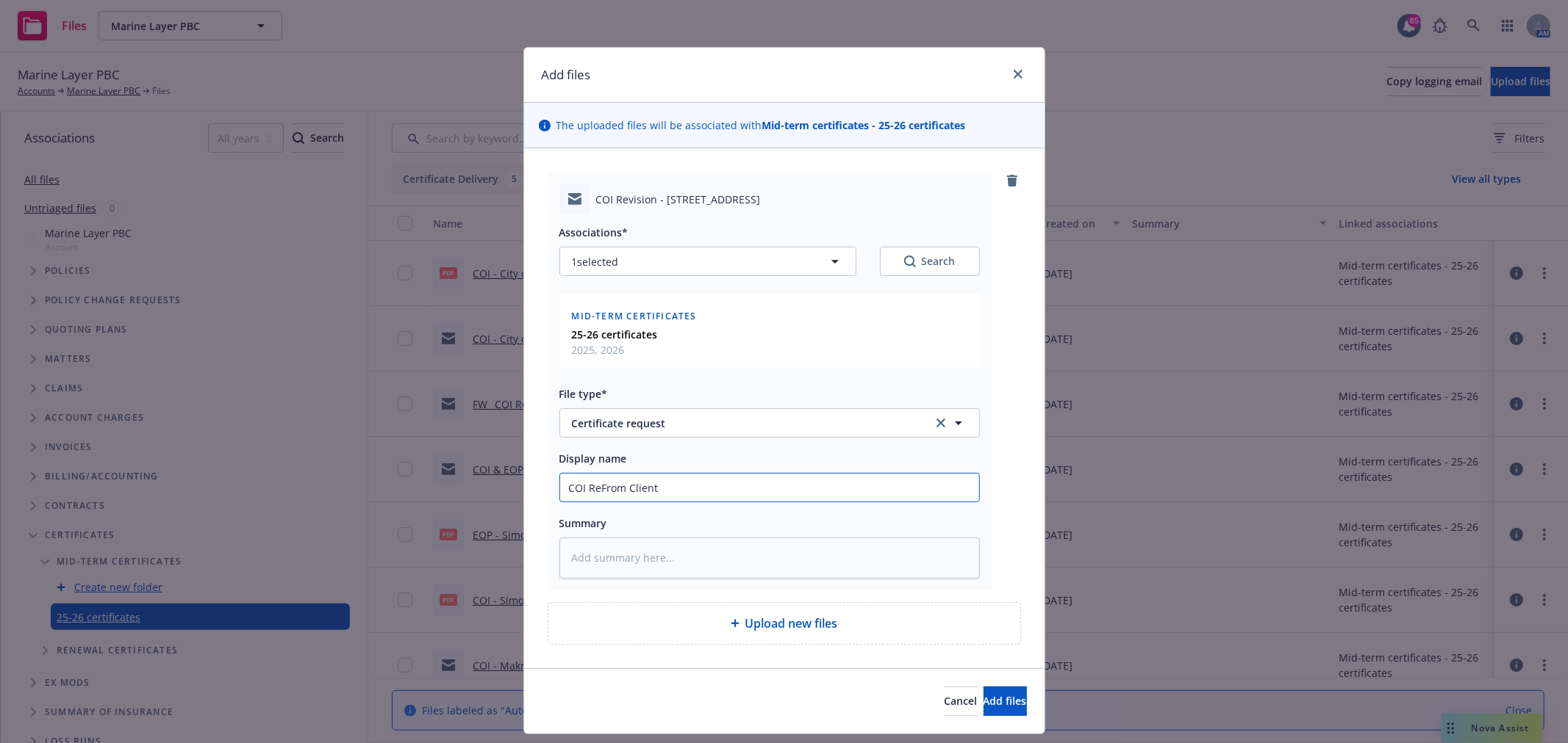
type input "COI ReqFrom Client"
type textarea "x"
type input "COI RequFrom Client"
type textarea "x"
type input "COI RequeFrom Client"
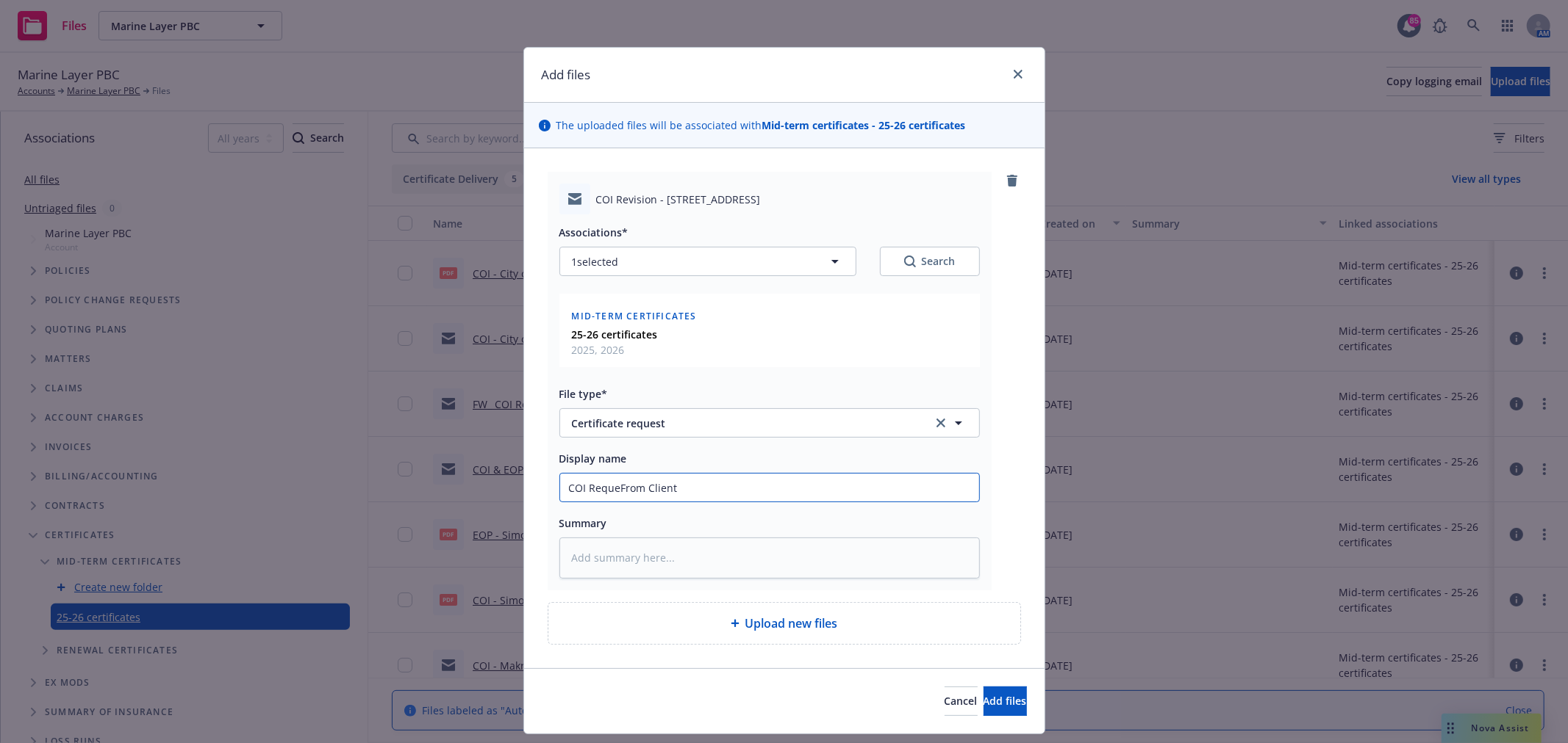
type textarea "x"
type input "COI RequesFrom Client"
type textarea "x"
type input "COI RequestFrom Client"
type textarea "x"
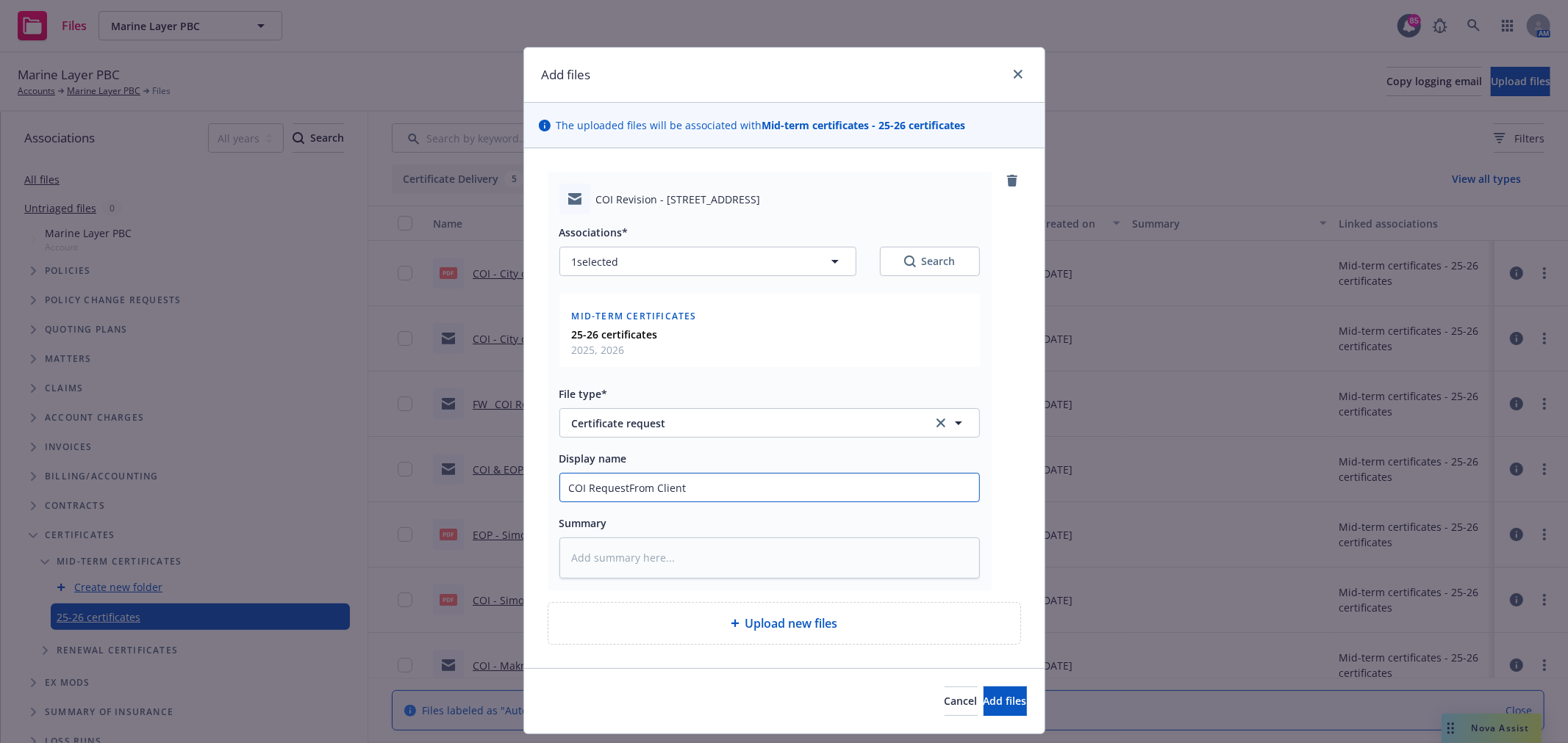
type input "COI Request From Client"
type textarea "x"
type input "COI Request rom Client"
type textarea "x"
type input "COI Request from Client"
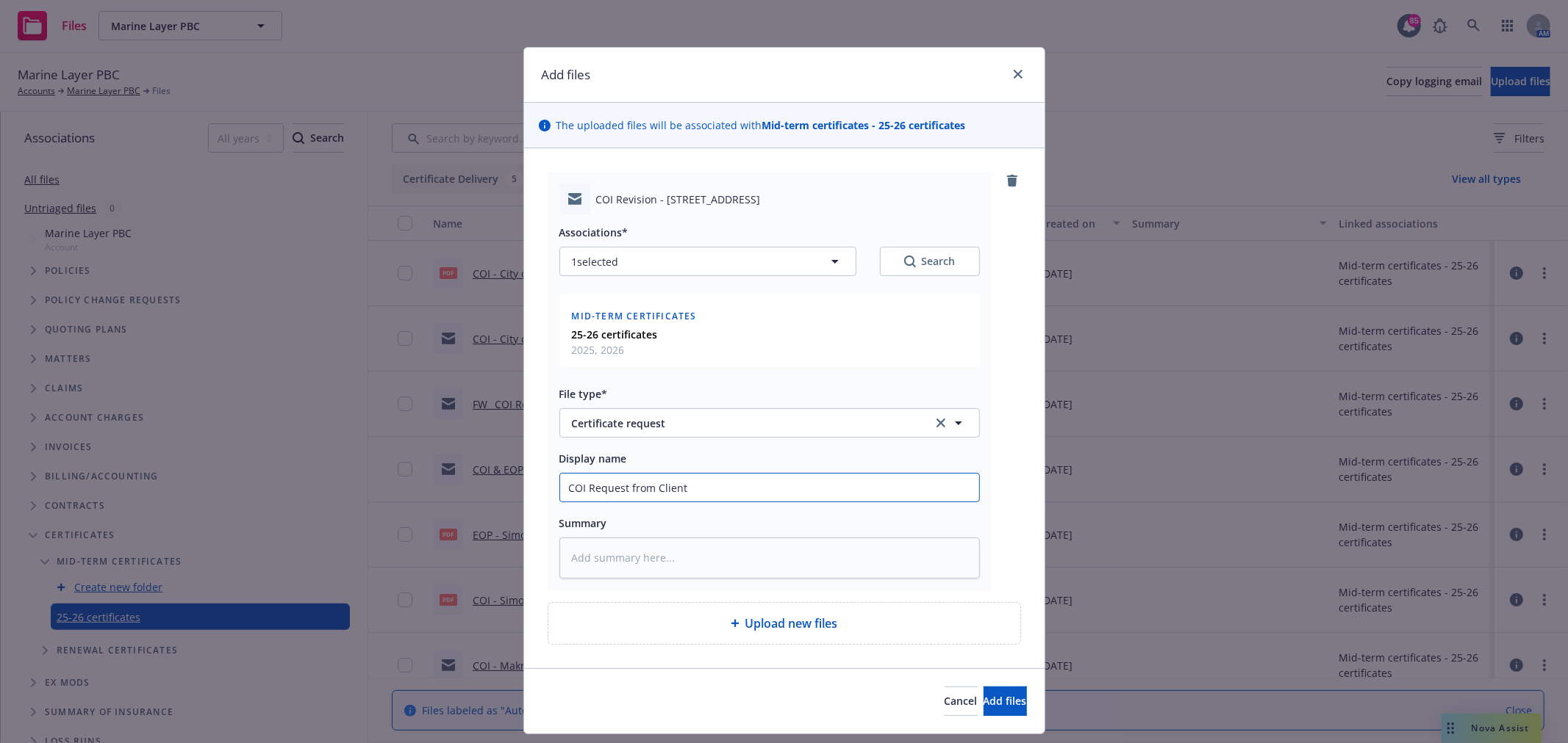
type textarea "x"
type input "COI Request from Client"
type textarea "x"
type input "COI Request from Client -"
type textarea "x"
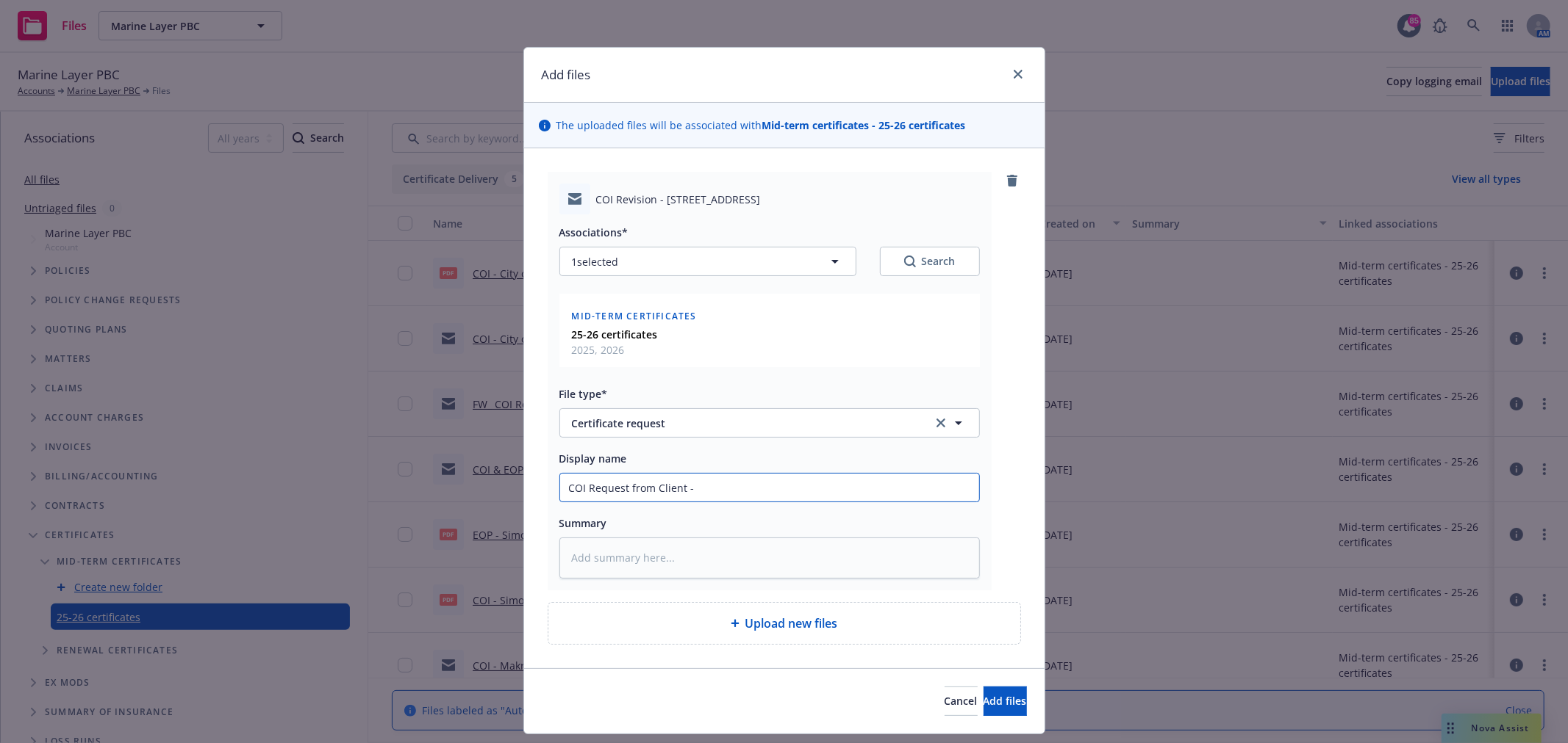
type input "COI Request from Client -"
type textarea "x"
type input "COI Request from Client -"
type textarea "x"
type input "COI Request from Client"
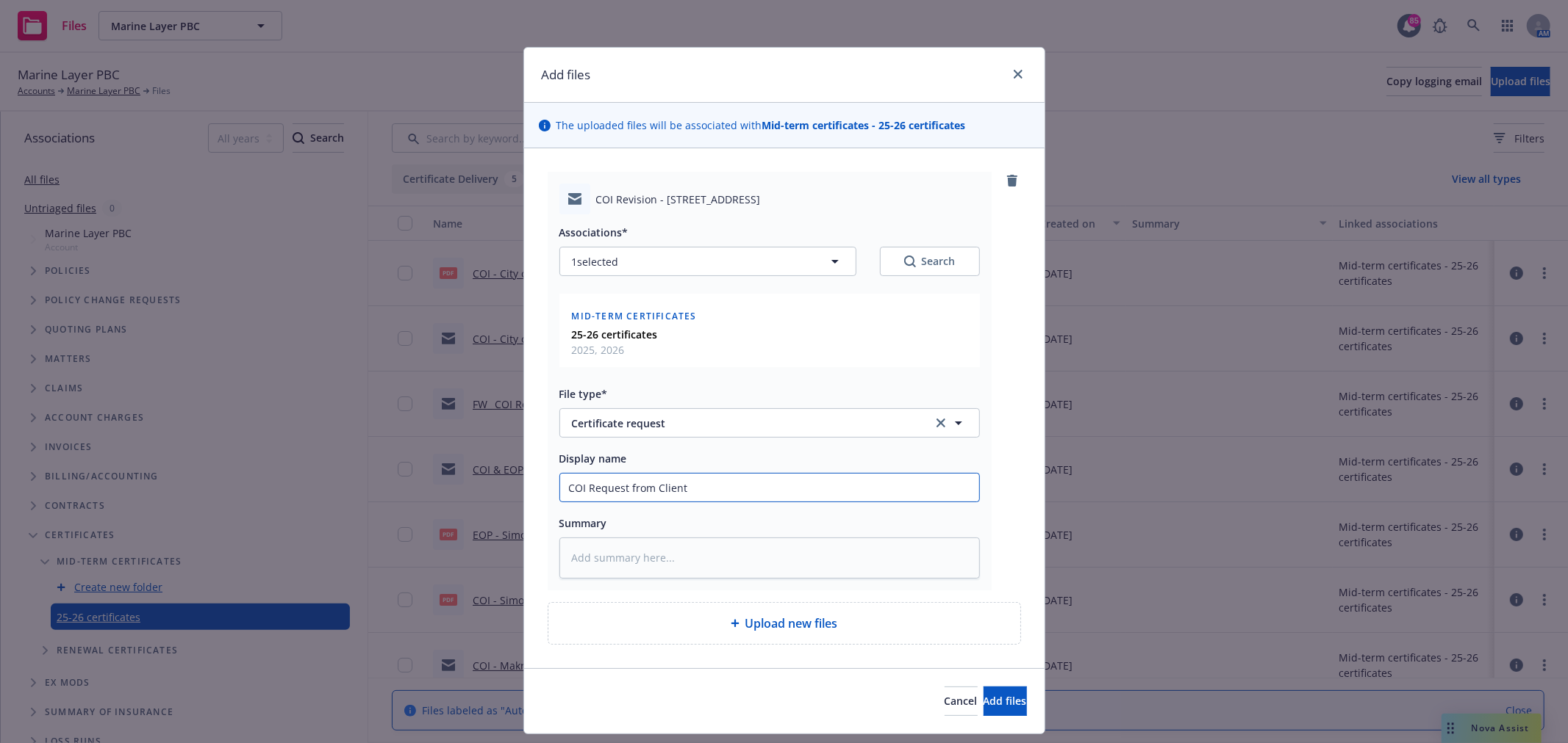
type textarea "x"
type input "COI Request from Client"
type textarea "x"
type input "COI Request from [GEOGRAPHIC_DATA]"
type textarea "x"
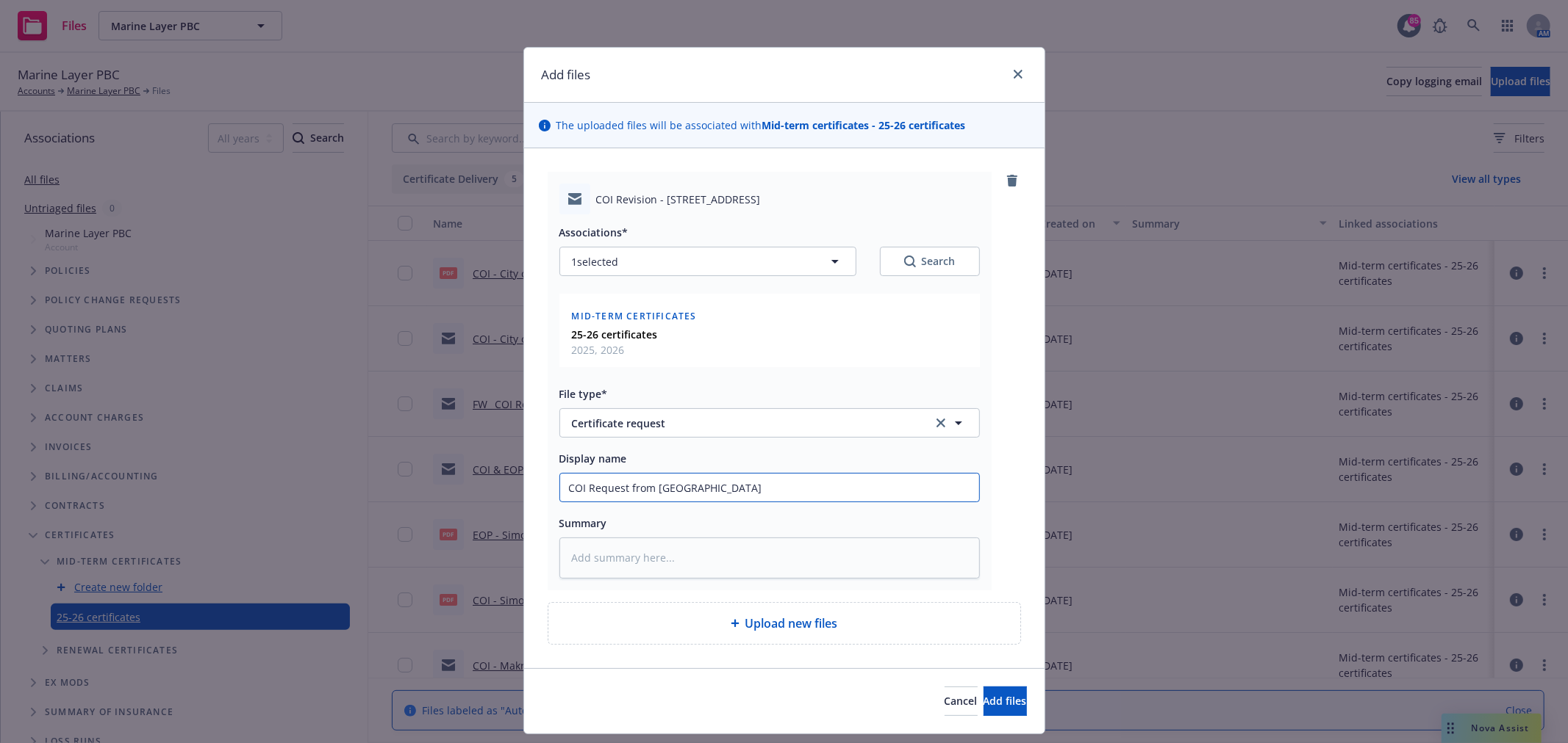
type input "COI Request from Clie"
type textarea "x"
type input "COI Request from Cli"
type textarea "x"
type input "COI Request from Cl"
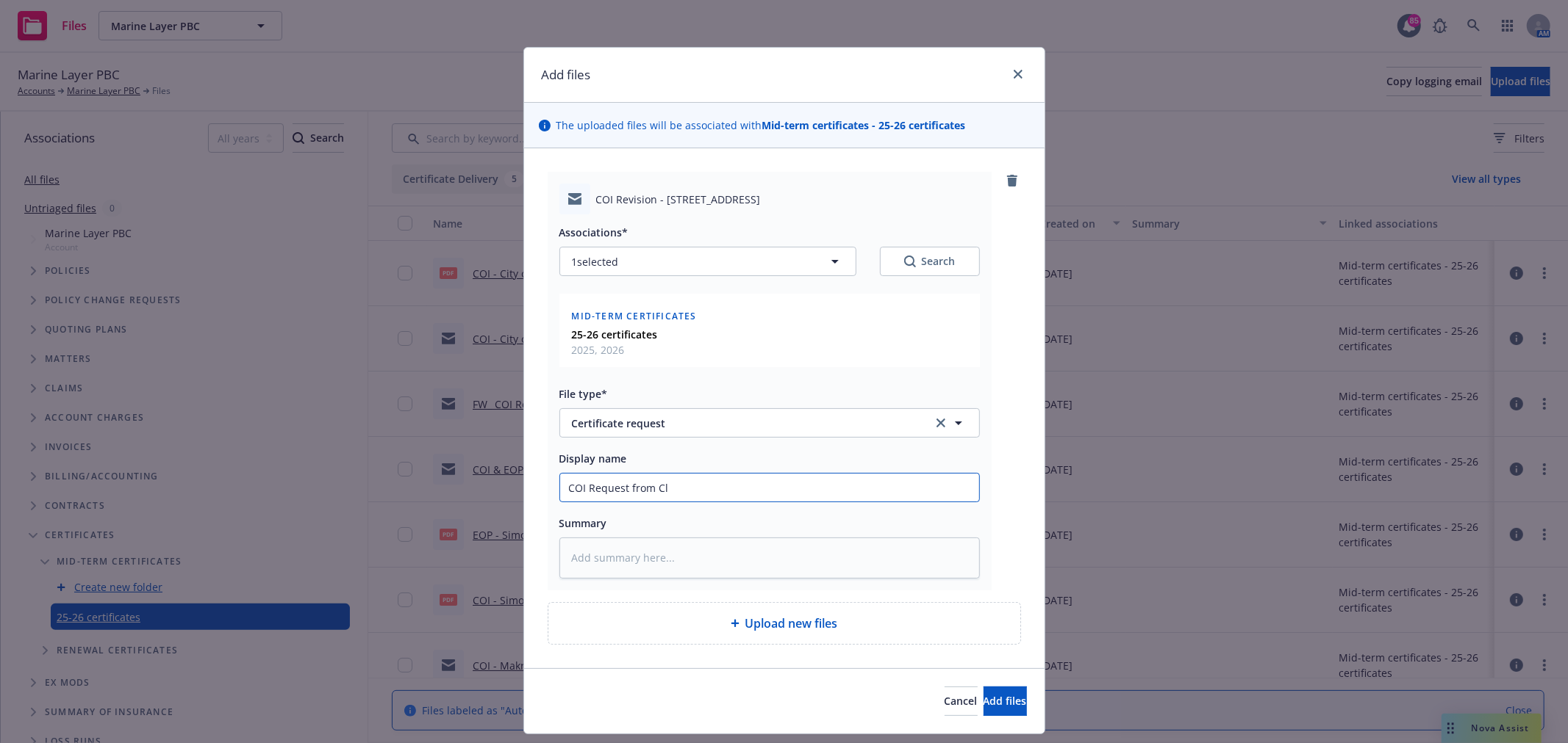
type textarea "x"
type input "COI Request from C"
type textarea "x"
type input "COI Request from"
type textarea "x"
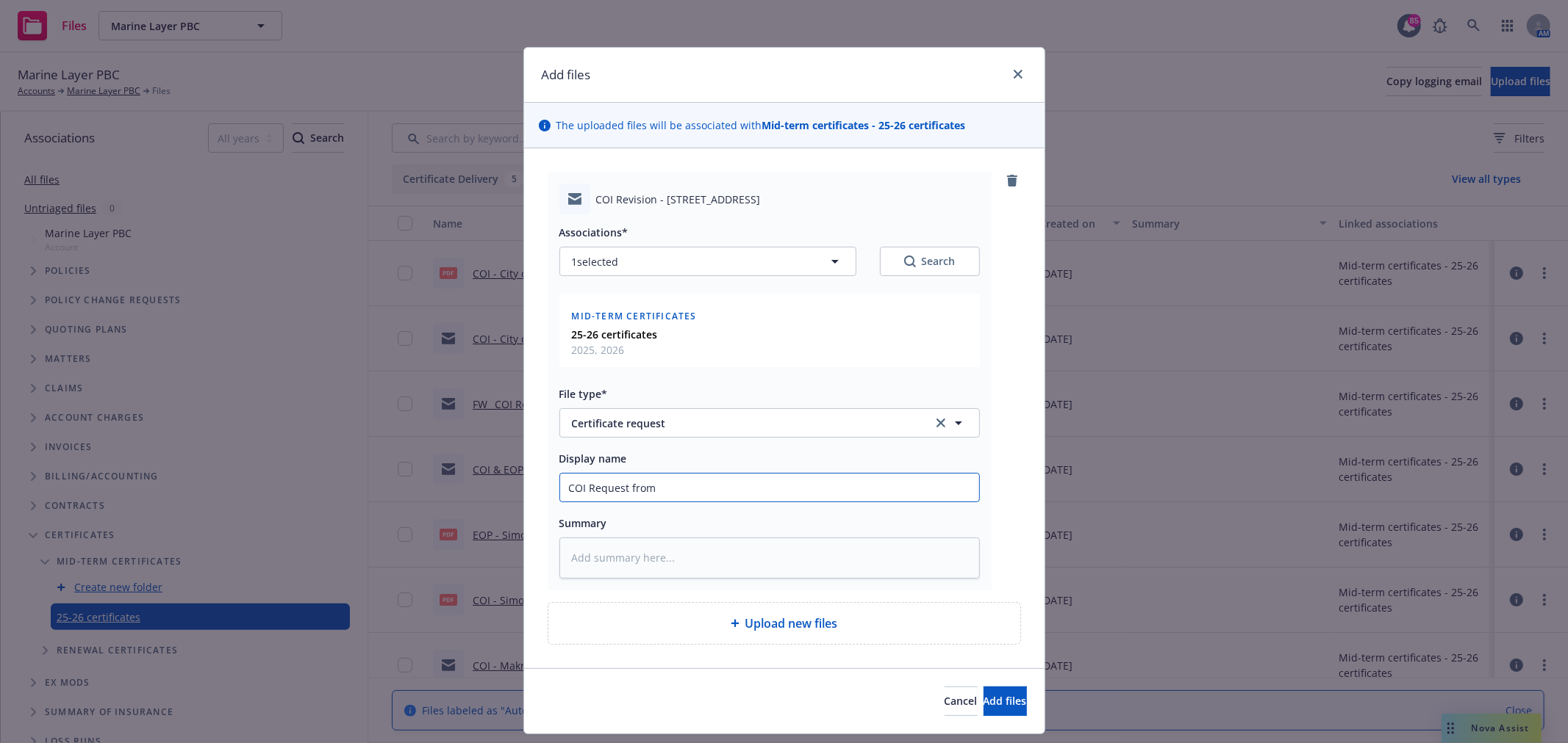
type input "COI Request from"
type textarea "x"
type input "COI Request fro"
type textarea "x"
type input "COI Request fr"
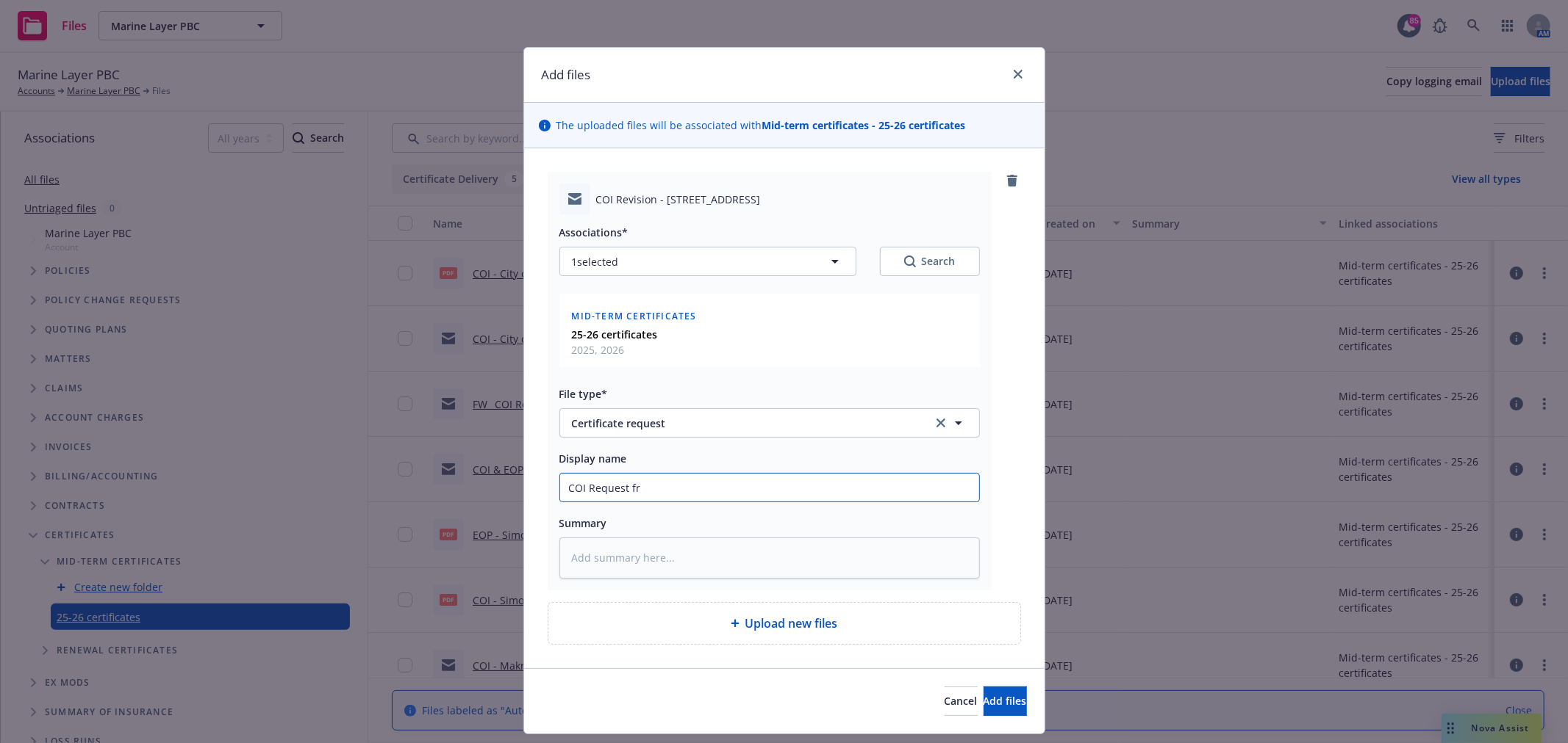
type textarea "x"
type input "COI Request"
type textarea "x"
type input "COI Request"
type textarea "x"
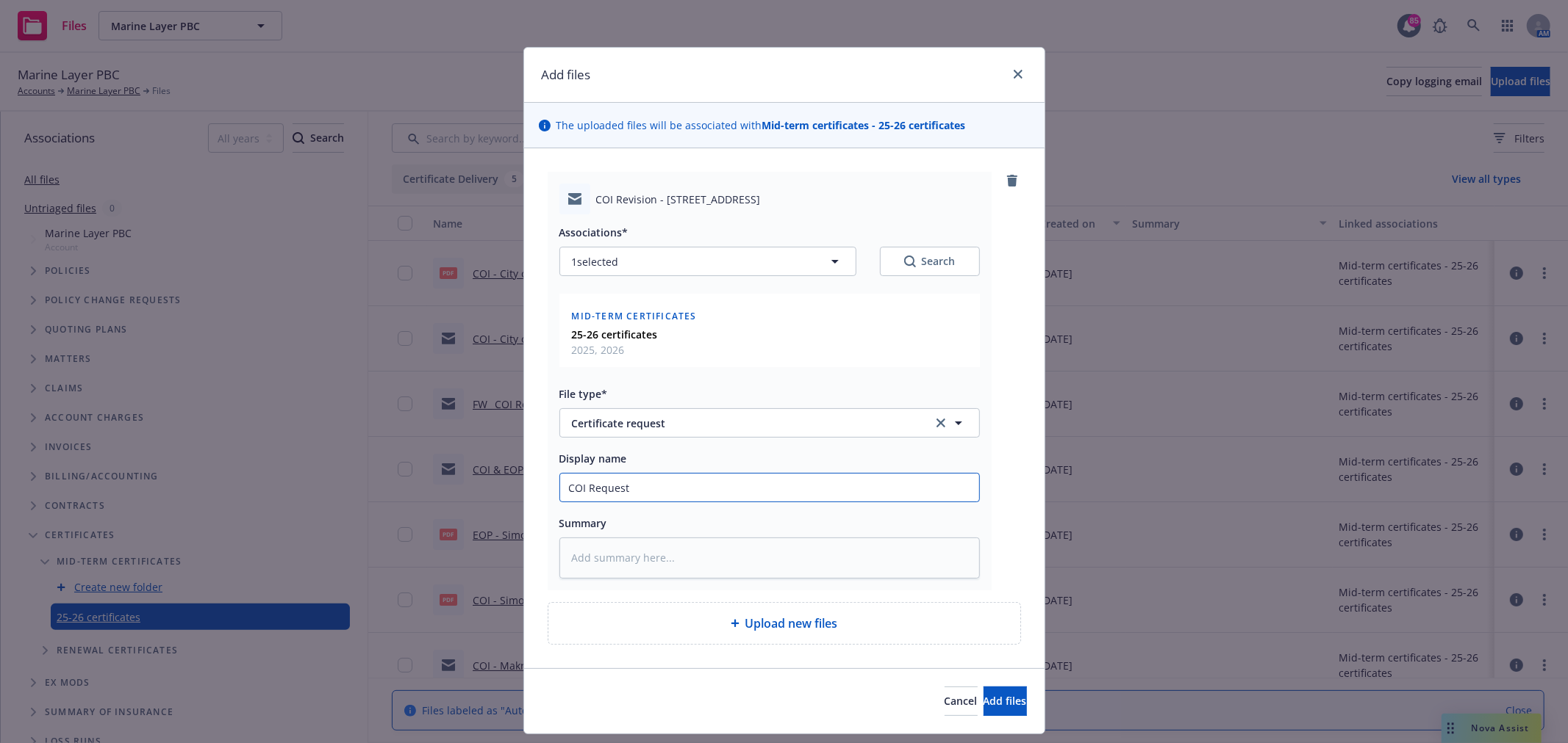
type input "COI Request"
type textarea "x"
type input "COI Request -"
type textarea "x"
type input "COI Request -"
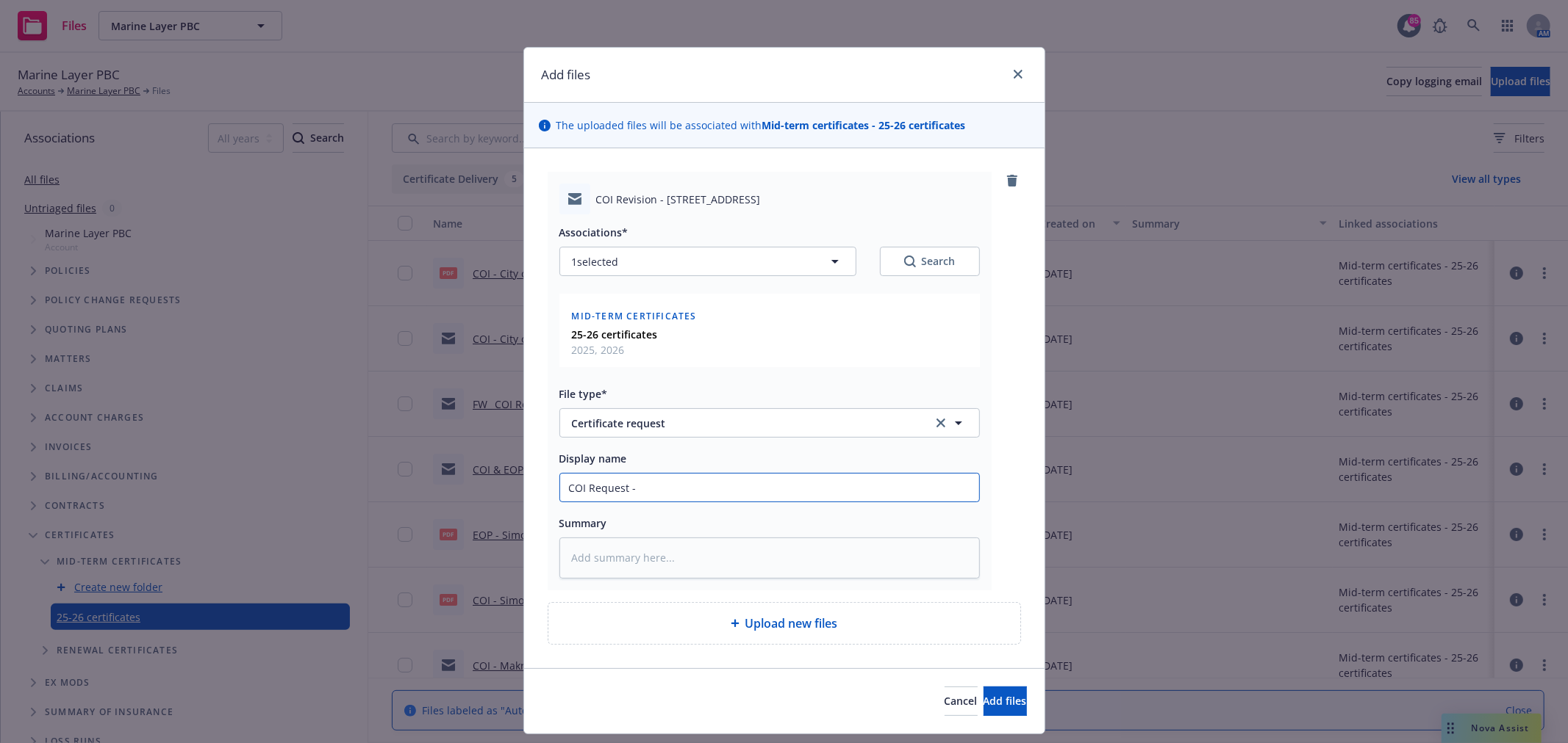
type textarea "x"
type input "COI Request - C"
type textarea "x"
type input "COI Request - Ci"
type textarea "x"
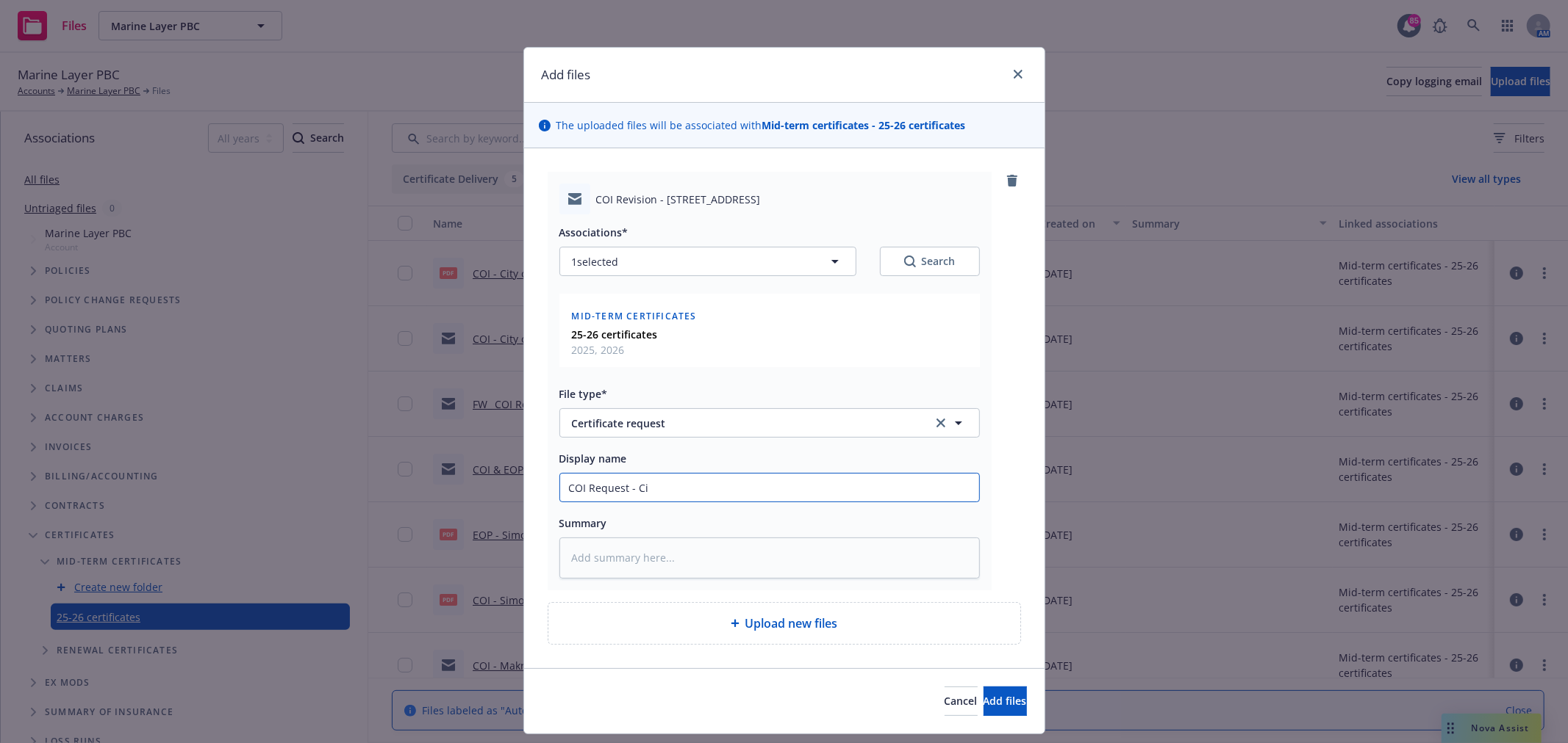
type input "COI Request - Cit"
type textarea "x"
type input "COI Request - City"
type textarea "x"
type input "COI Request - City"
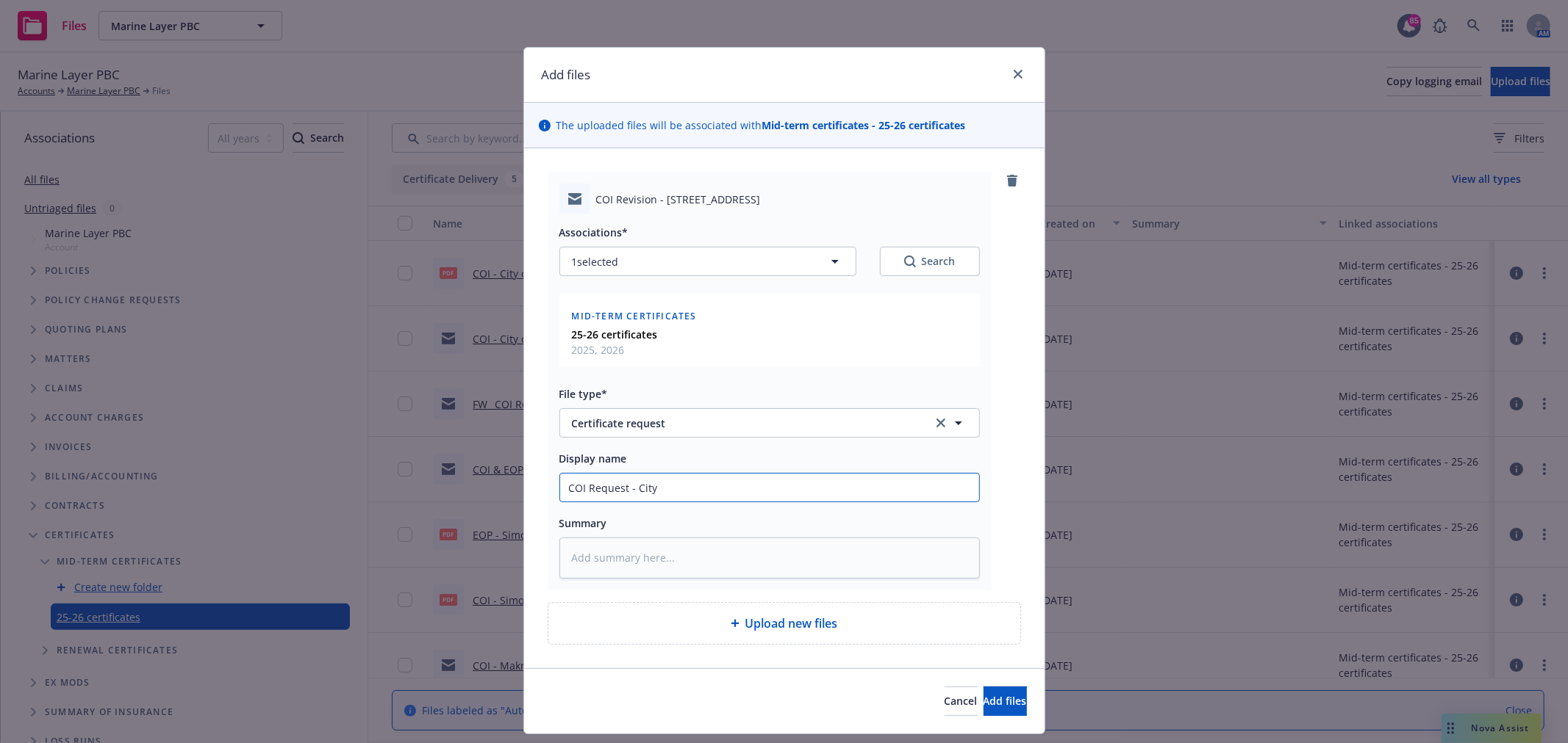
type textarea "x"
type input "COI Request - City o"
type textarea "x"
type input "COI Request - City of"
type textarea "x"
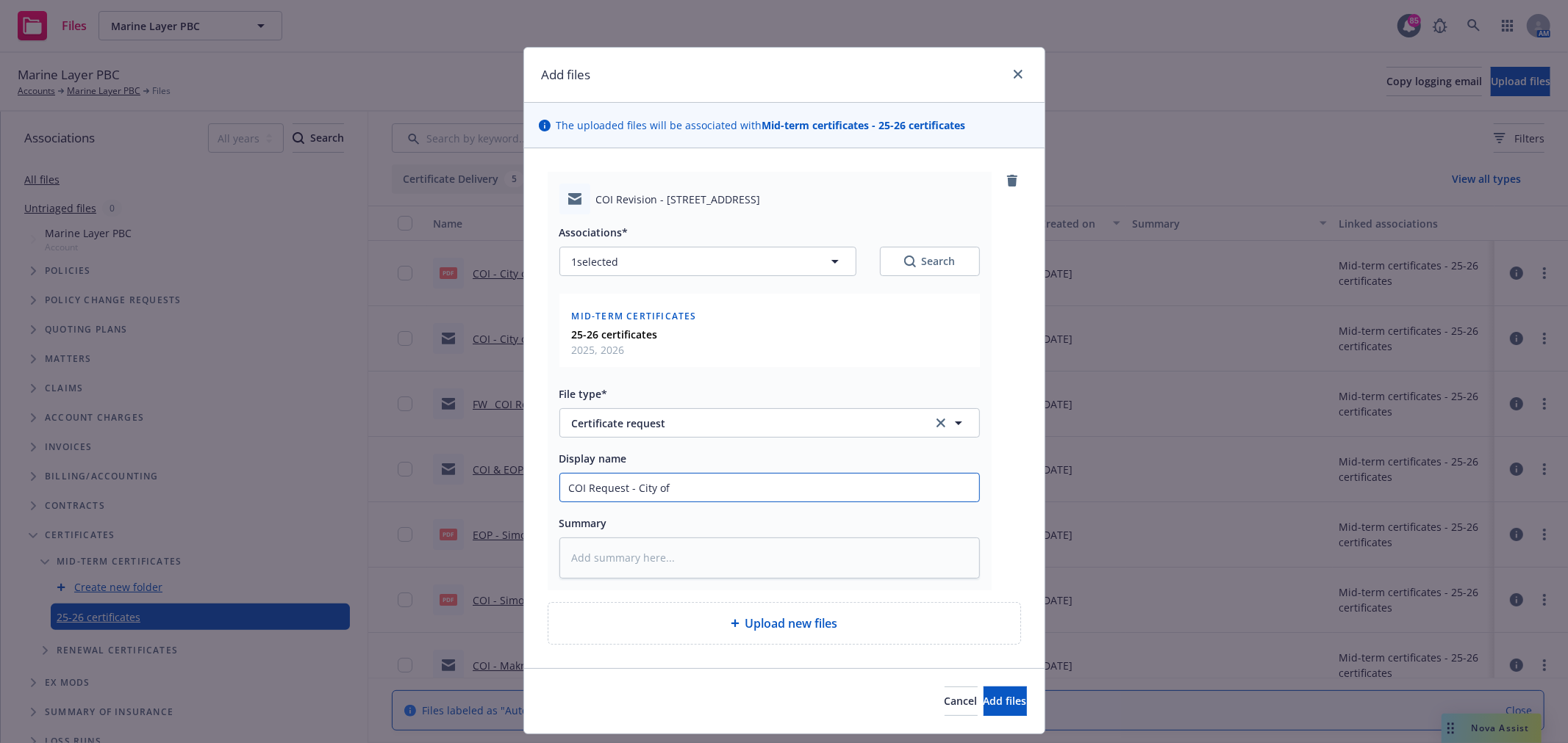
type input "COI Request - City of C"
click at [984, 697] on span "Add files" at bounding box center [1005, 701] width 43 height 14
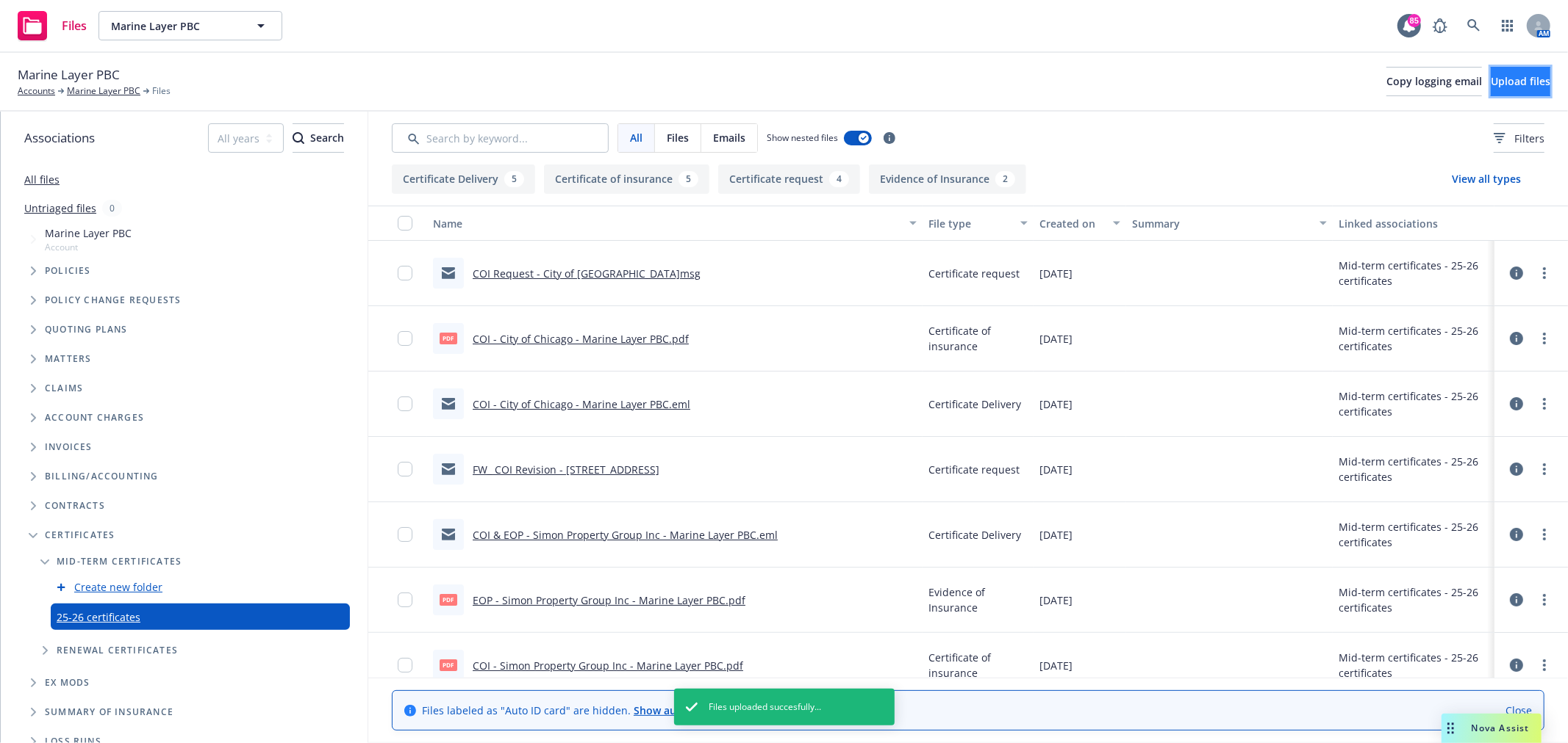
click at [1503, 93] on button "Upload files" at bounding box center [1521, 81] width 60 height 29
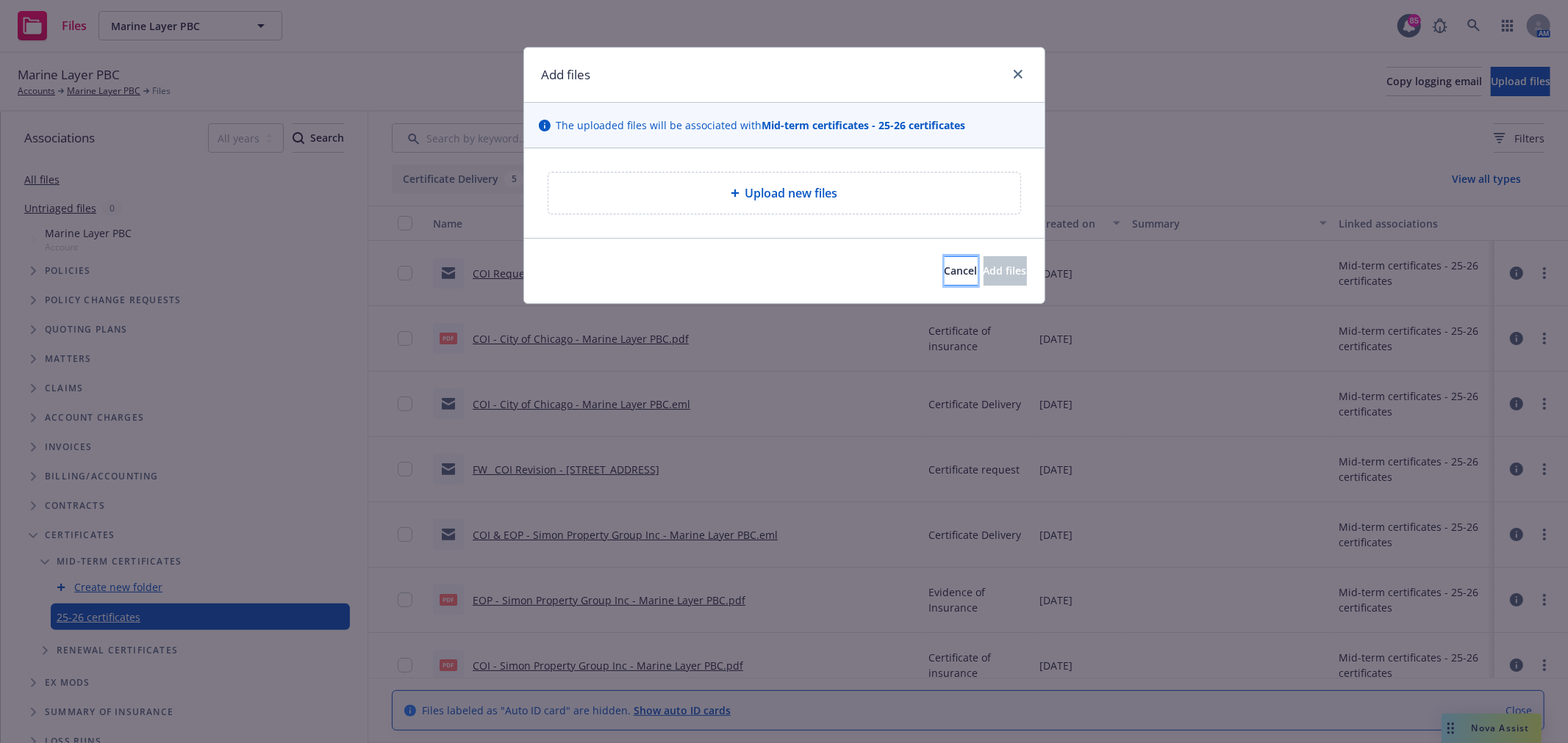
click at [945, 279] on button "Cancel" at bounding box center [961, 271] width 33 height 29
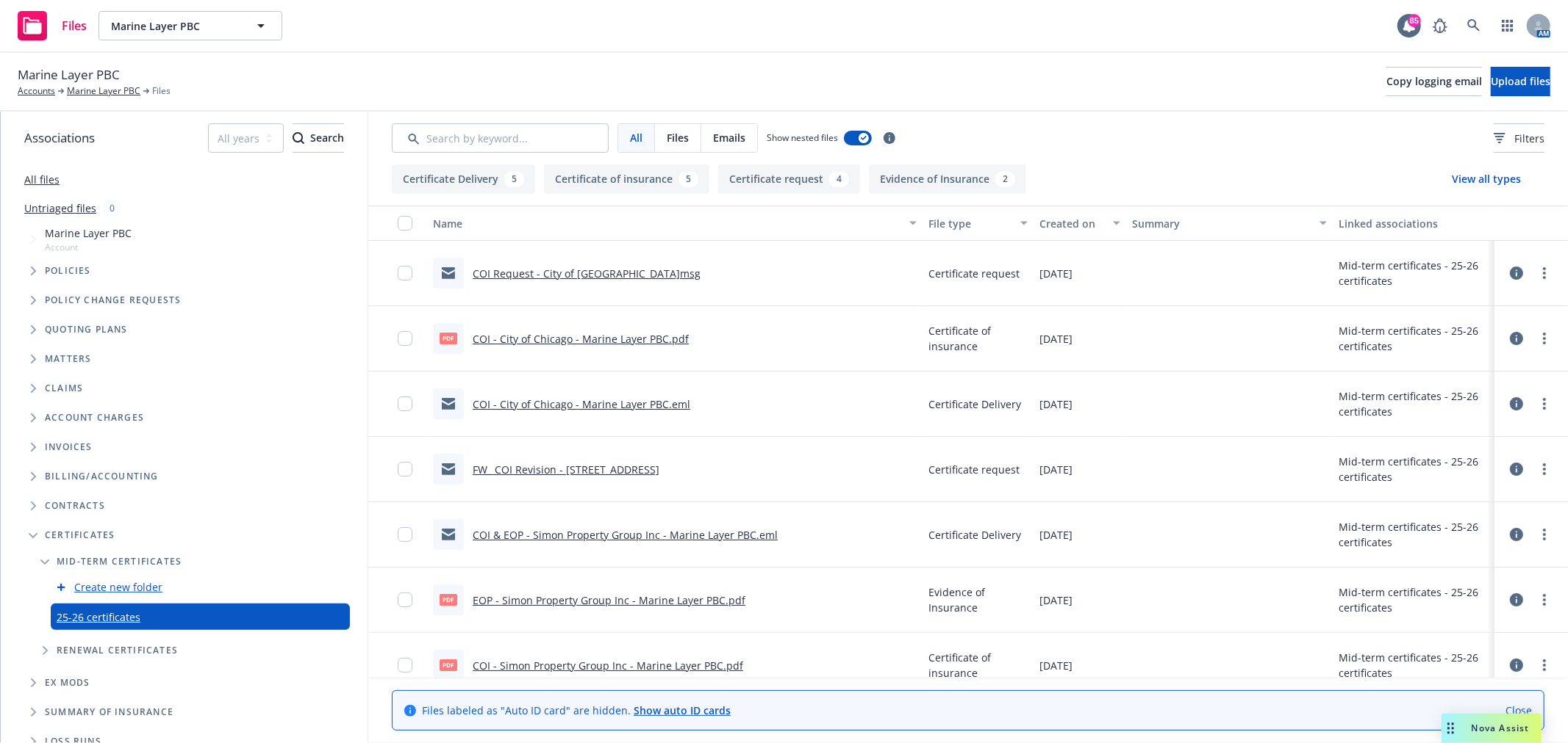
click at [584, 466] on link "FW_ COI Revision - [STREET_ADDRESS]" at bounding box center [565, 470] width 186 height 14
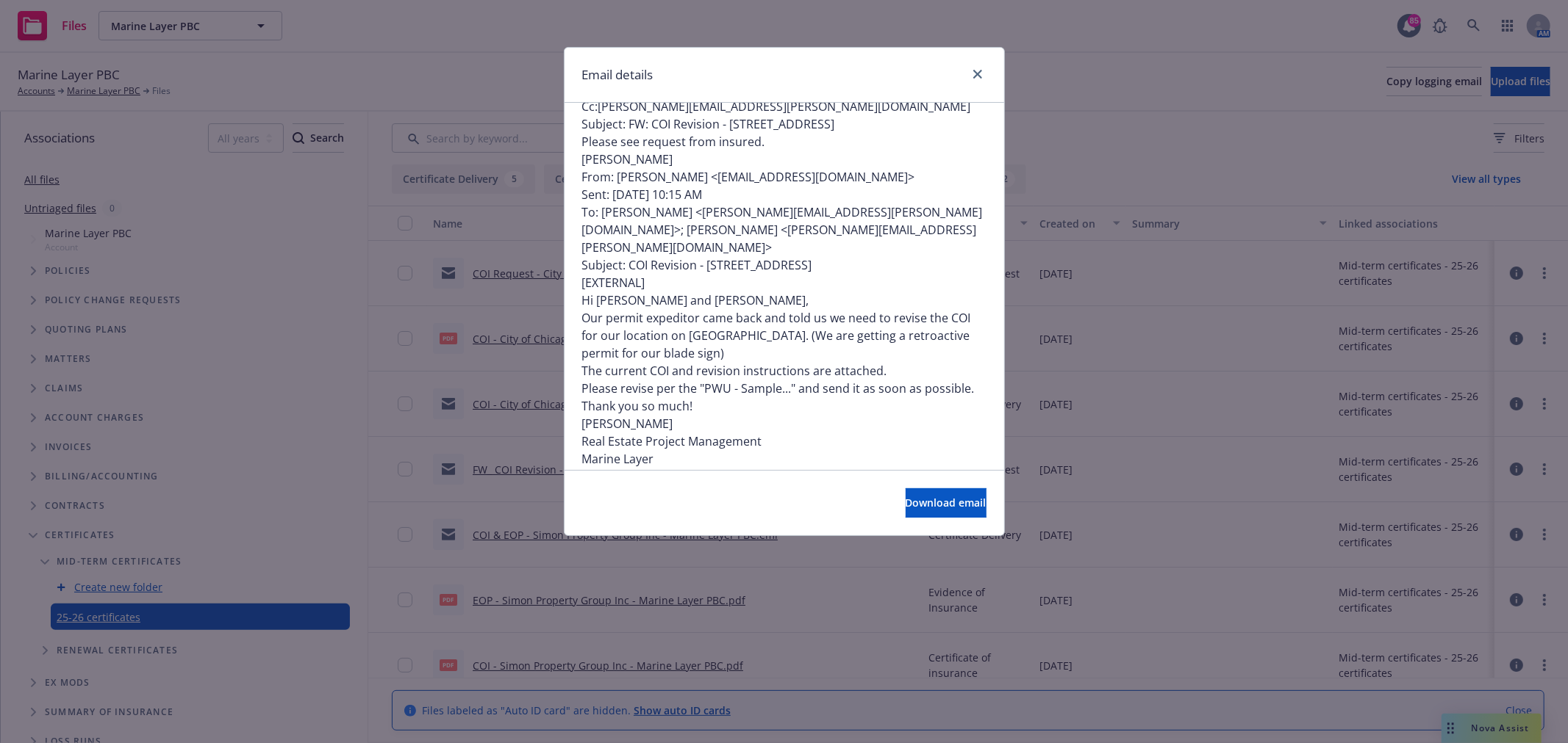
scroll to position [192, 0]
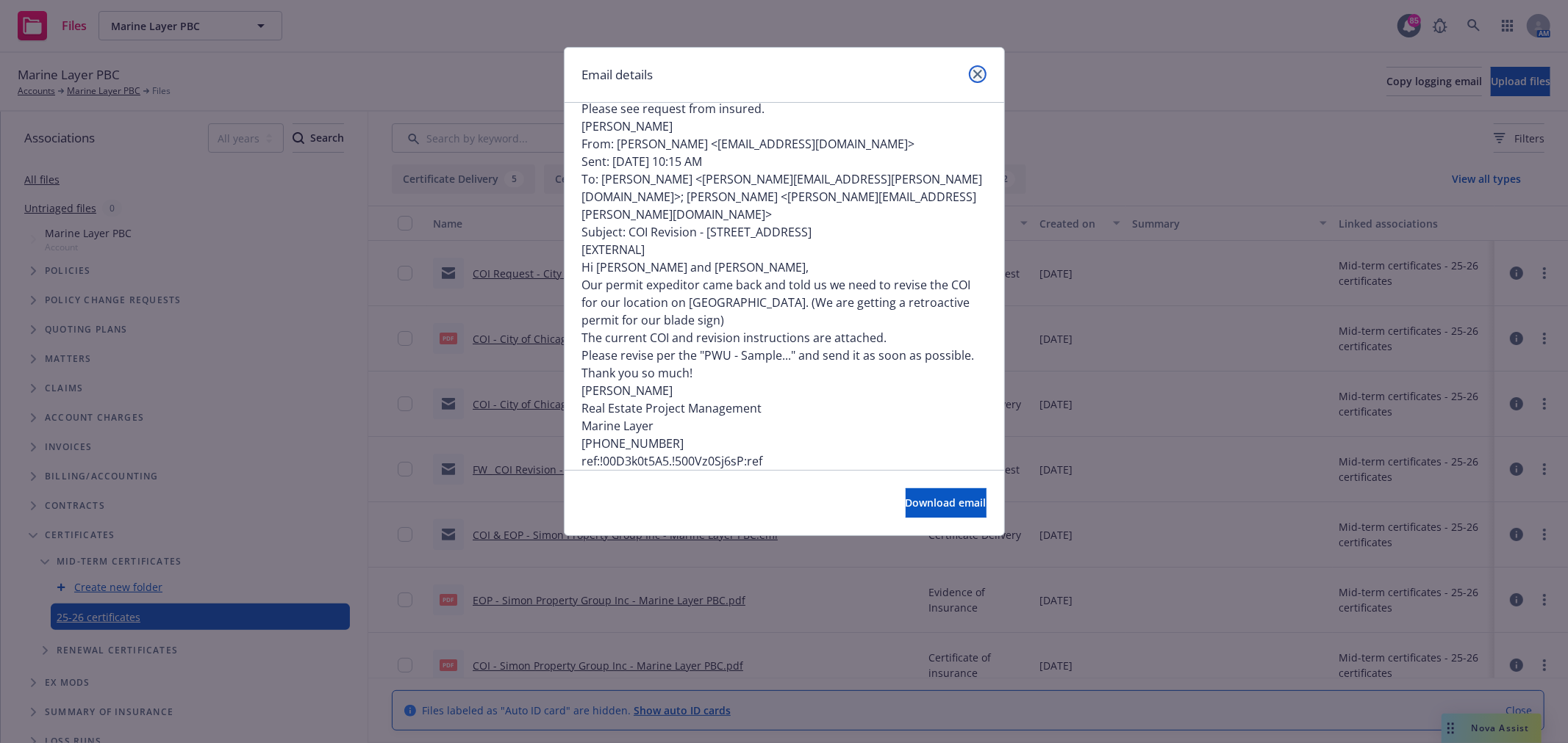
click at [975, 70] on icon "close" at bounding box center [977, 74] width 9 height 9
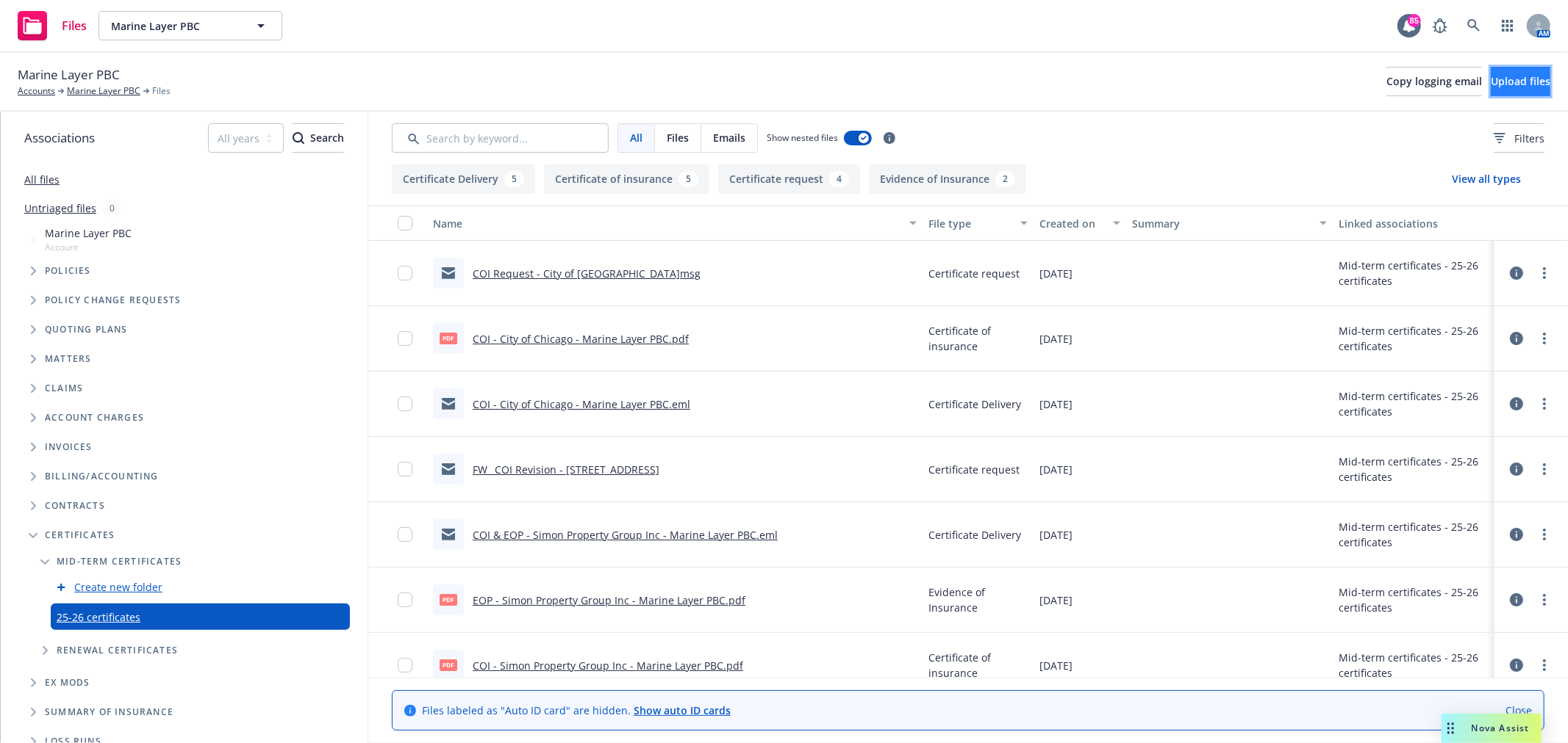
click at [1491, 91] on button "Upload files" at bounding box center [1521, 81] width 60 height 29
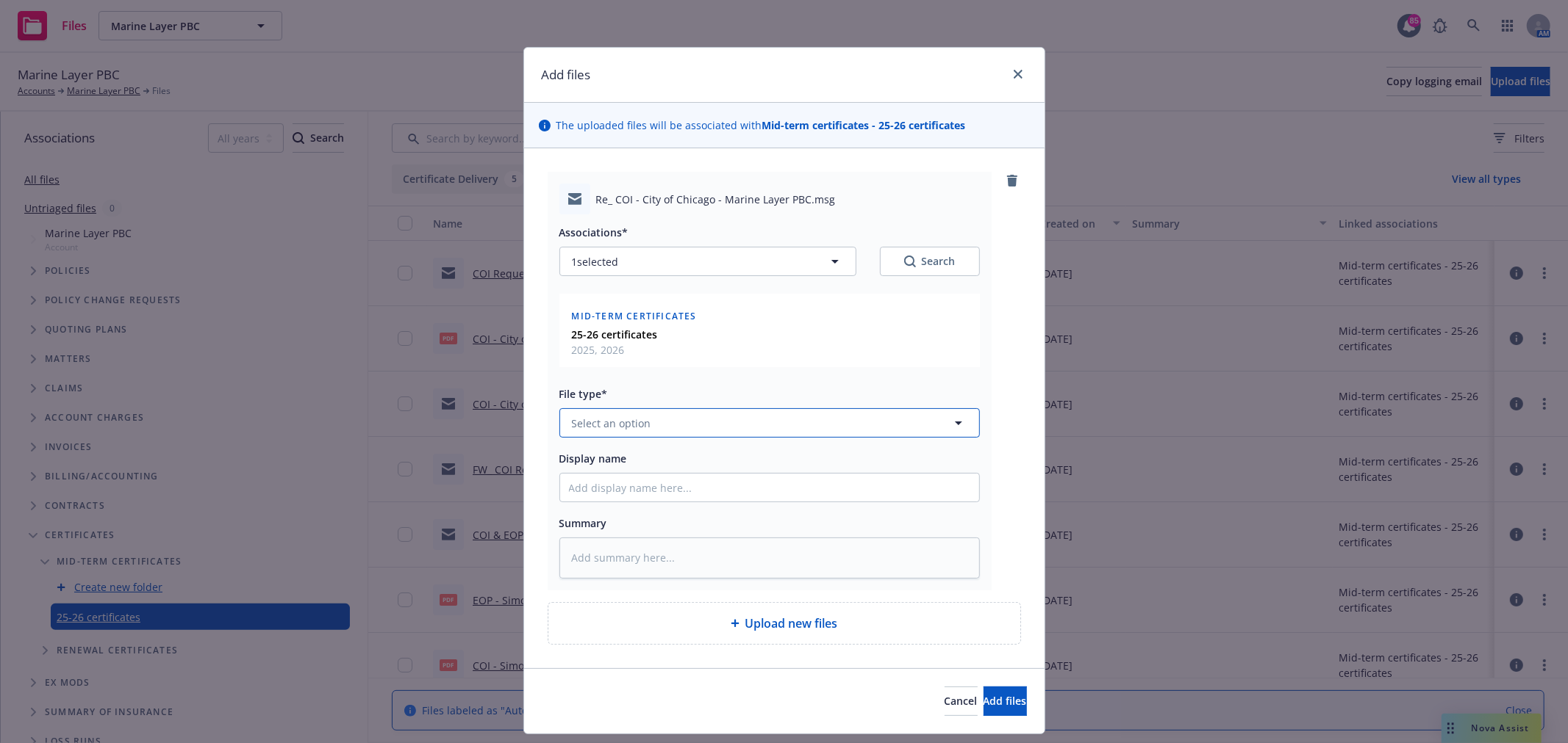
click at [646, 417] on button "Select an option" at bounding box center [769, 422] width 420 height 29
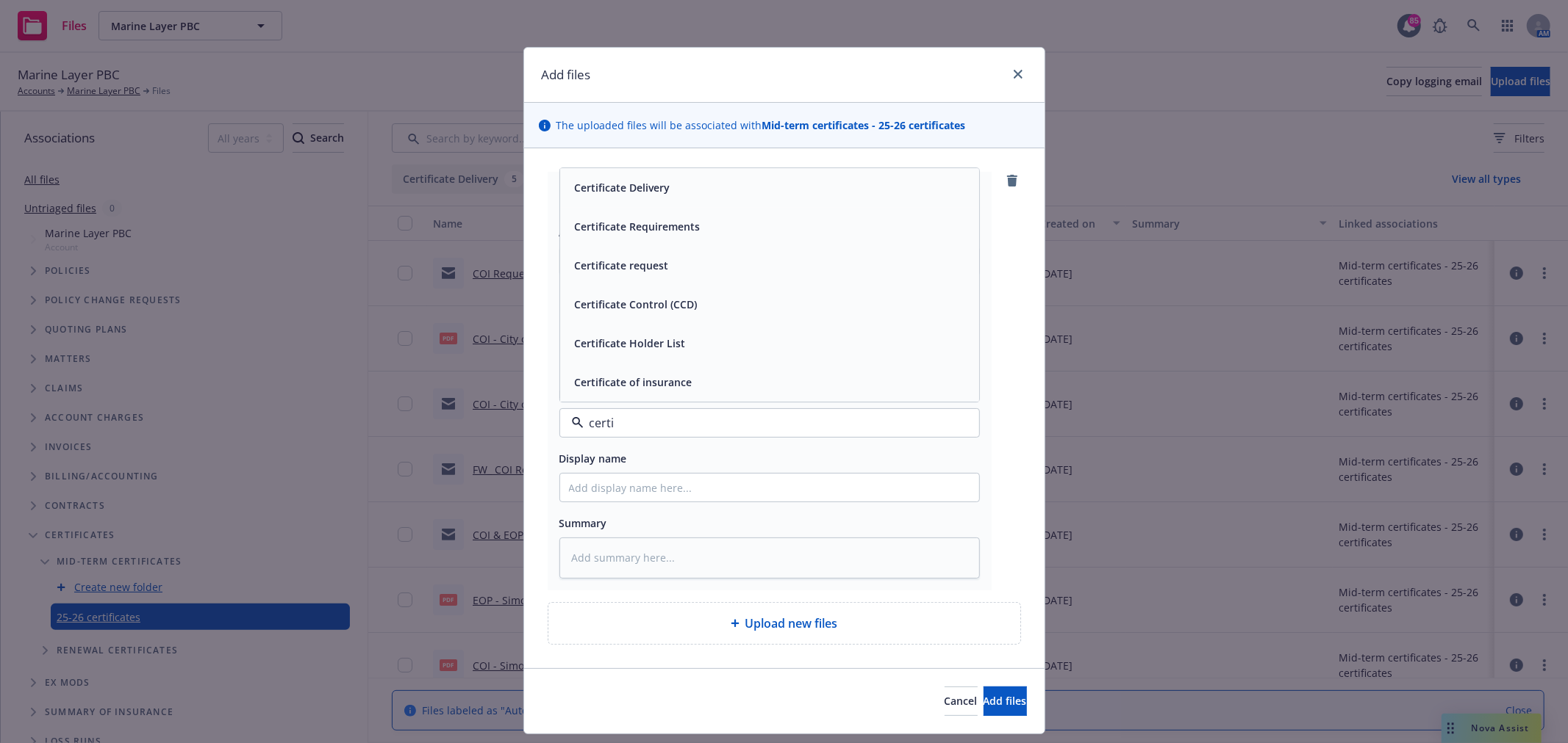
click at [699, 261] on div "Certificate request" at bounding box center [769, 267] width 401 height 22
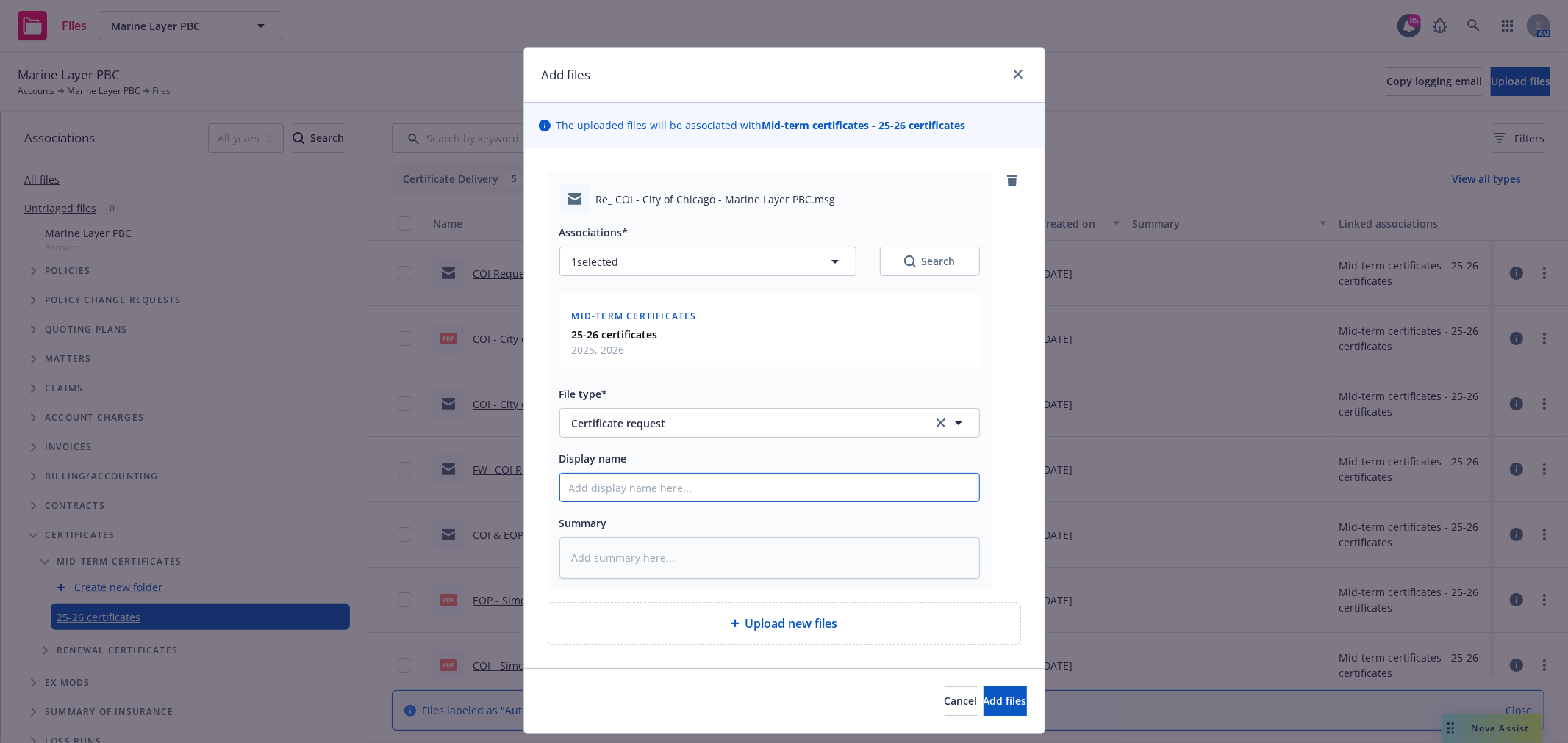
click at [622, 485] on input "Display name" at bounding box center [770, 488] width 419 height 28
click at [984, 705] on span "Add files" at bounding box center [1005, 701] width 43 height 14
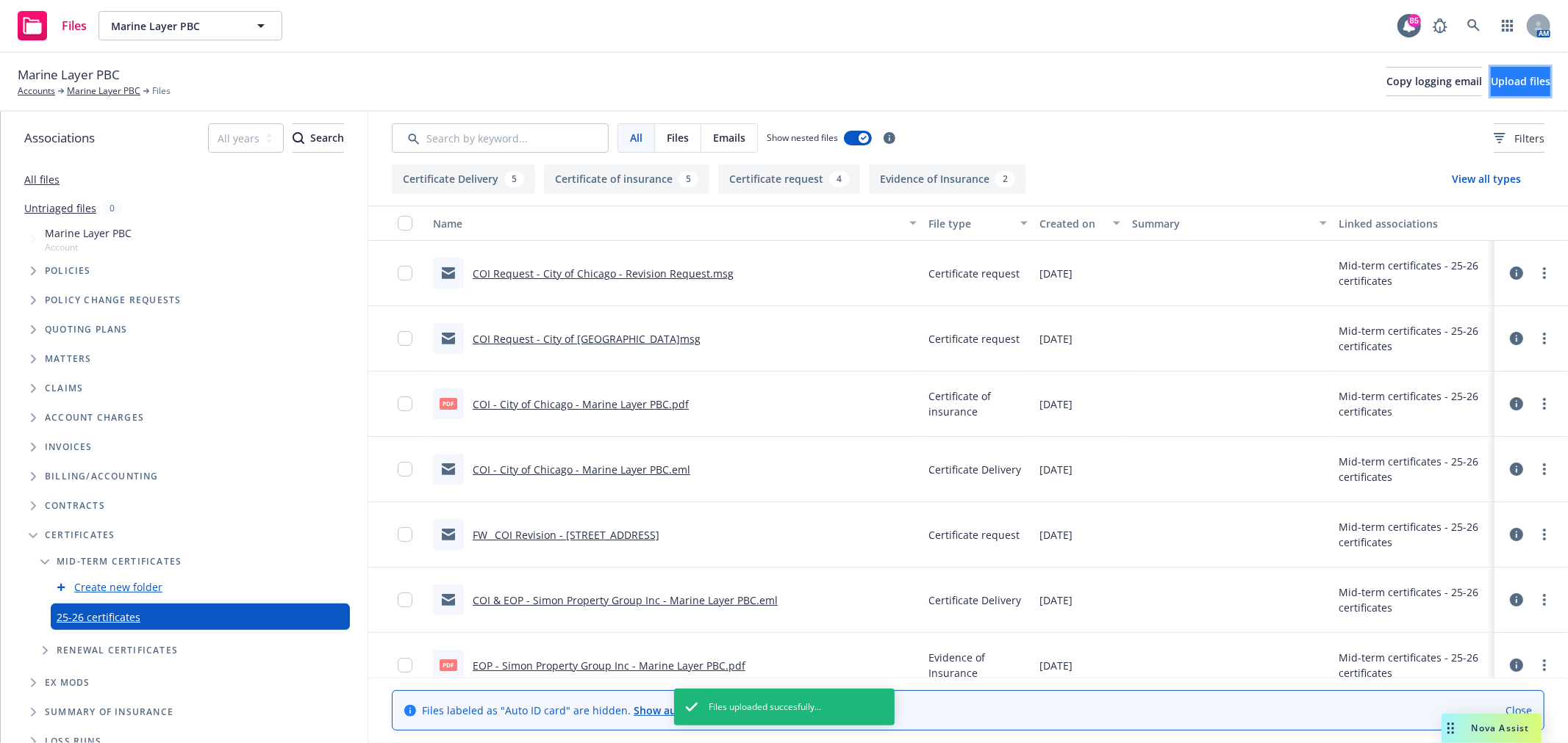
click at [1497, 93] on button "Upload files" at bounding box center [1521, 81] width 60 height 29
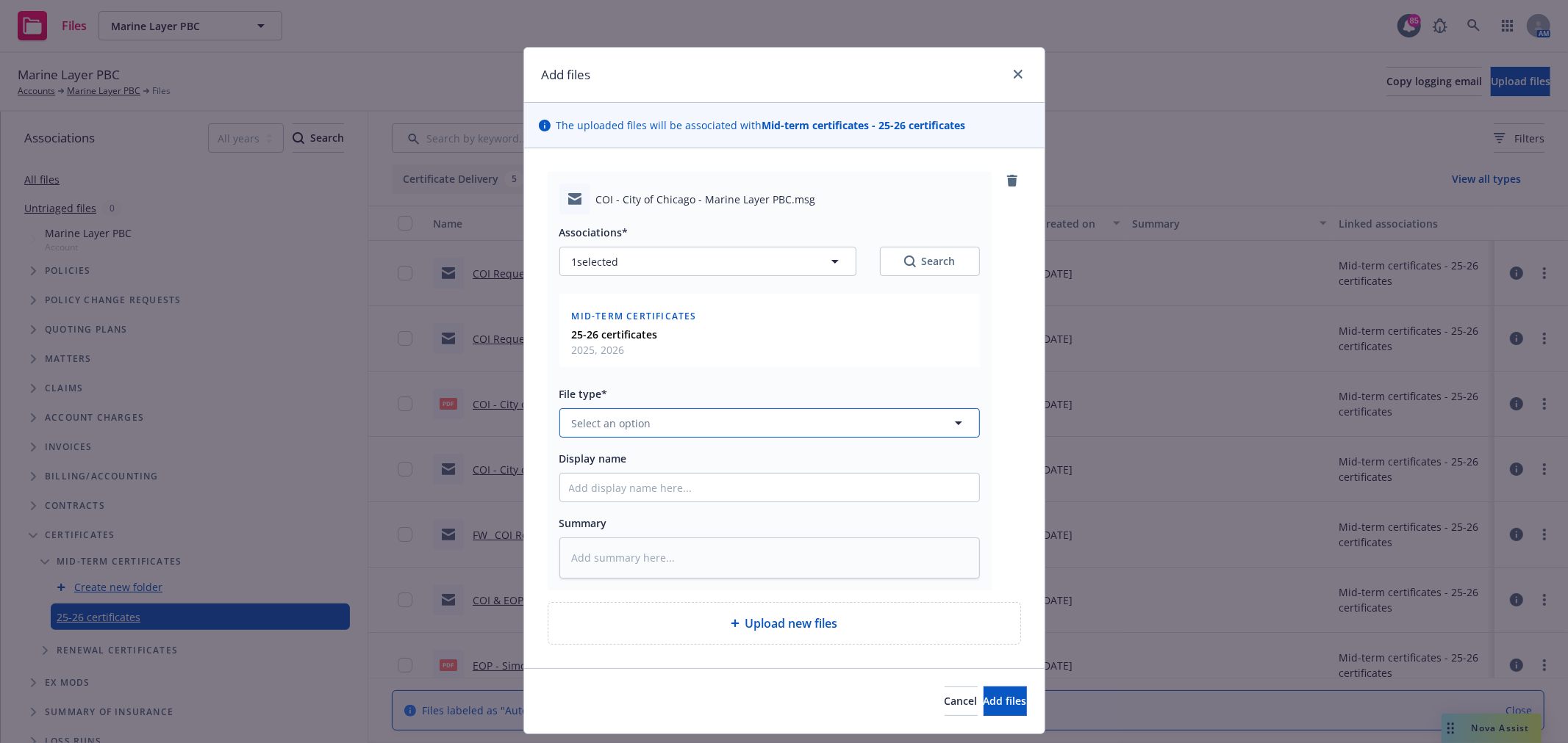
click at [692, 424] on button "Select an option" at bounding box center [769, 422] width 420 height 29
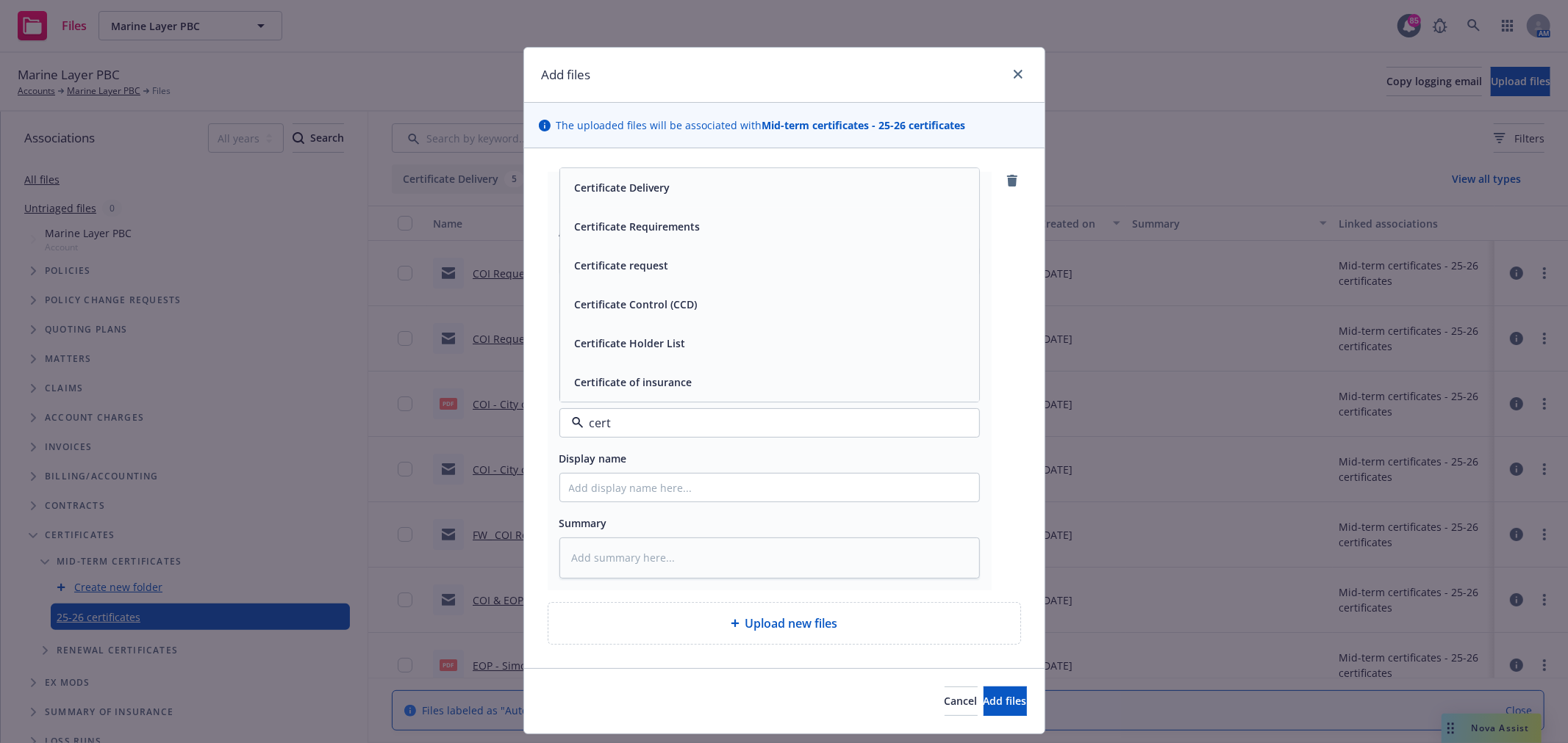
click at [728, 197] on div "Certificate Delivery" at bounding box center [769, 189] width 401 height 22
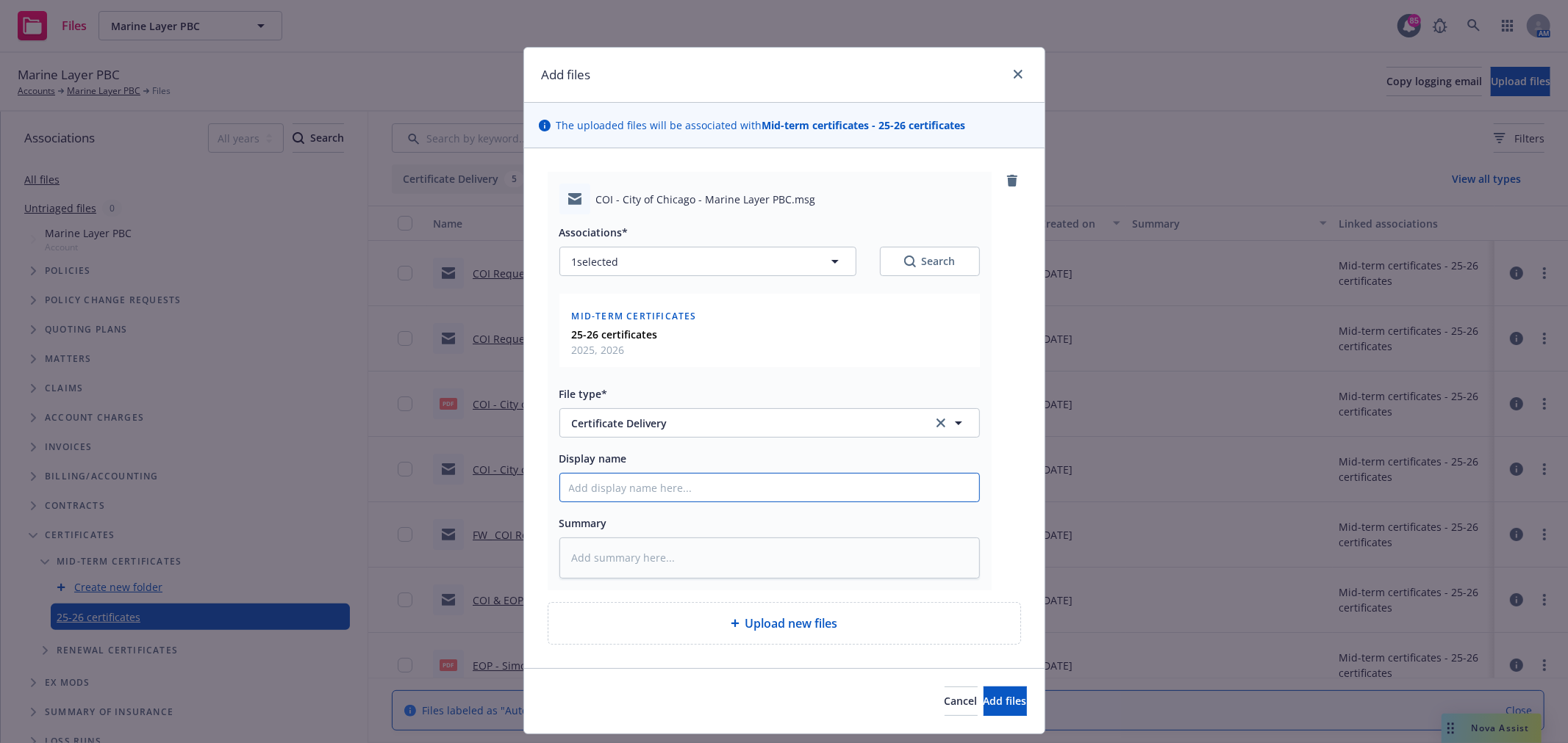
click at [664, 488] on input "Display name" at bounding box center [770, 488] width 419 height 28
click at [564, 480] on input "City of Chicago - Revised [DATE]" at bounding box center [770, 488] width 419 height 28
click at [997, 706] on button "Add files" at bounding box center [1005, 701] width 43 height 29
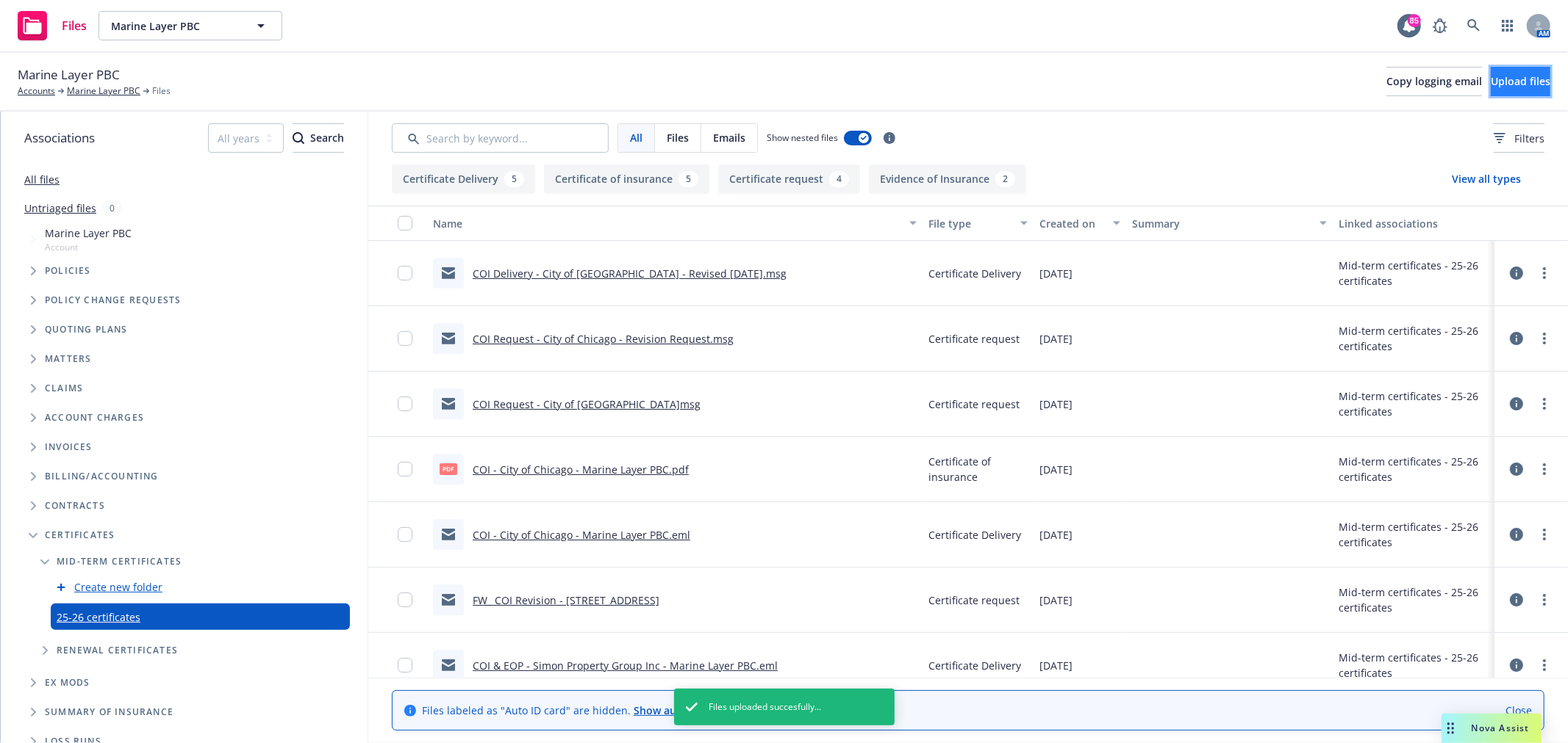
click at [1504, 92] on button "Upload files" at bounding box center [1521, 81] width 60 height 29
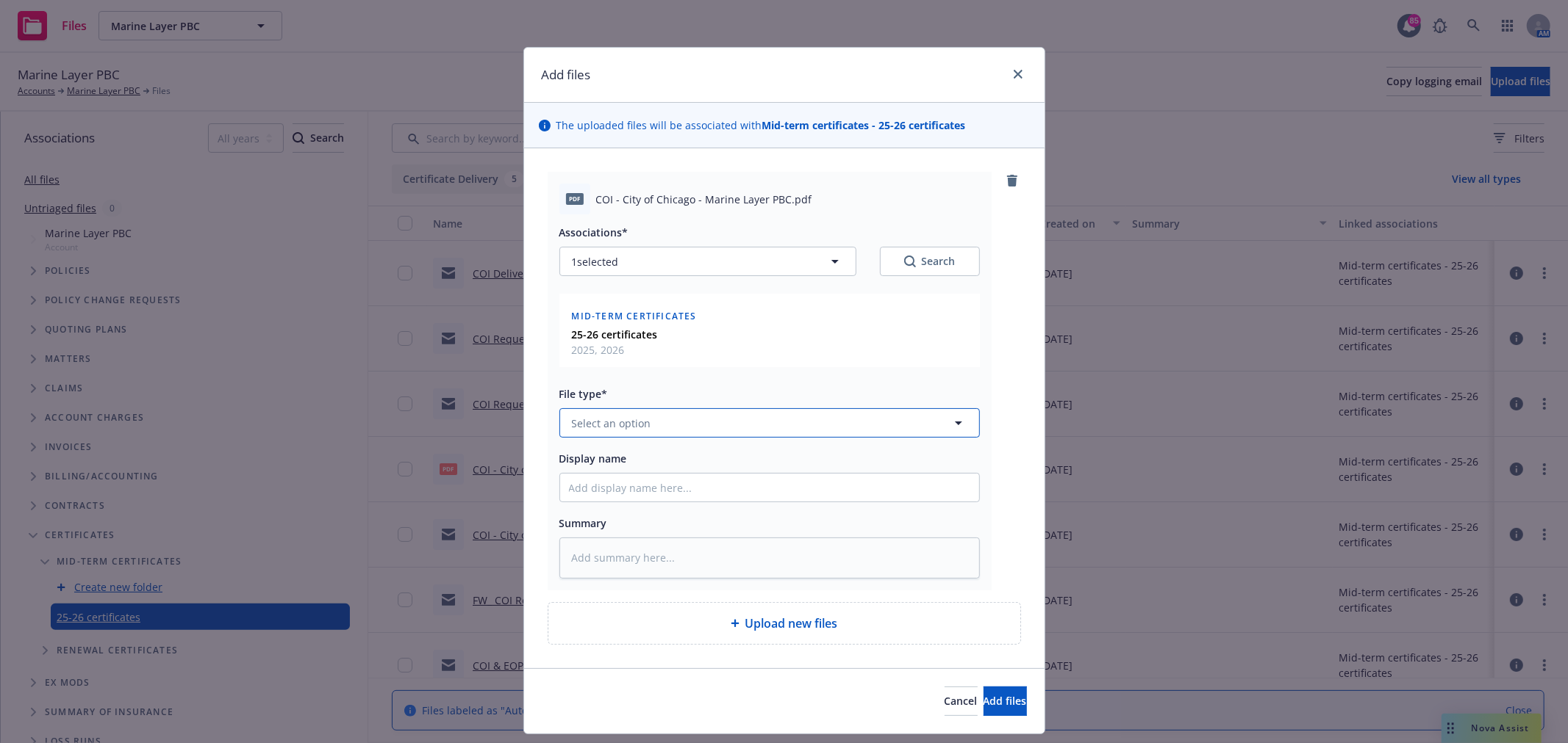
click at [716, 417] on button "Select an option" at bounding box center [769, 422] width 420 height 29
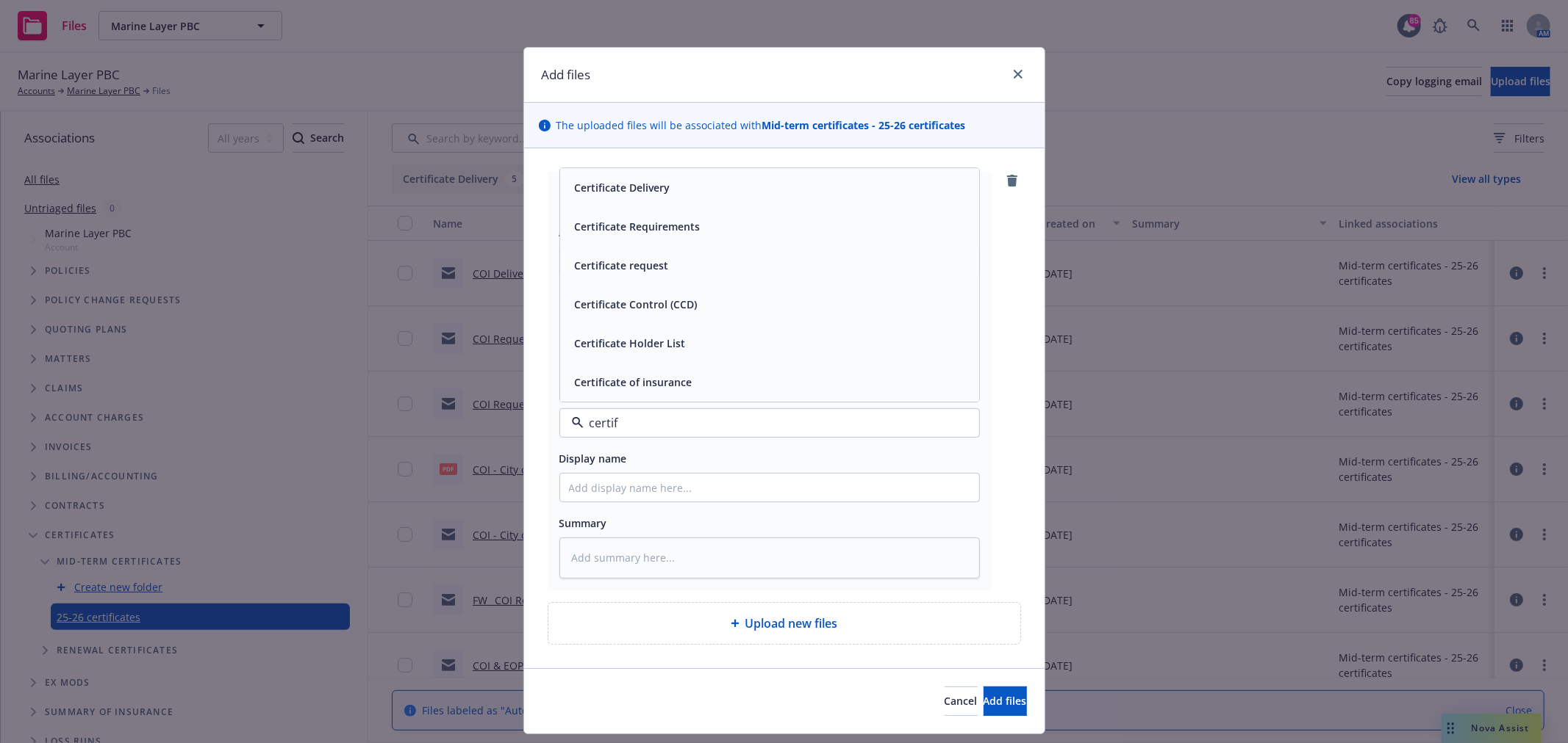
click at [663, 384] on span "Certificate of insurance" at bounding box center [634, 383] width 118 height 16
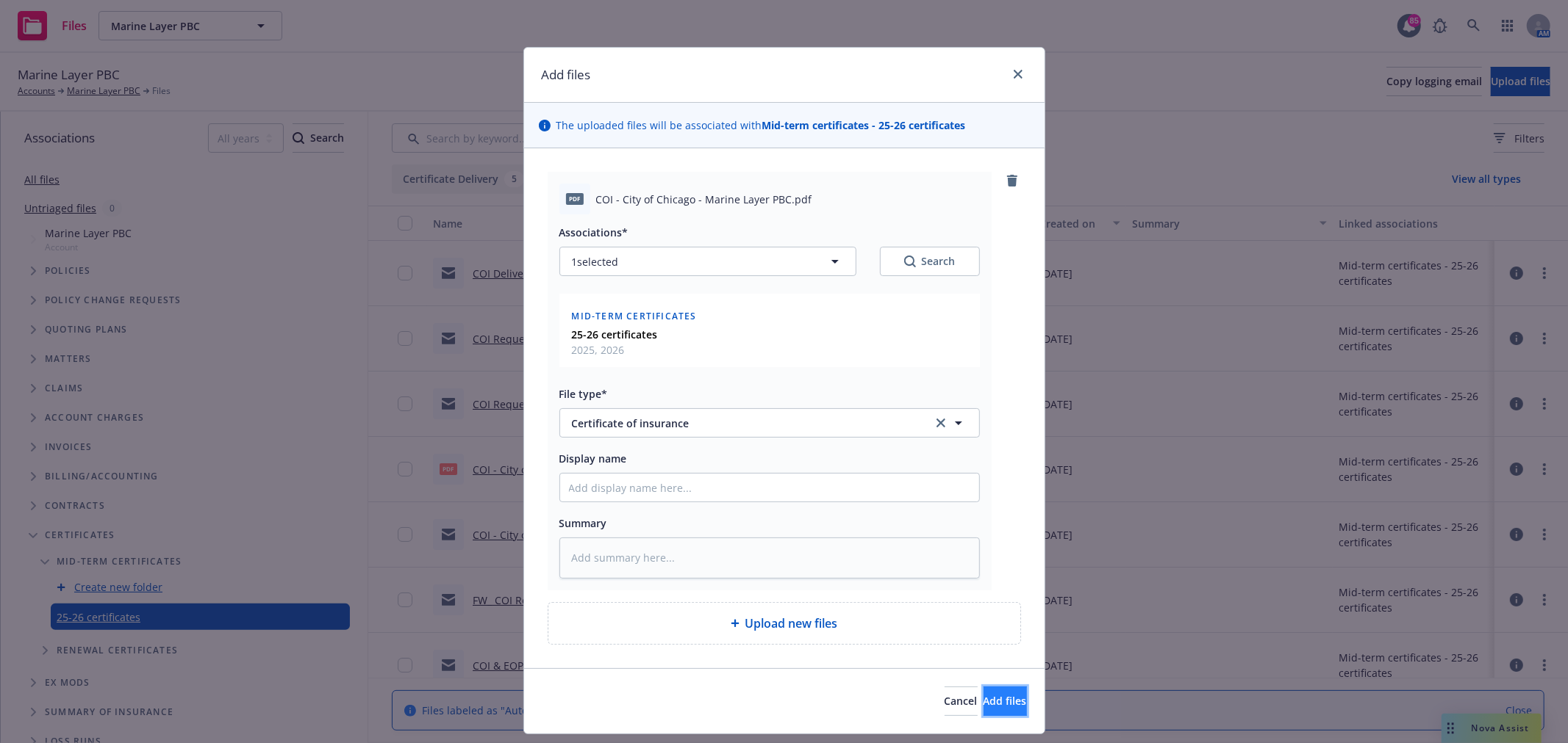
click at [997, 703] on button "Add files" at bounding box center [1005, 701] width 43 height 29
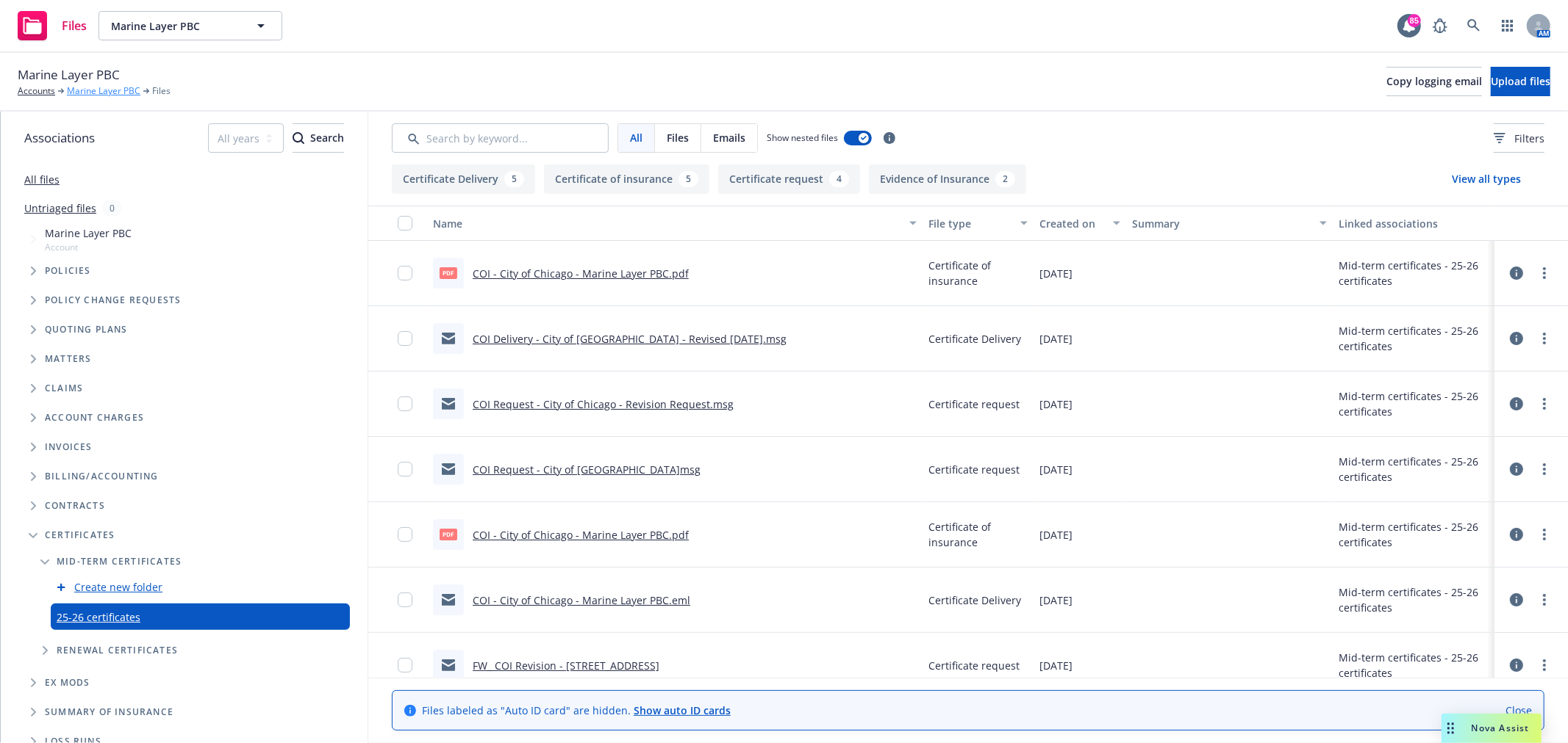
click at [110, 94] on link "Marine Layer PBC" at bounding box center [104, 91] width 74 height 13
